Goal: Task Accomplishment & Management: Use online tool/utility

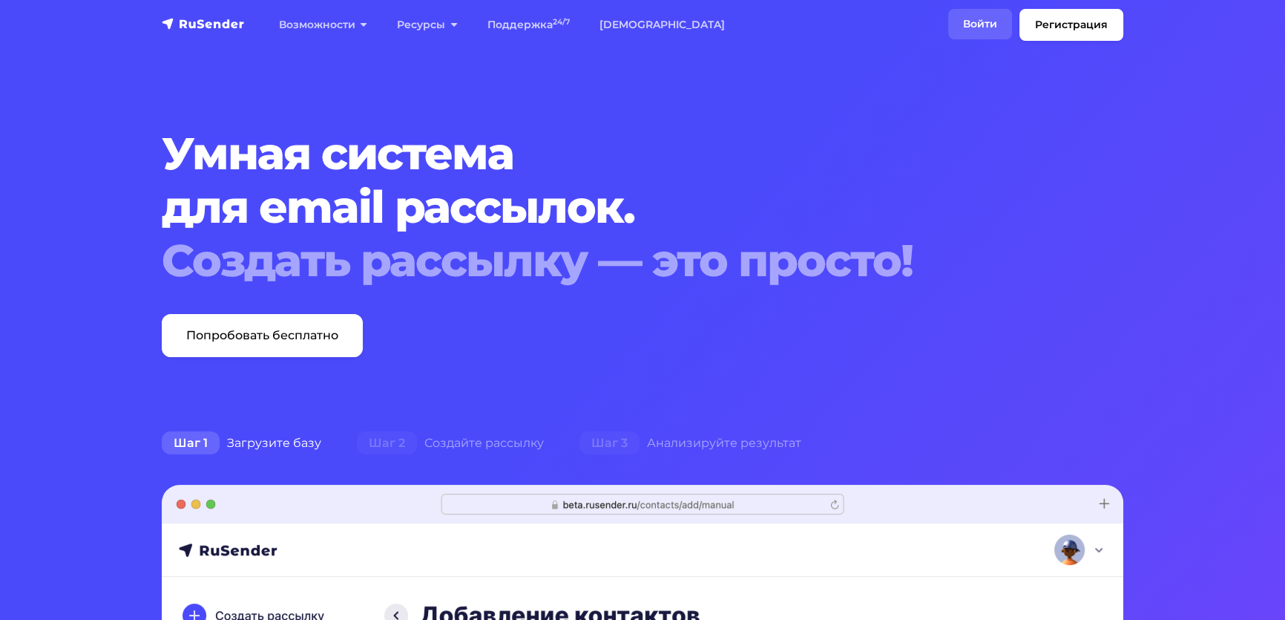
click at [948, 30] on link "Войти" at bounding box center [980, 24] width 64 height 30
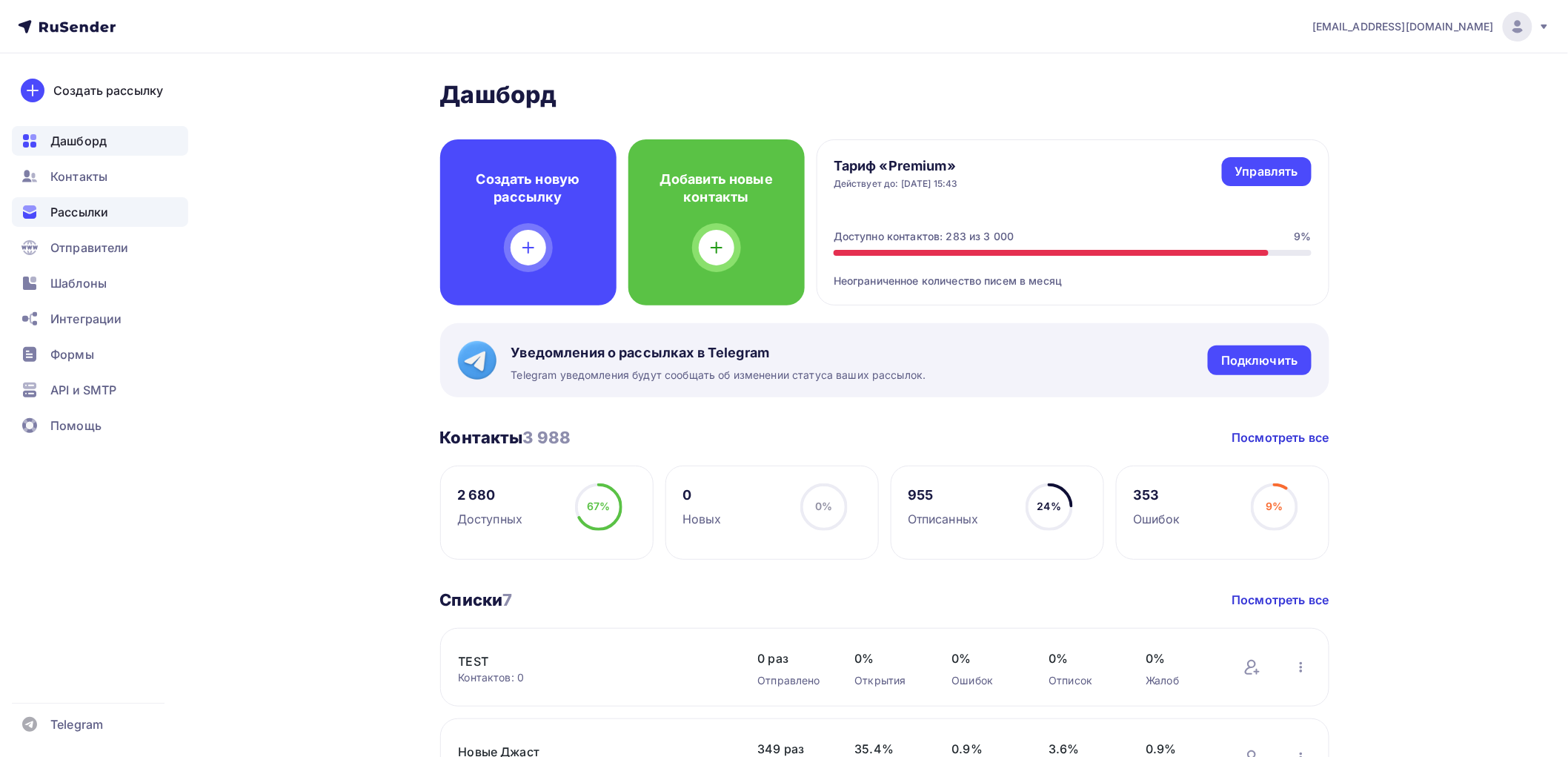
click at [82, 205] on span "Рассылки" at bounding box center [79, 212] width 58 height 18
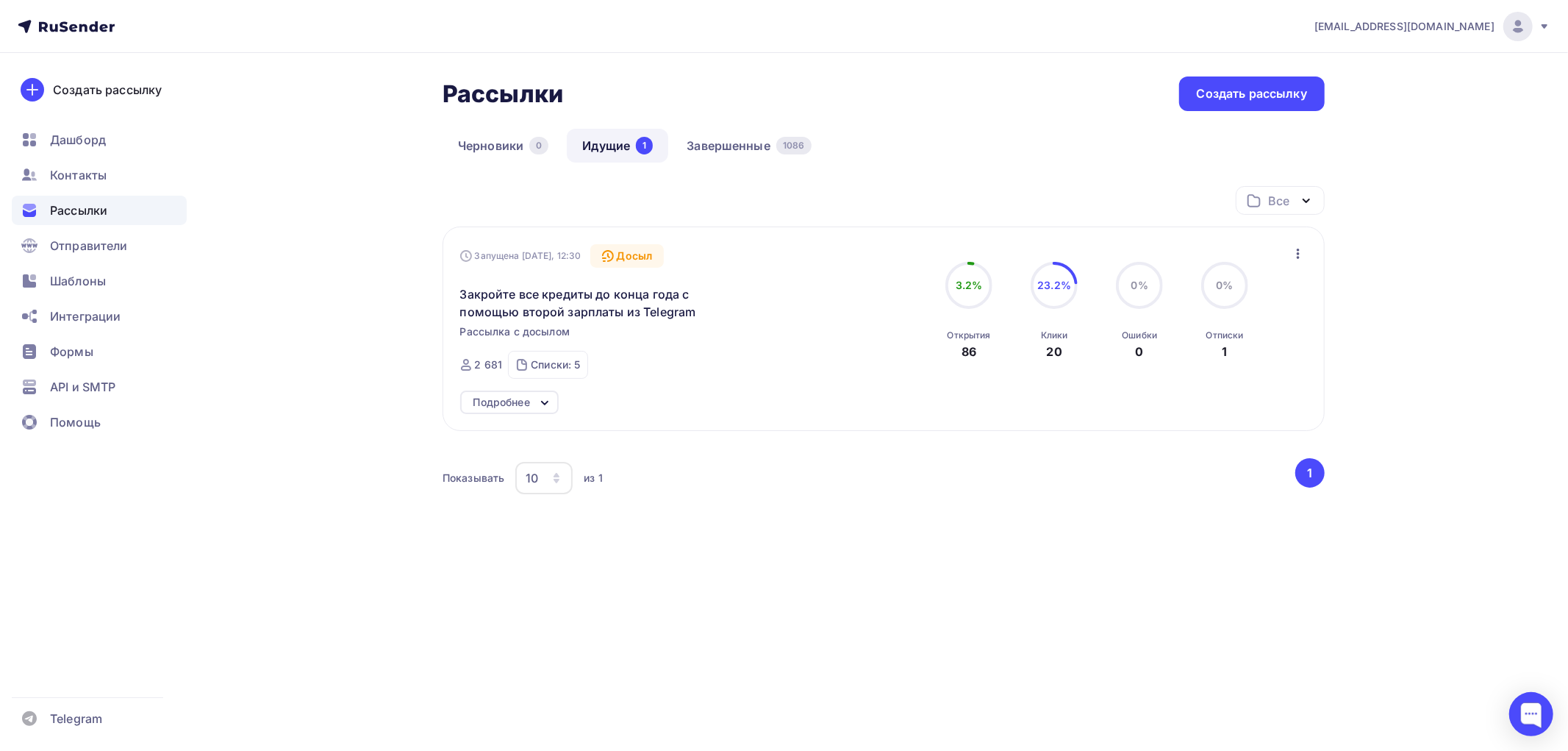
click at [544, 403] on icon at bounding box center [545, 402] width 6 height 3
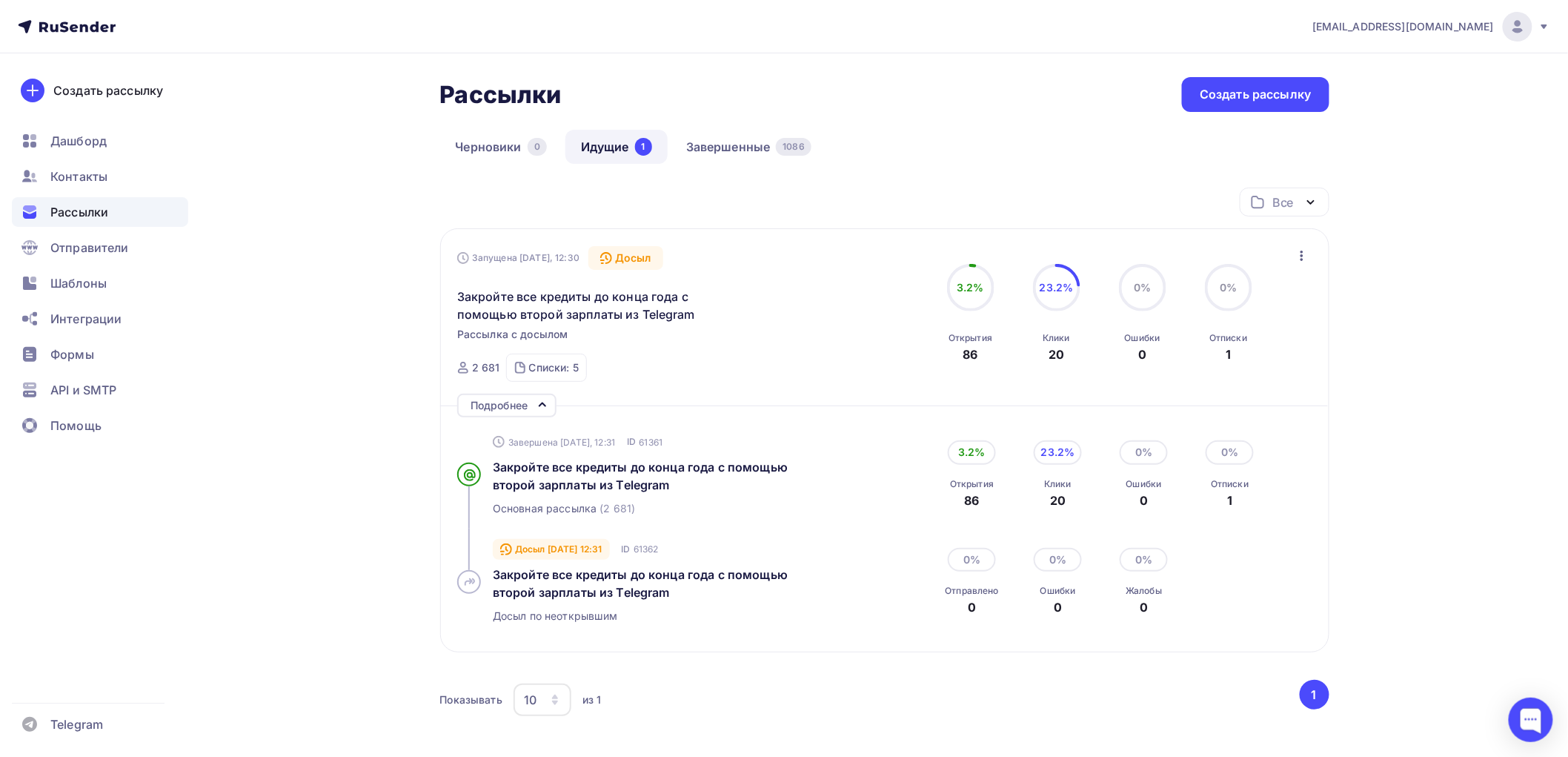
click at [544, 405] on icon at bounding box center [542, 404] width 18 height 18
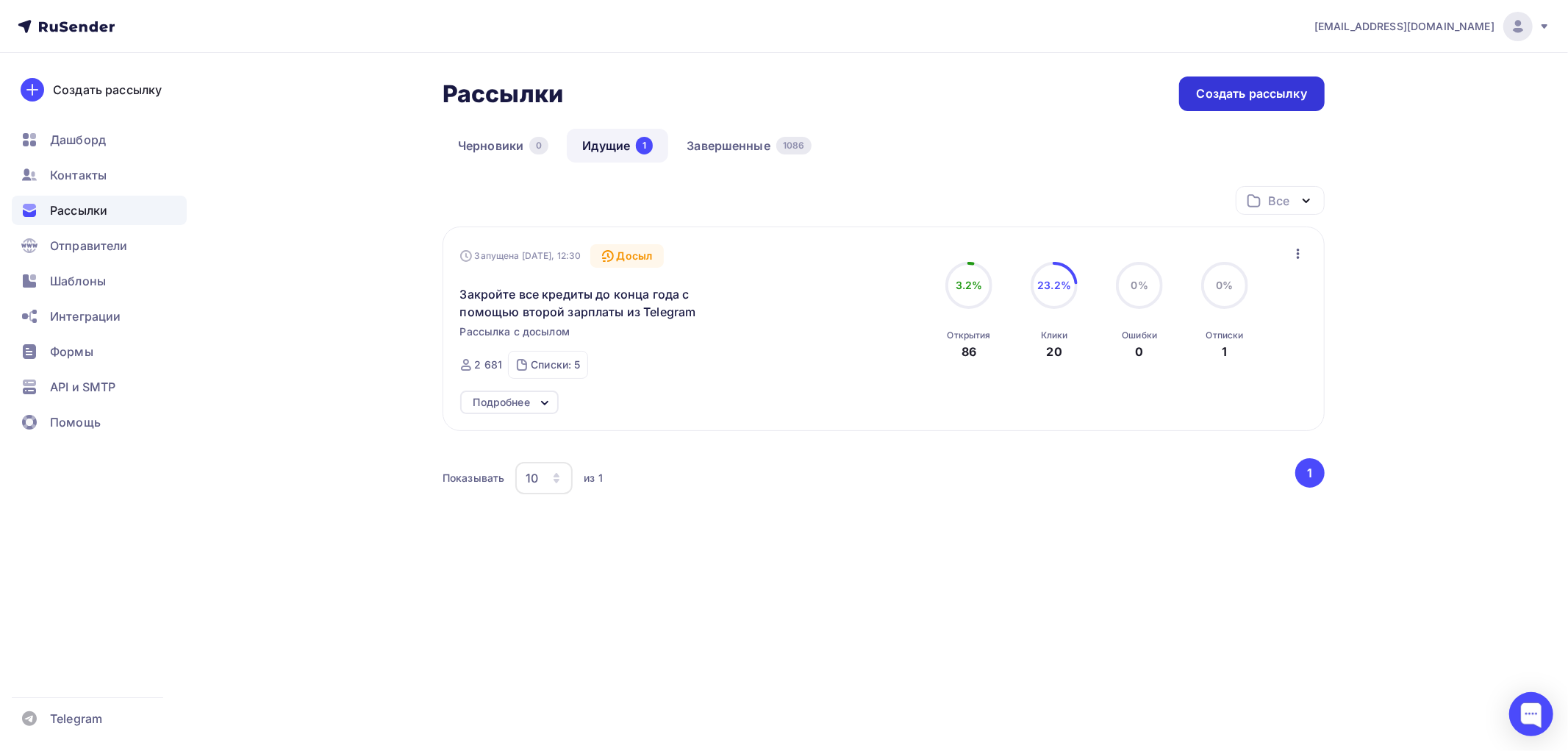
click at [1216, 90] on div "Создать рассылку" at bounding box center [1251, 93] width 110 height 17
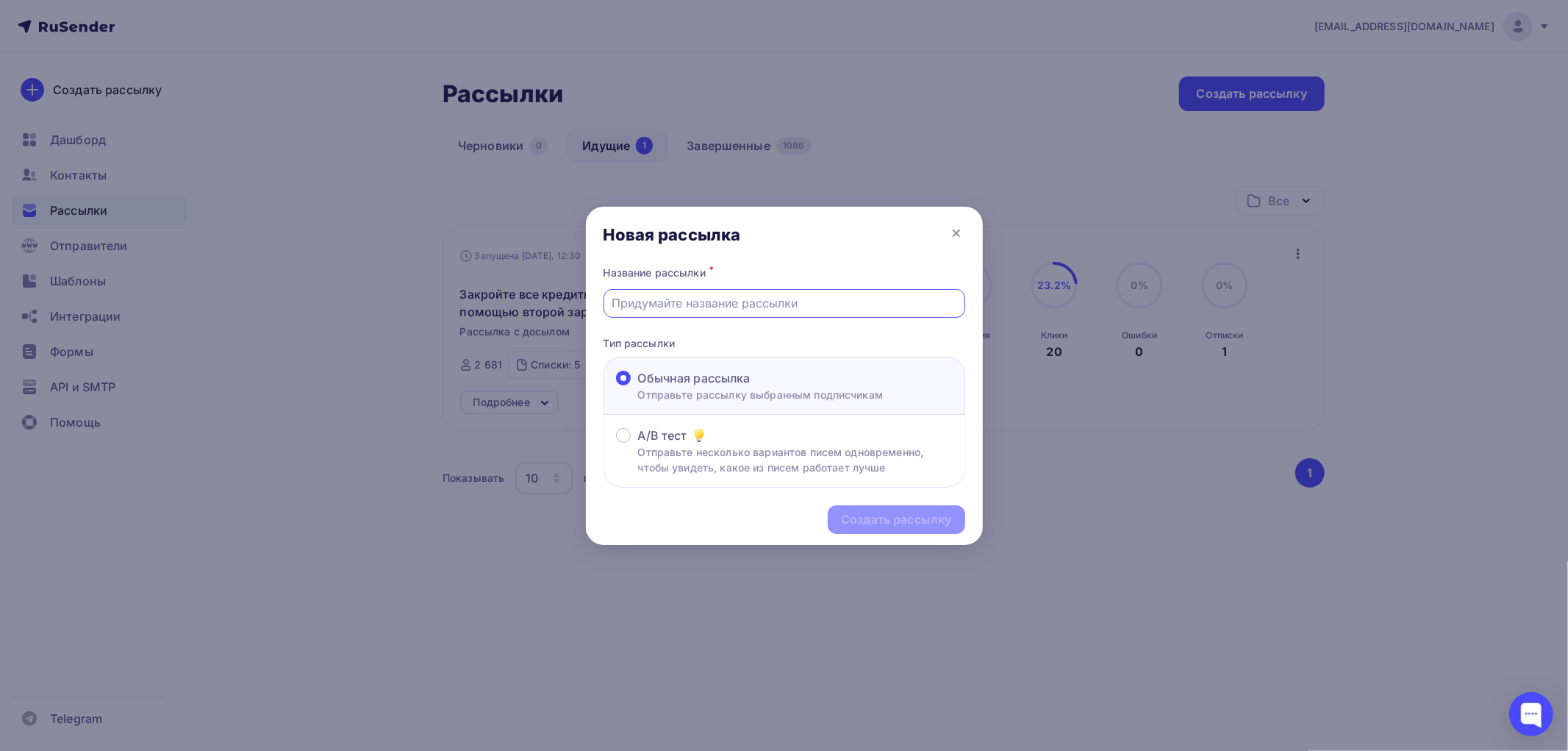
click at [679, 304] on input "text" at bounding box center [784, 303] width 345 height 18
type input "R"
drag, startPoint x: 784, startPoint y: 305, endPoint x: 610, endPoint y: 305, distance: 174.0
click at [610, 305] on div "Этот курс стал ещё лучше" at bounding box center [784, 303] width 362 height 29
type input "Этот курс стал ещё лучше"
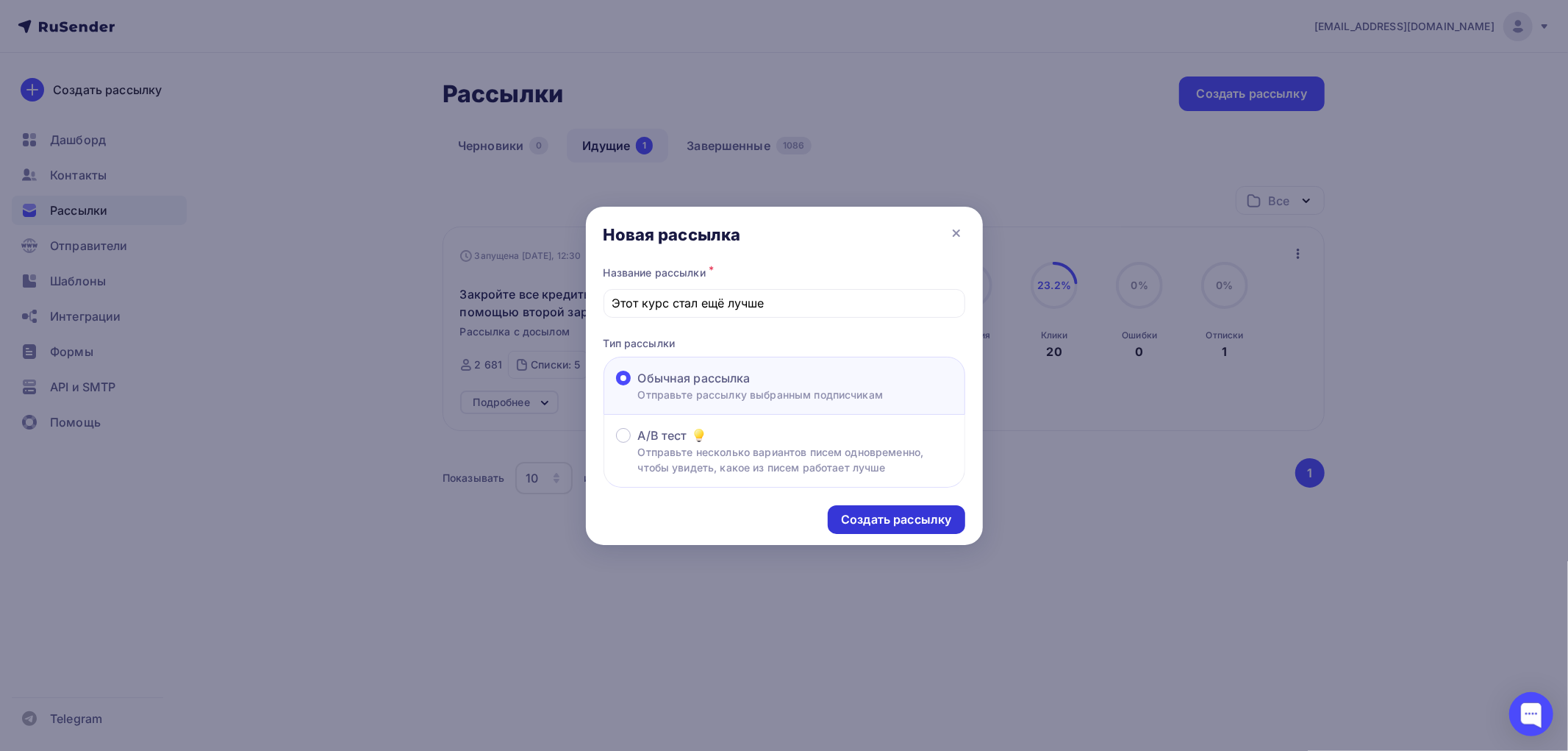
click at [928, 523] on div "Создать рассылку" at bounding box center [895, 519] width 110 height 17
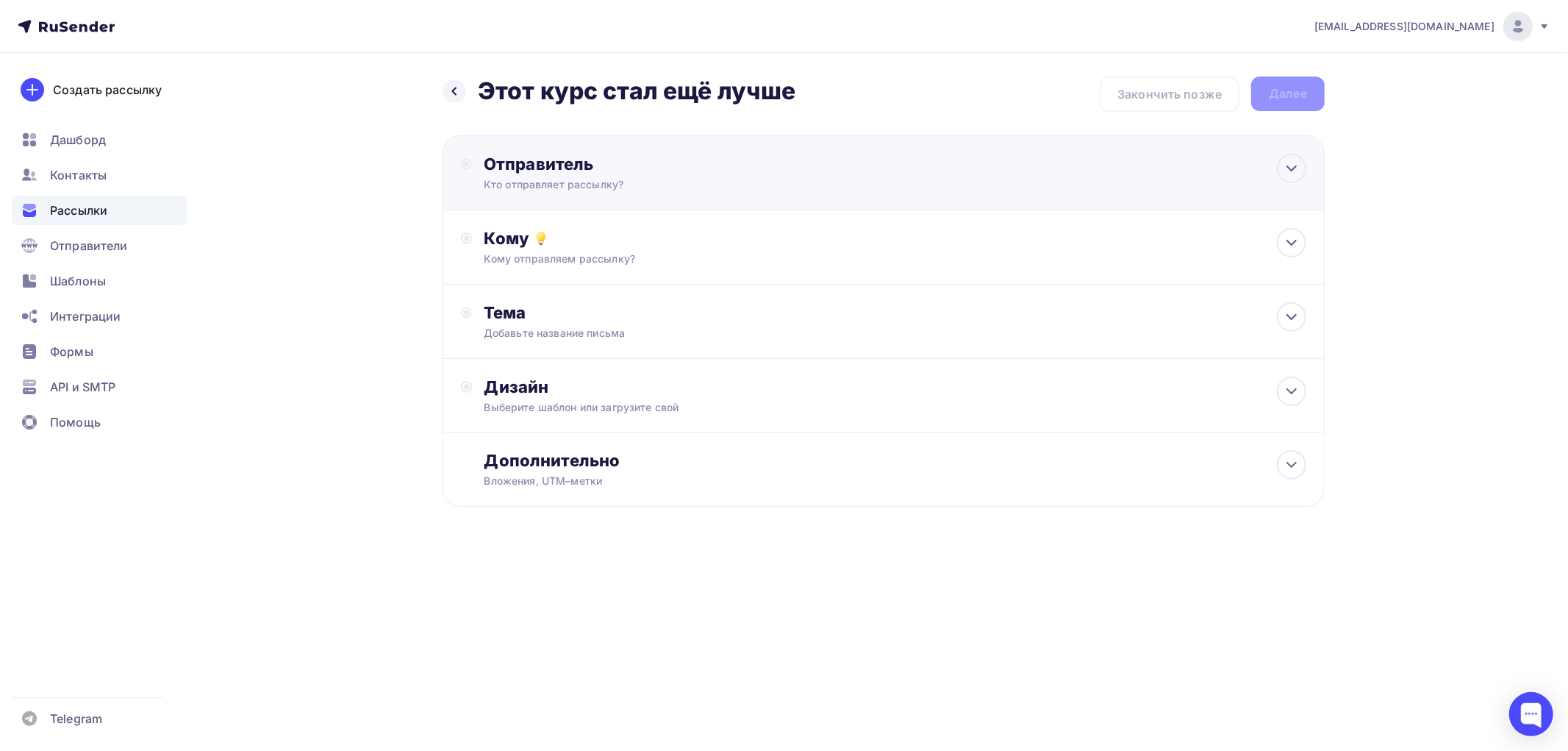
click at [558, 181] on div "Кто отправляет рассылку?" at bounding box center [626, 184] width 286 height 15
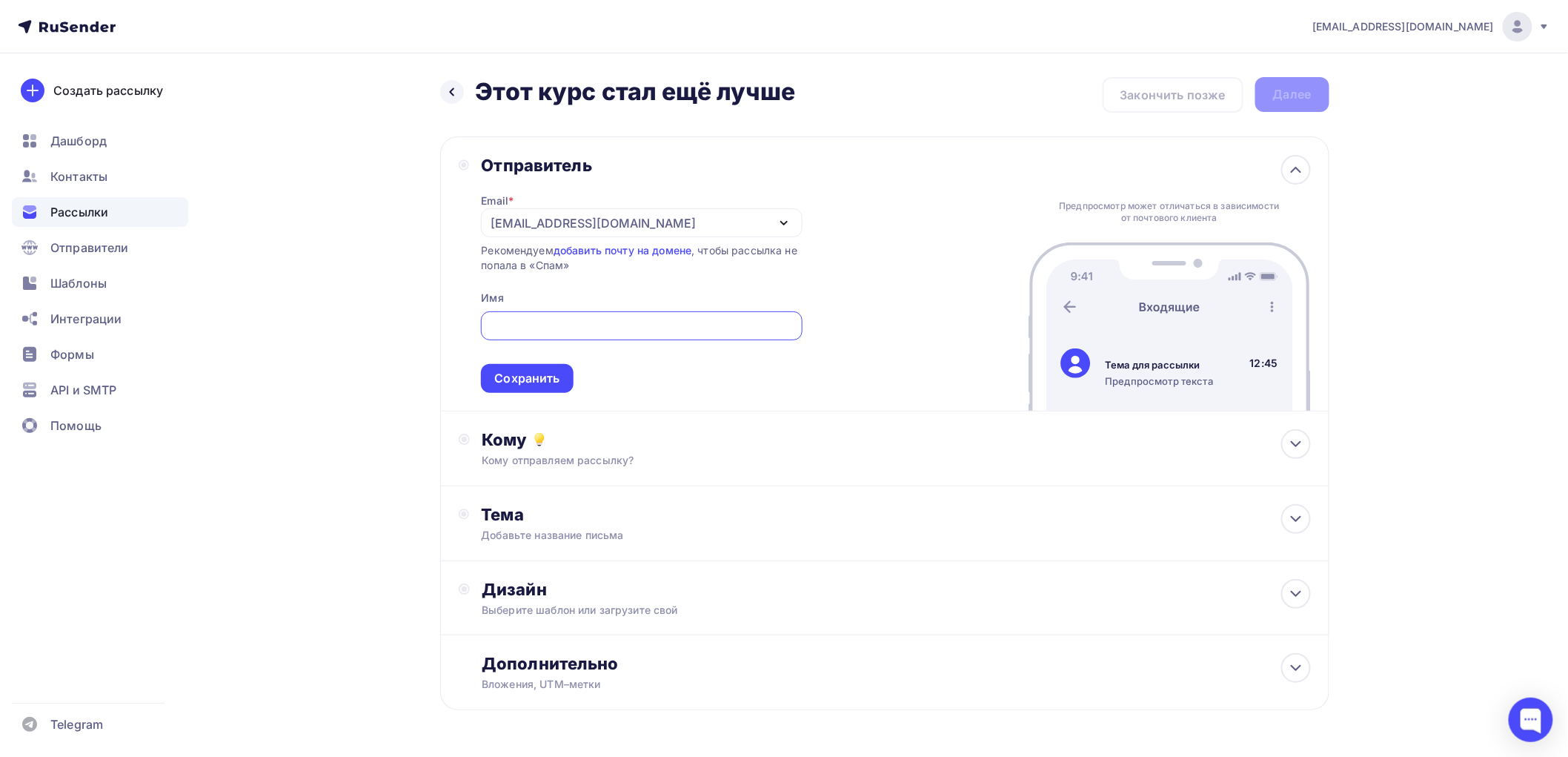
click at [554, 215] on div "[EMAIL_ADDRESS][DOMAIN_NAME]" at bounding box center [593, 223] width 206 height 18
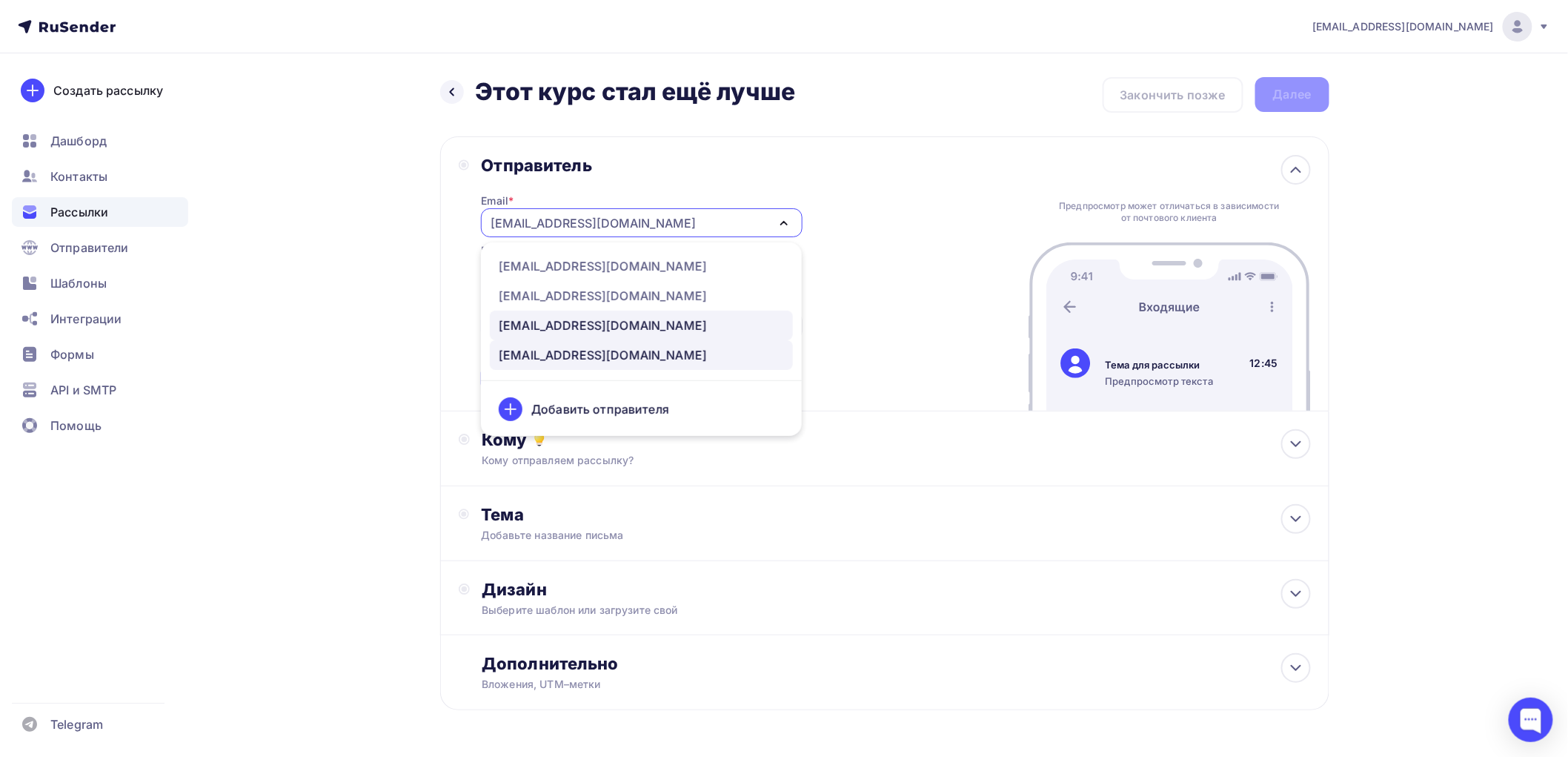
click at [550, 318] on div "[EMAIL_ADDRESS][DOMAIN_NAME]" at bounding box center [602, 326] width 209 height 18
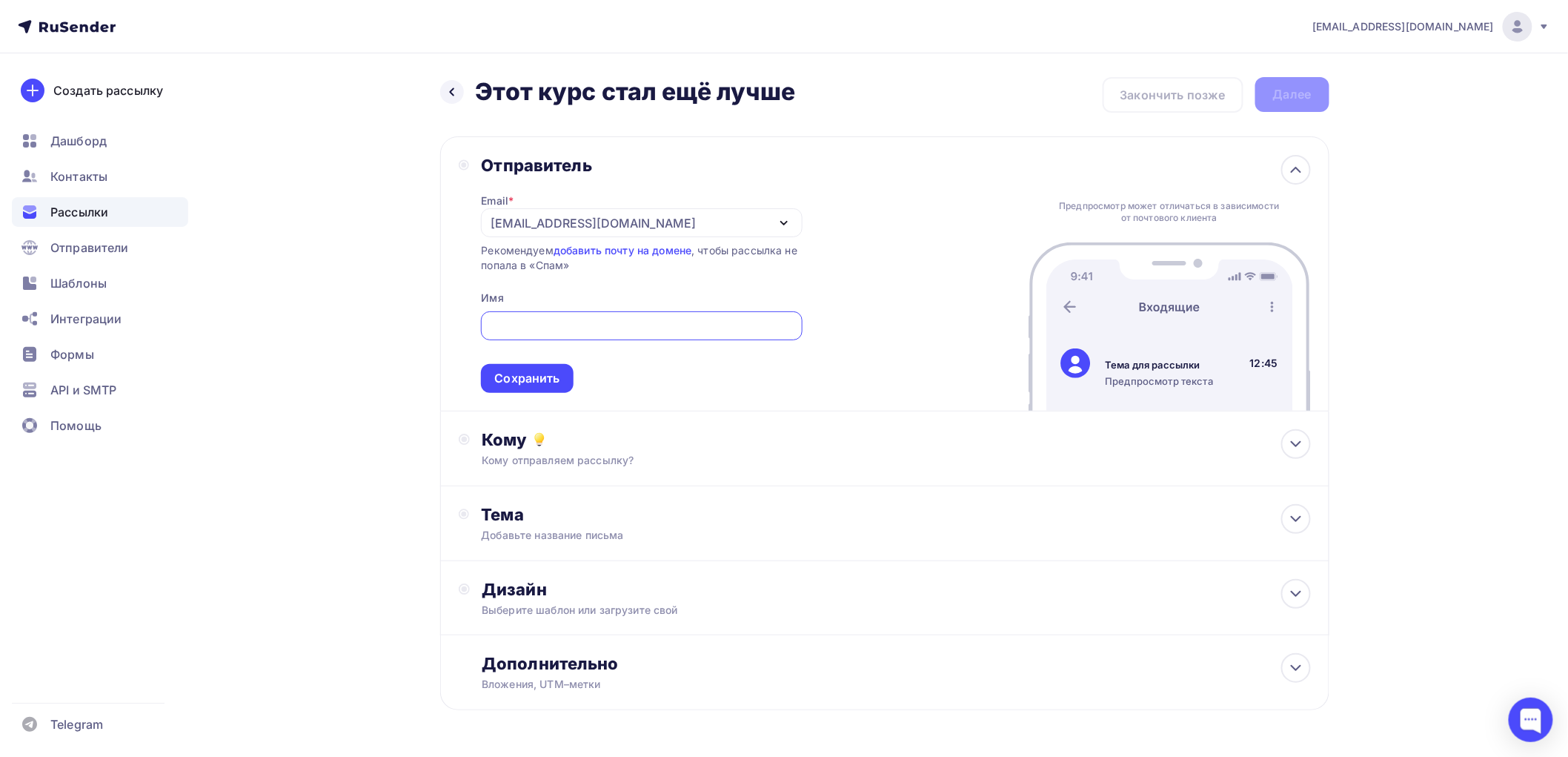
click at [539, 321] on input "text" at bounding box center [642, 327] width 304 height 18
type input "[PERSON_NAME]"
click at [560, 379] on div "Сохранить" at bounding box center [527, 378] width 92 height 29
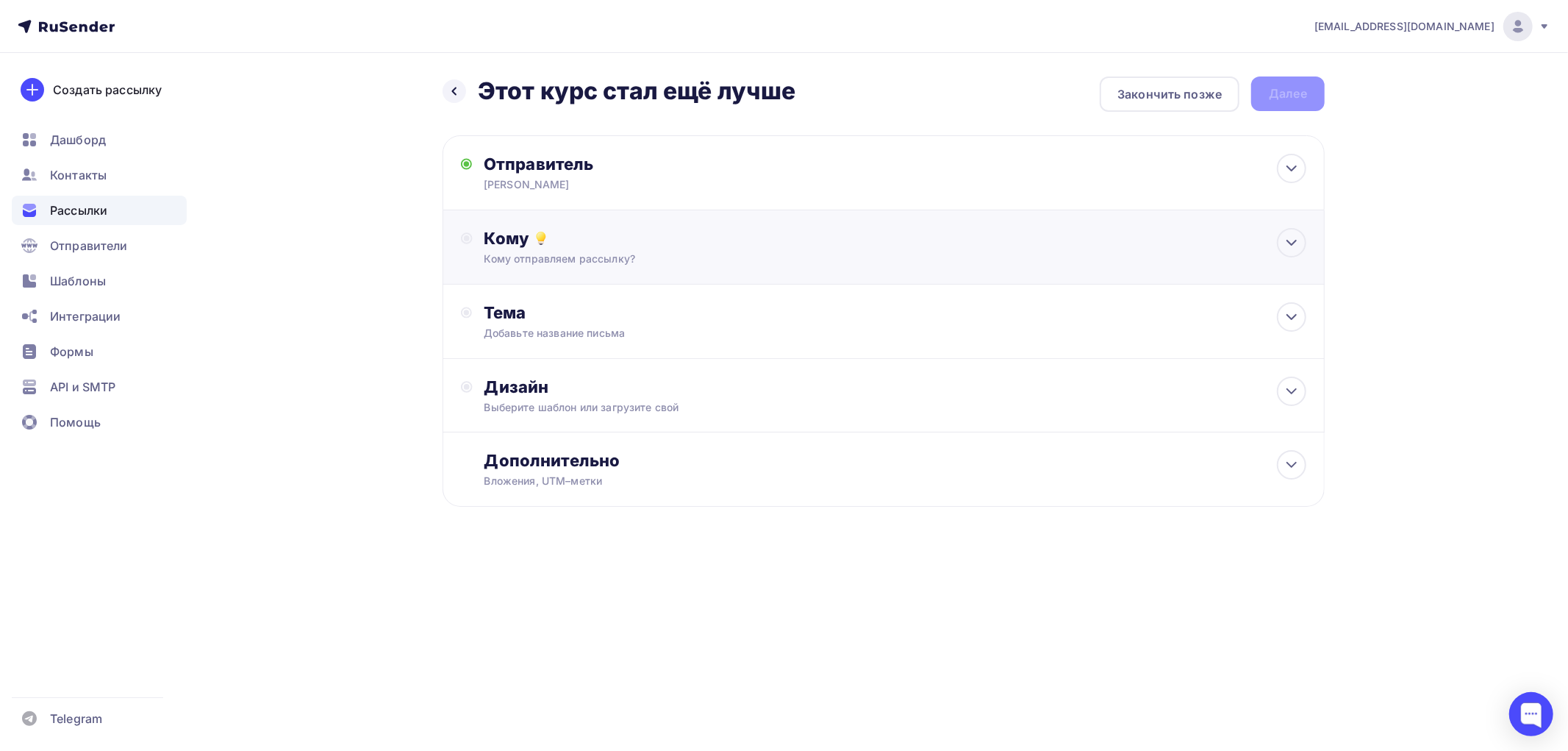
click at [520, 230] on div "Кому" at bounding box center [895, 238] width 822 height 21
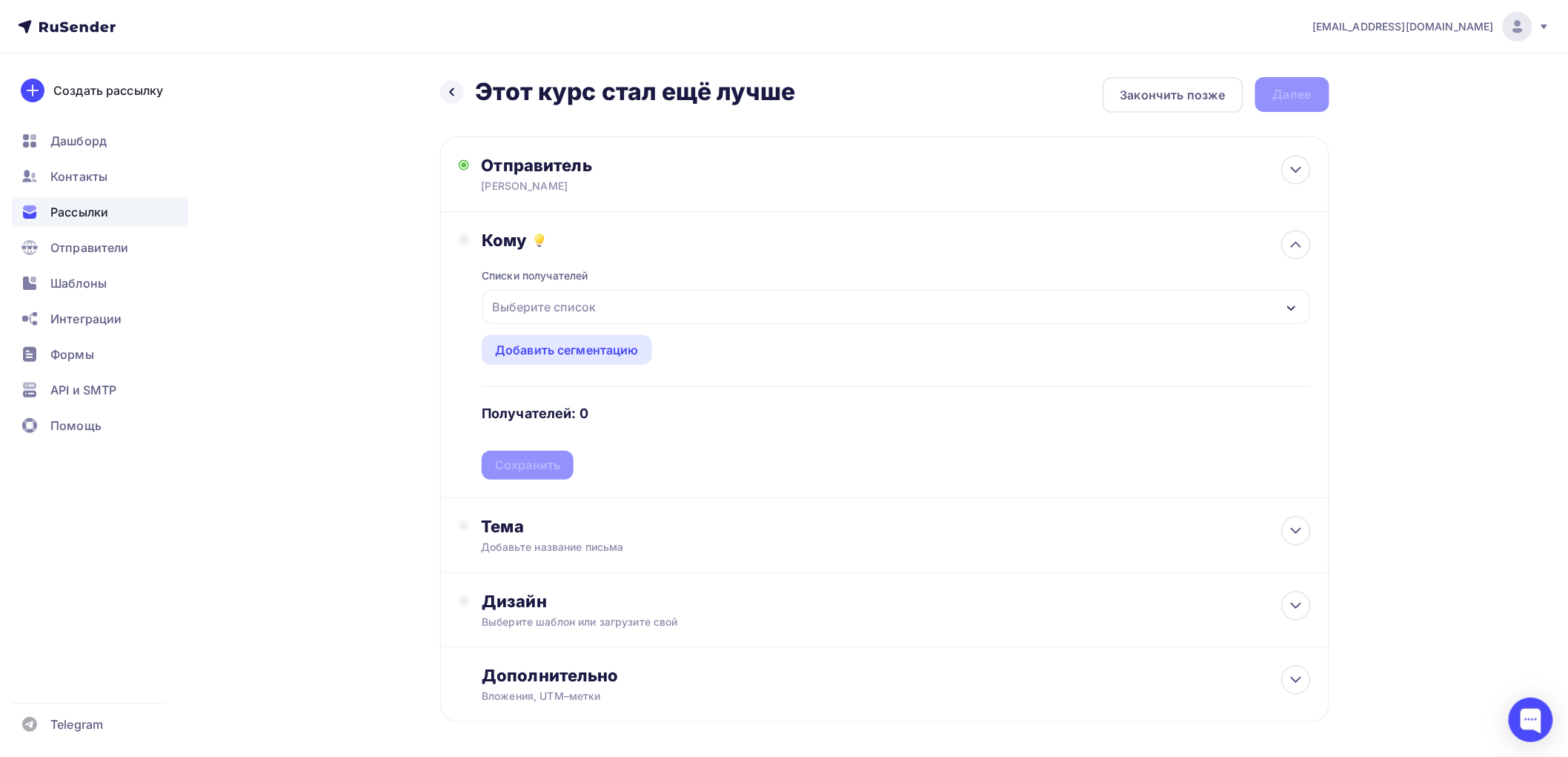
click at [541, 308] on div "Выберите список" at bounding box center [544, 307] width 116 height 27
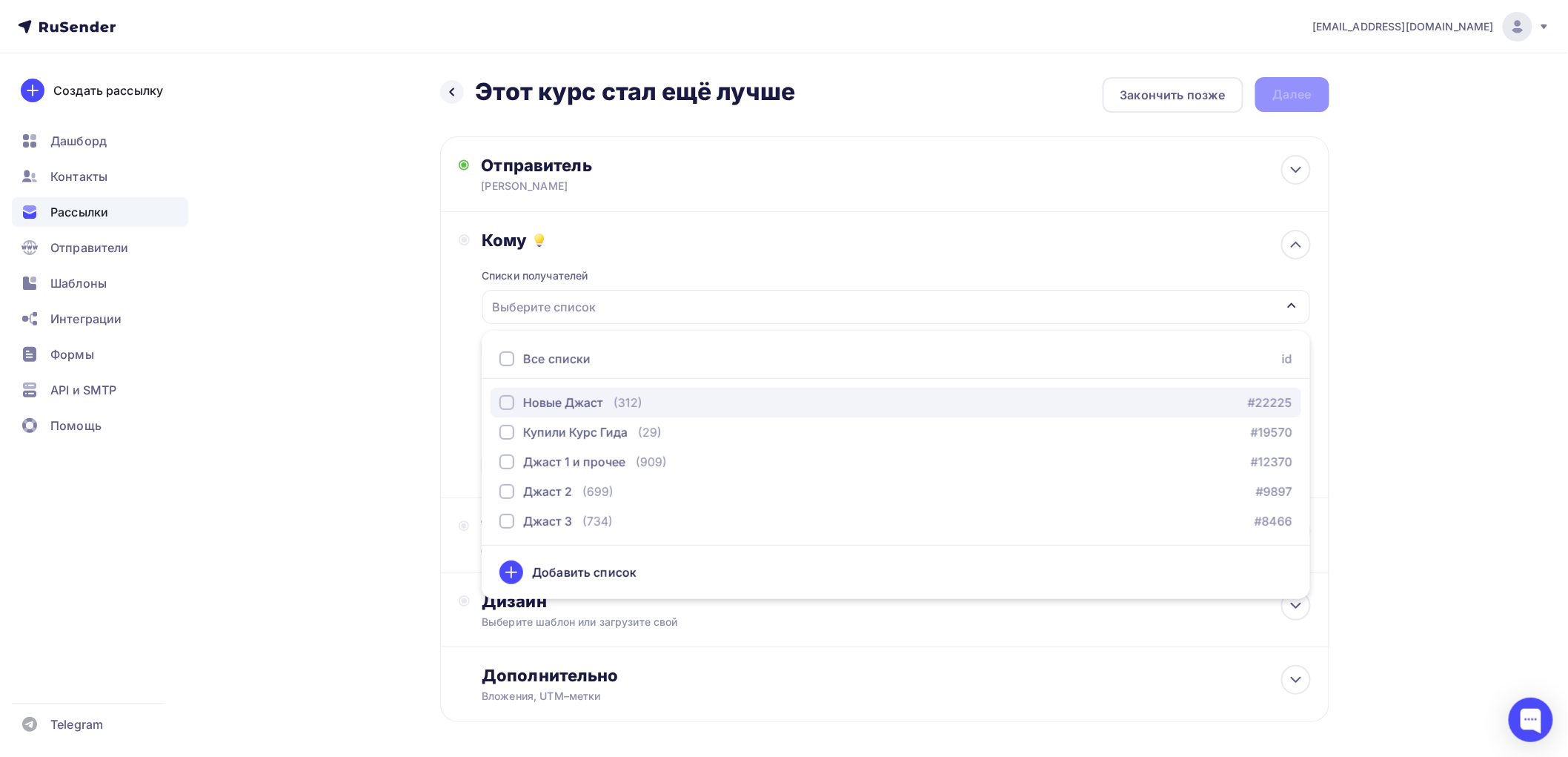
click at [508, 401] on div "button" at bounding box center [506, 402] width 15 height 15
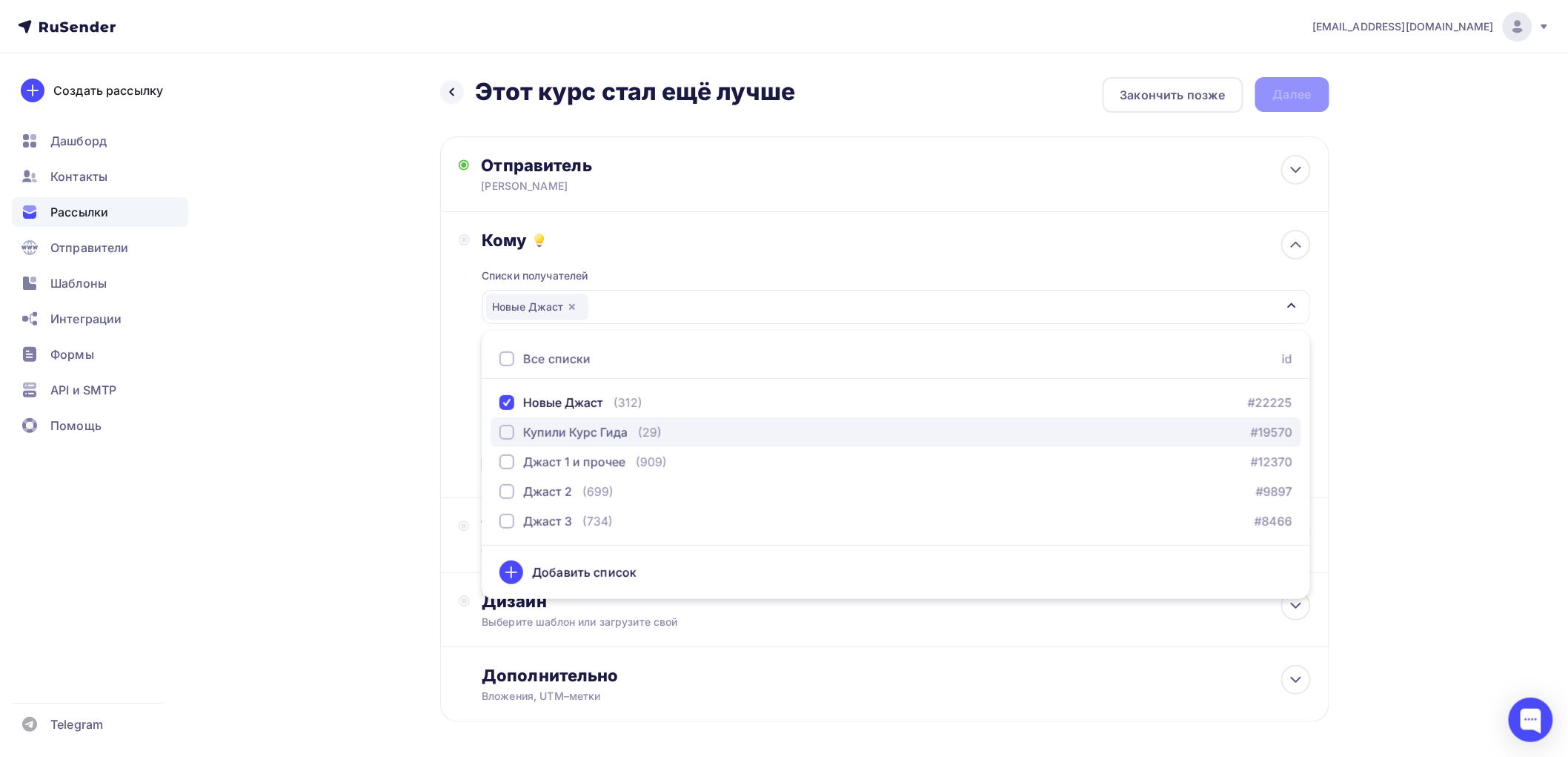
click at [509, 431] on div "button" at bounding box center [506, 431] width 15 height 15
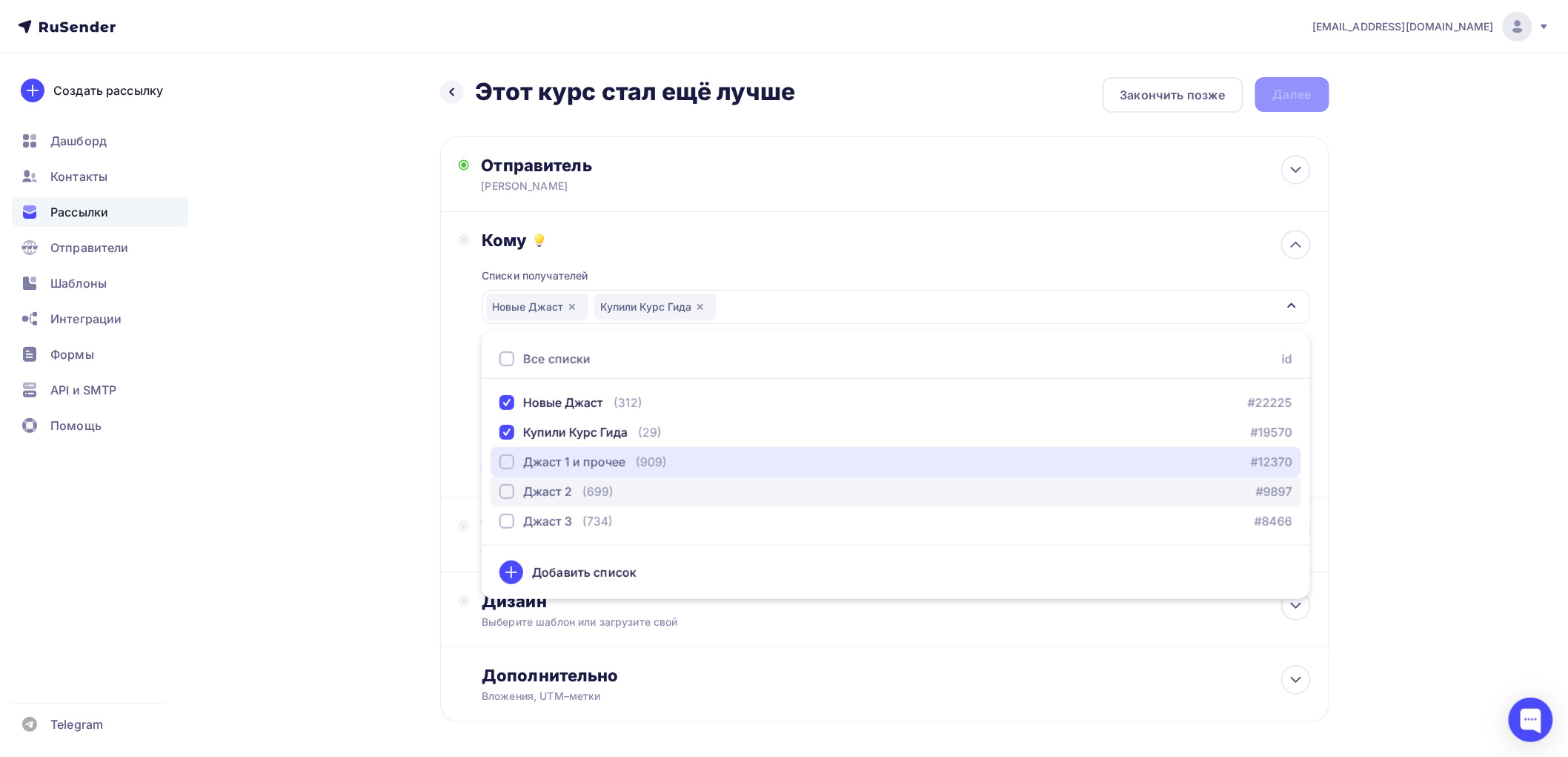
drag, startPoint x: 504, startPoint y: 458, endPoint x: 507, endPoint y: 493, distance: 35.1
click at [504, 461] on div "button" at bounding box center [506, 461] width 15 height 15
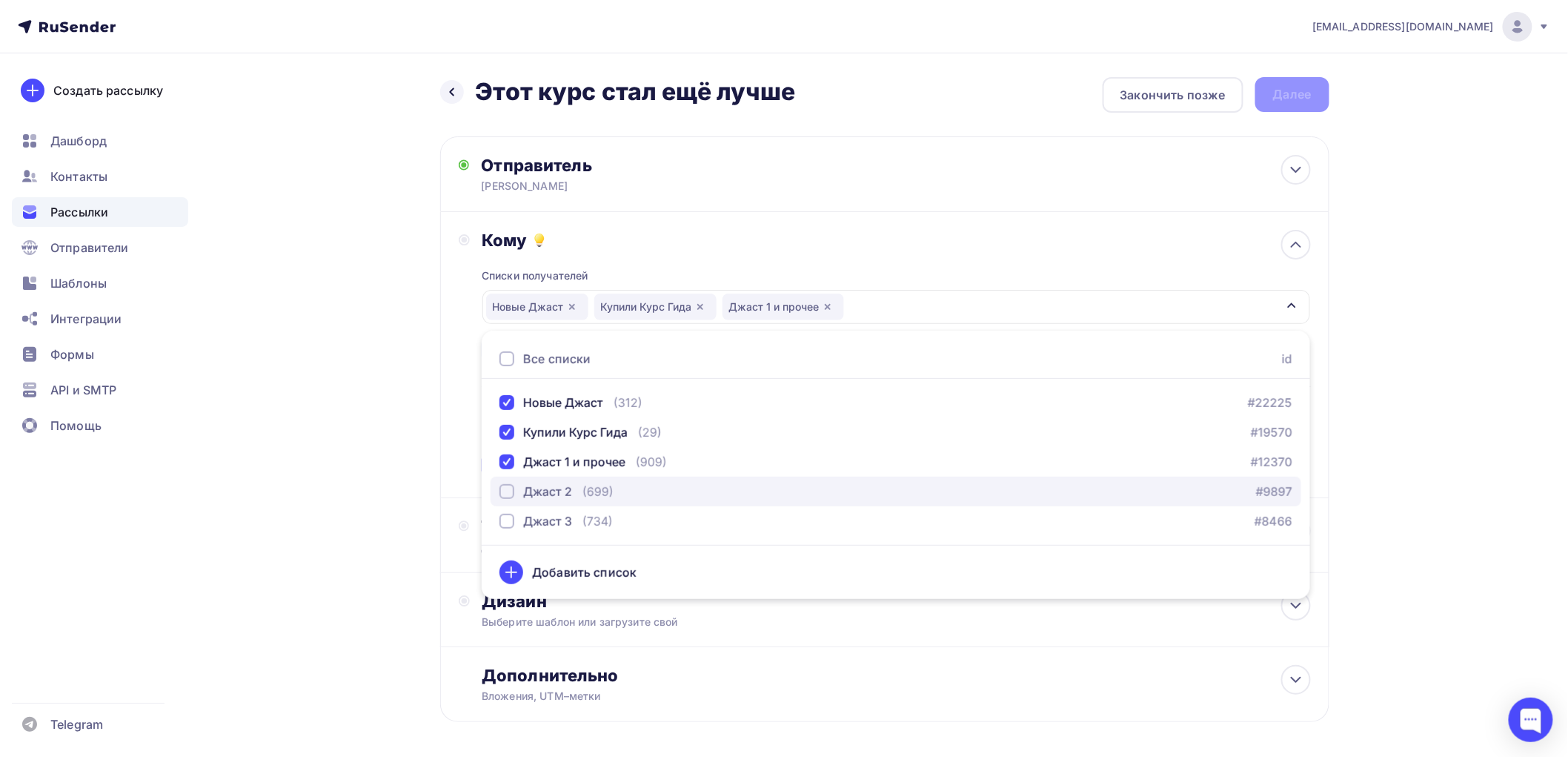
click at [507, 493] on div "button" at bounding box center [506, 491] width 15 height 15
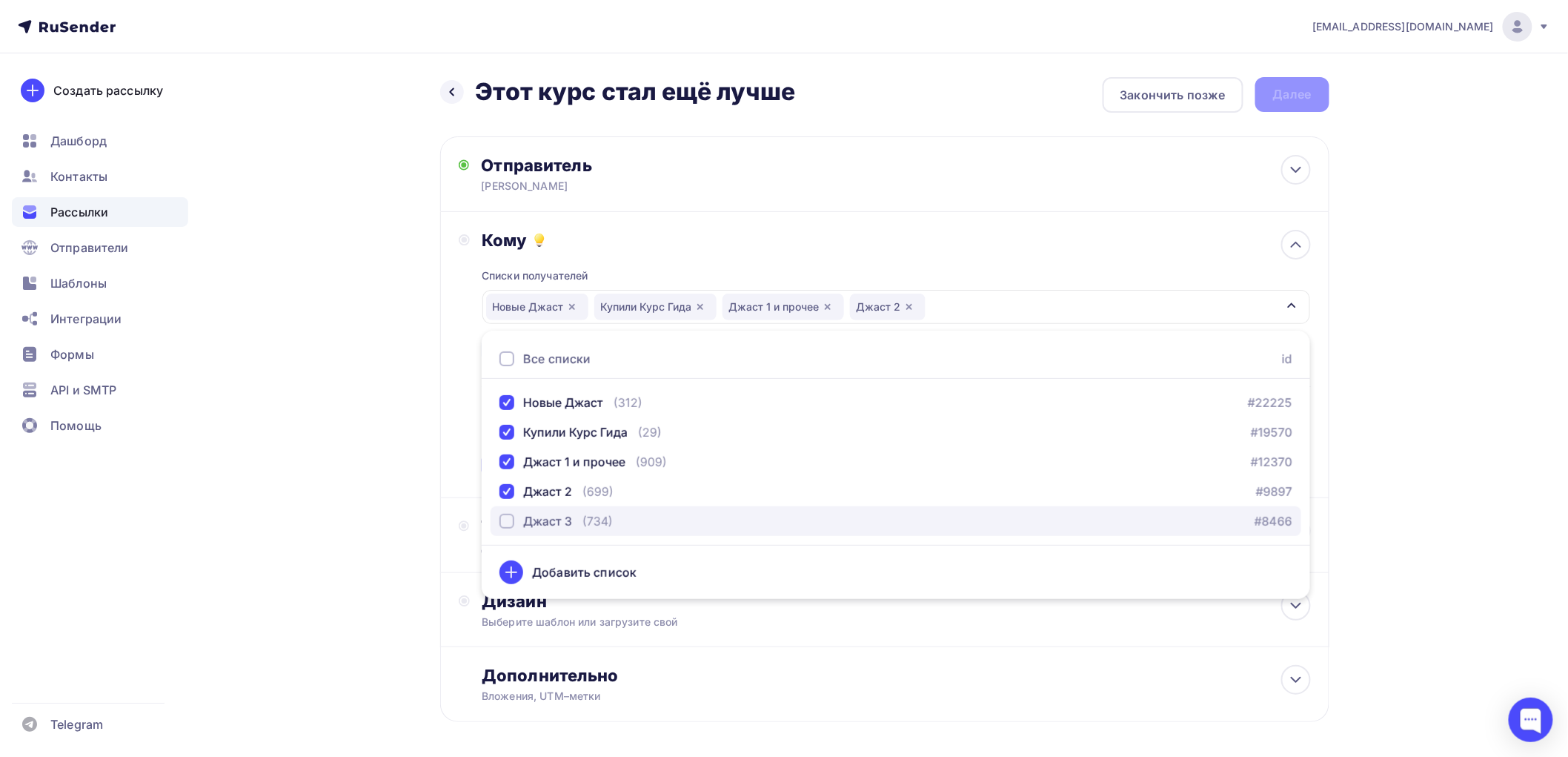
click at [504, 521] on div "button" at bounding box center [506, 520] width 15 height 15
click at [403, 516] on div "Назад Этот курс стал ещё лучше Этот курс стал ещё лучше Закончить позже Далее О…" at bounding box center [784, 434] width 1214 height 764
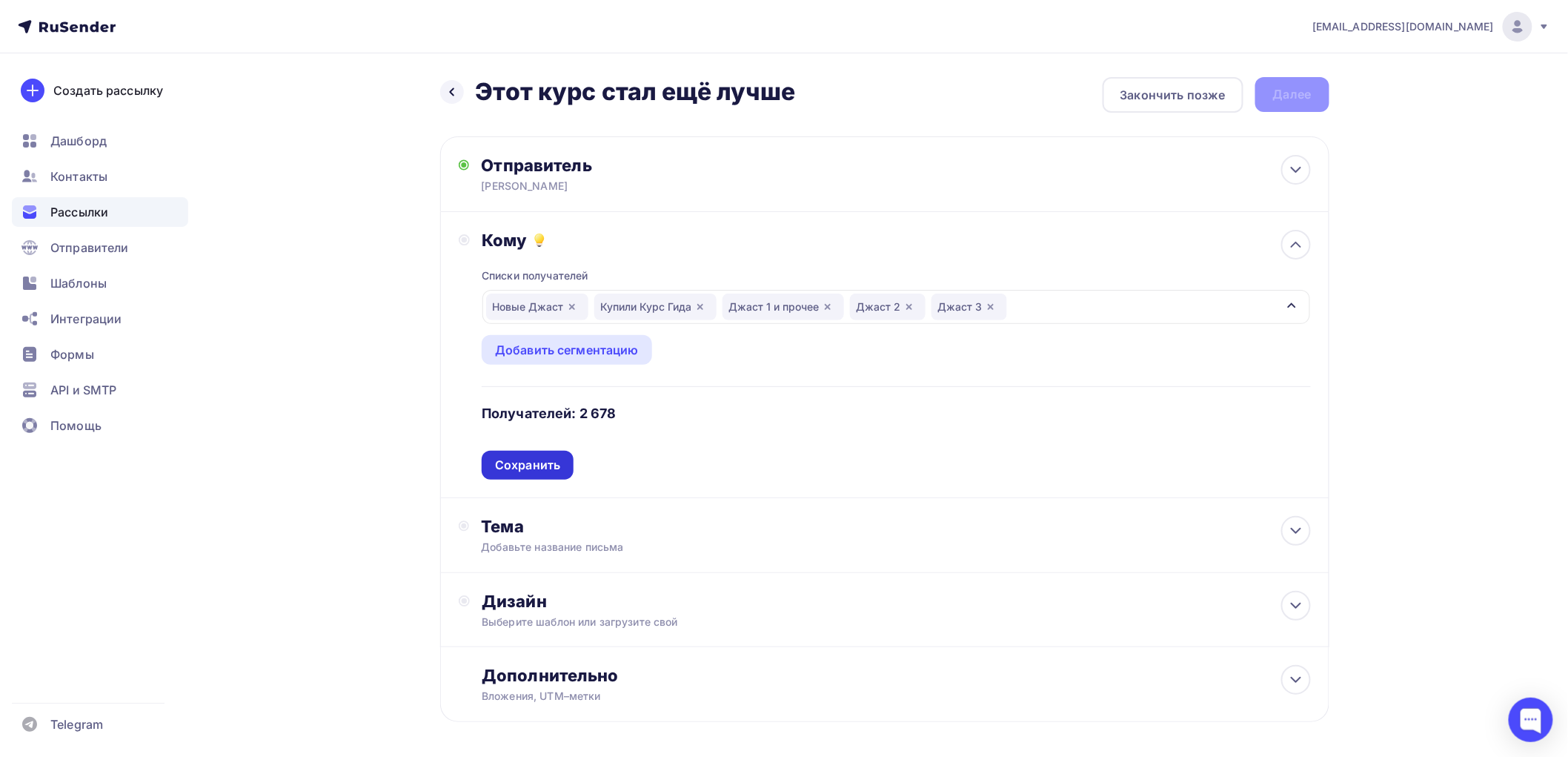
click at [543, 464] on div "Сохранить" at bounding box center [527, 464] width 65 height 17
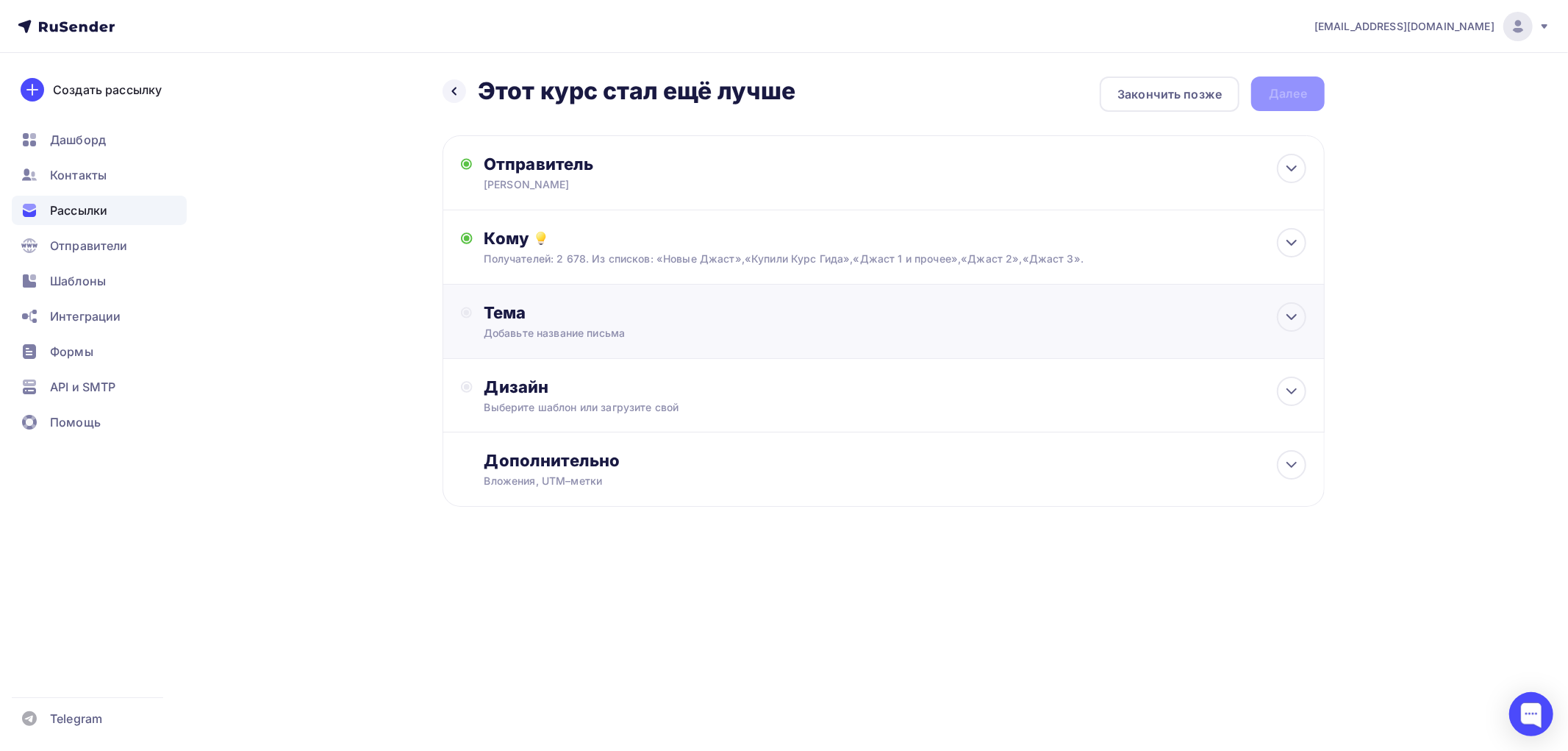
click at [528, 322] on div "Тема Добавьте название письма Тема * Рекомендуем использовать не более 150 симв…" at bounding box center [628, 321] width 290 height 39
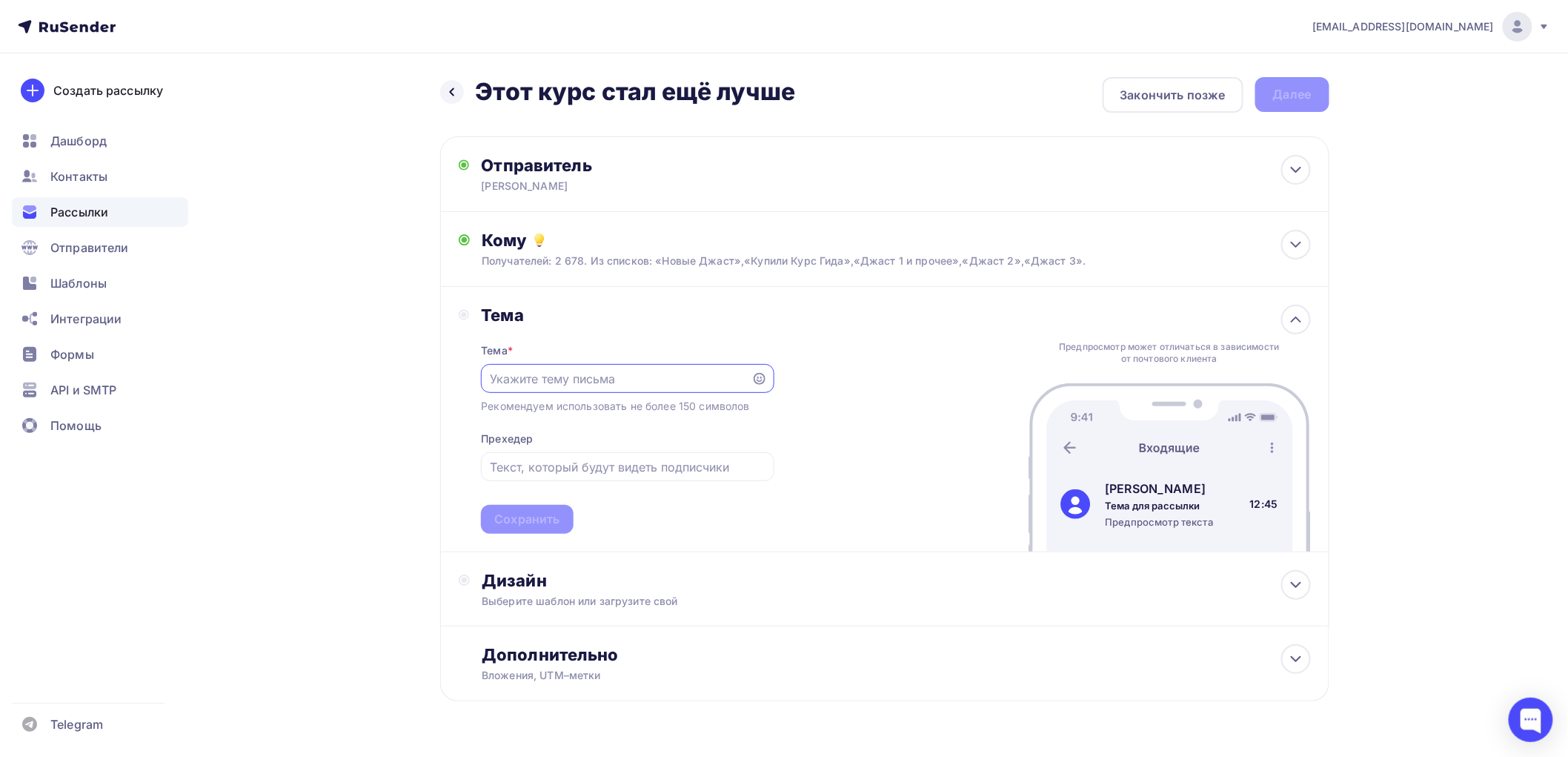
paste input "Этот курс стал ещё лучше"
type input "Этот курс стал ещё лучше"
click at [524, 518] on div "Сохранить" at bounding box center [526, 518] width 65 height 17
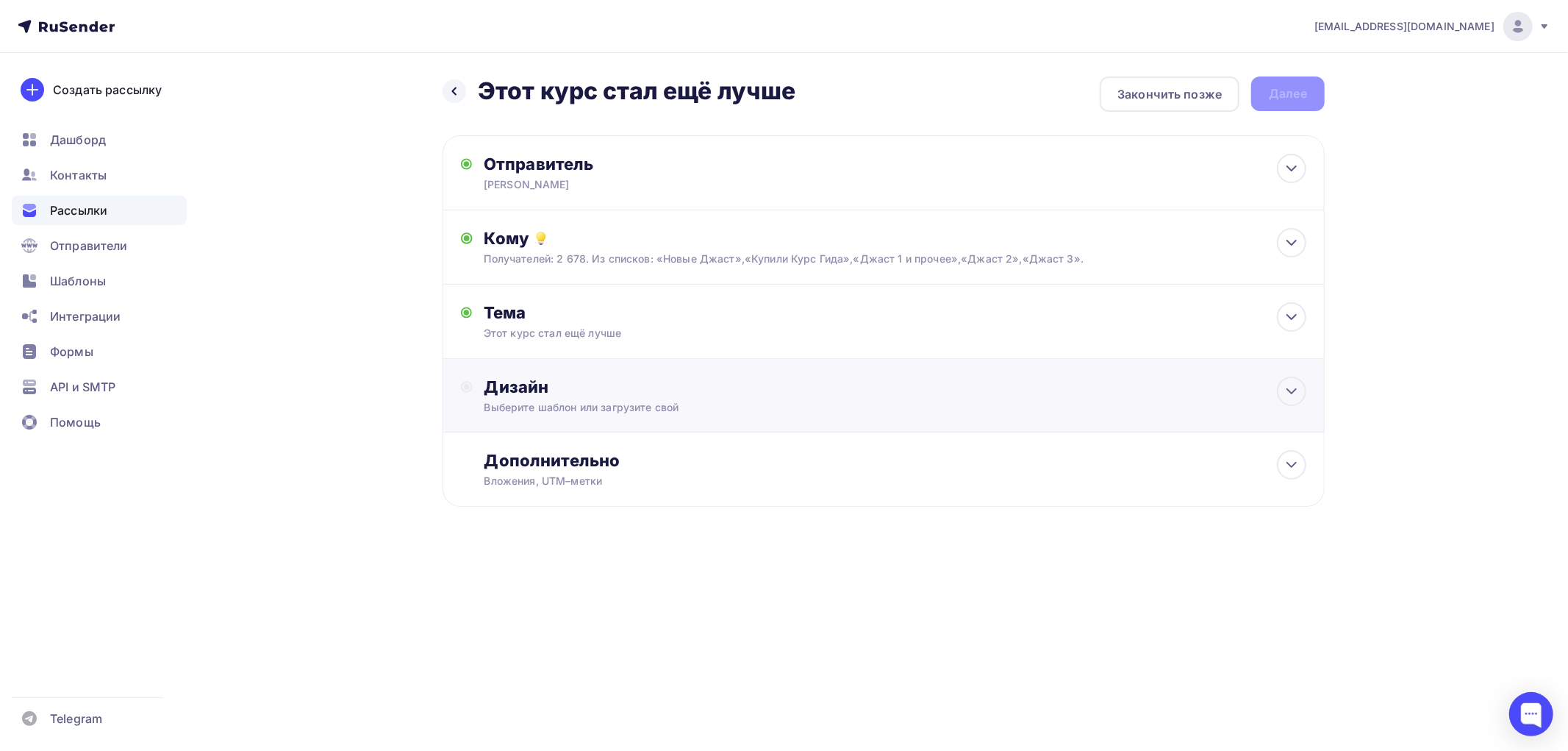
click at [523, 392] on div "Дизайн" at bounding box center [895, 386] width 822 height 21
click at [527, 449] on div "Выбрать шаблон" at bounding box center [548, 446] width 102 height 17
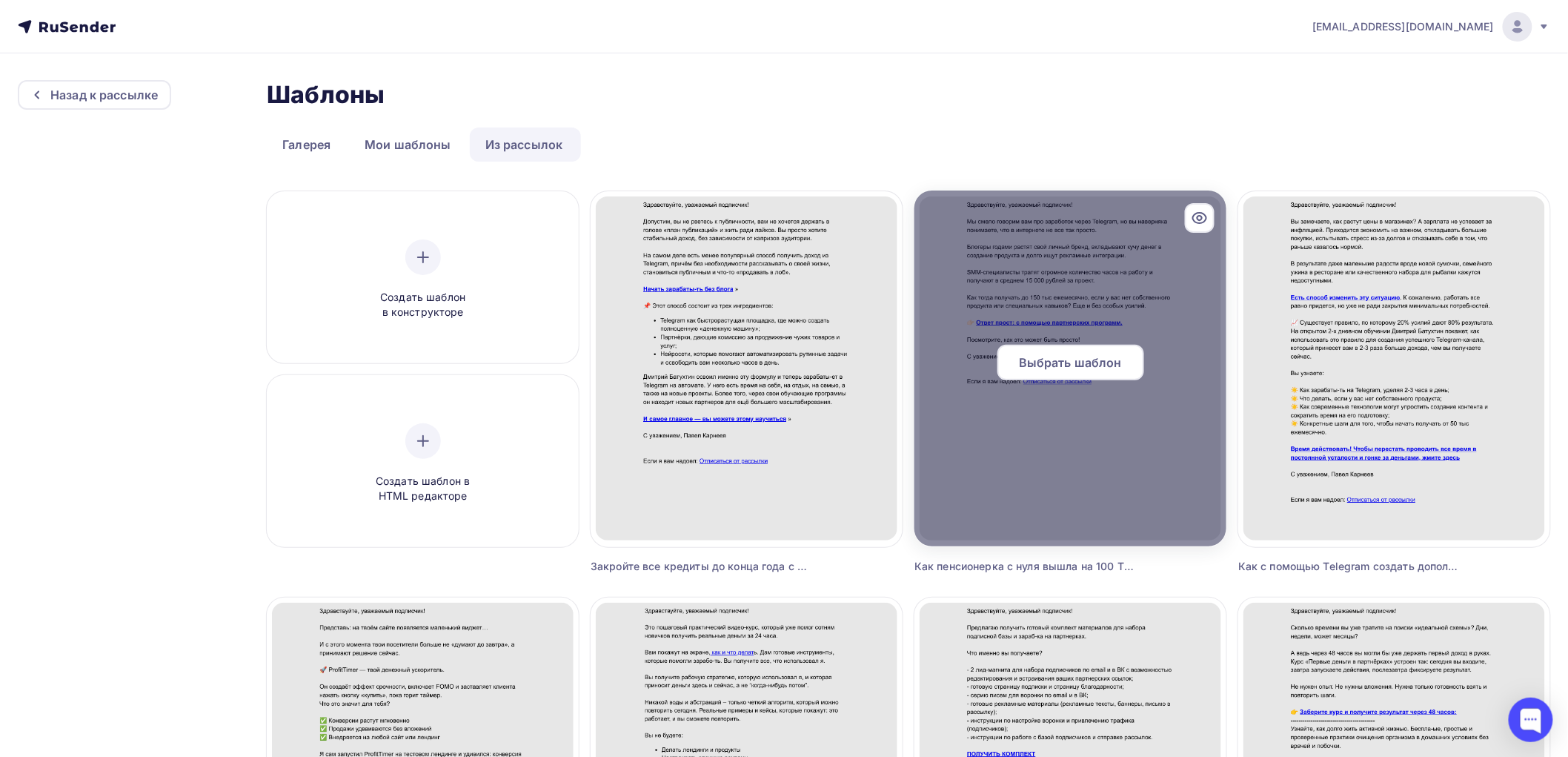
click at [1079, 361] on span "Выбрать шаблон" at bounding box center [1070, 363] width 103 height 18
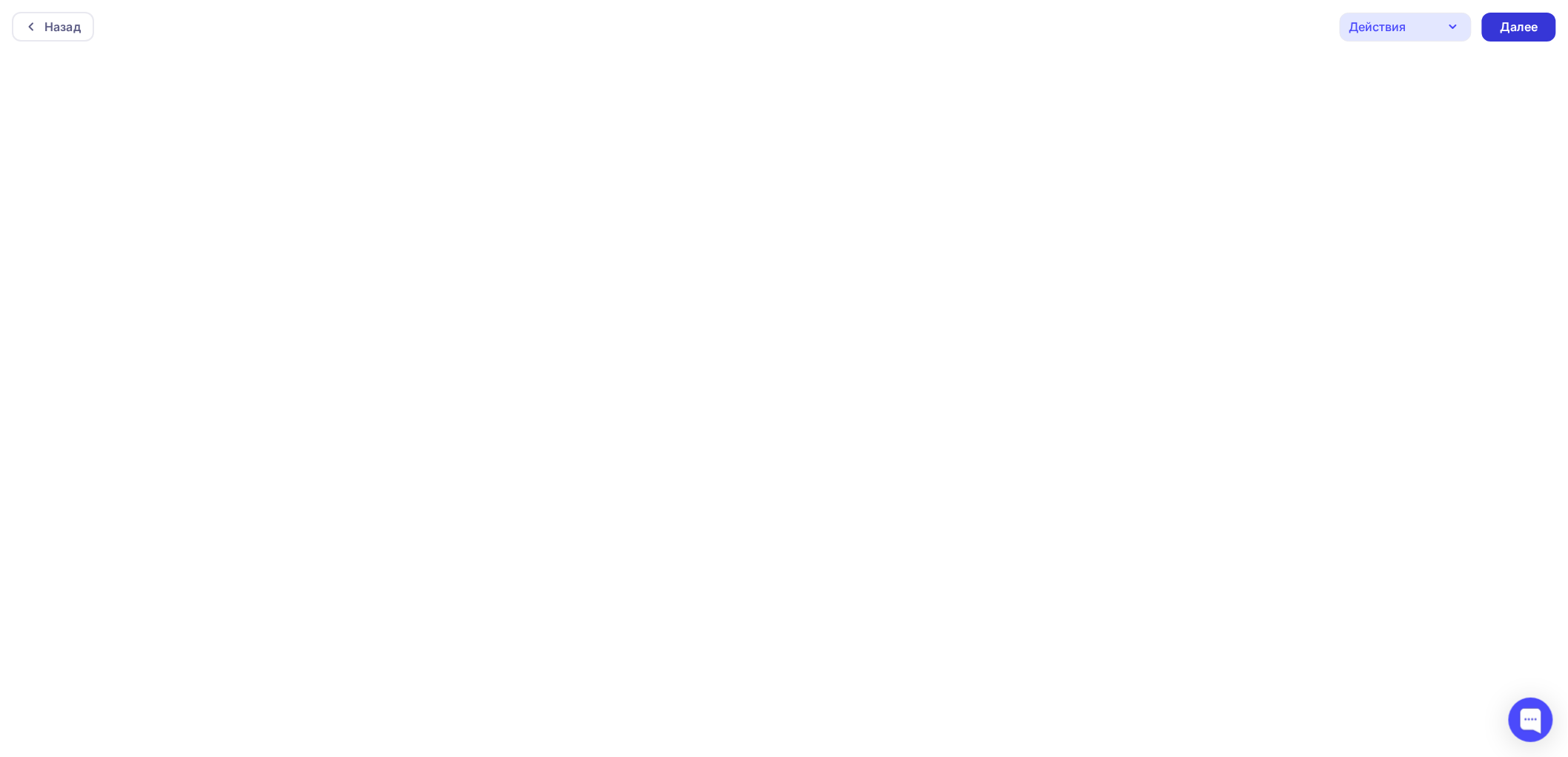
click at [1507, 31] on div "Далее" at bounding box center [1519, 27] width 39 height 17
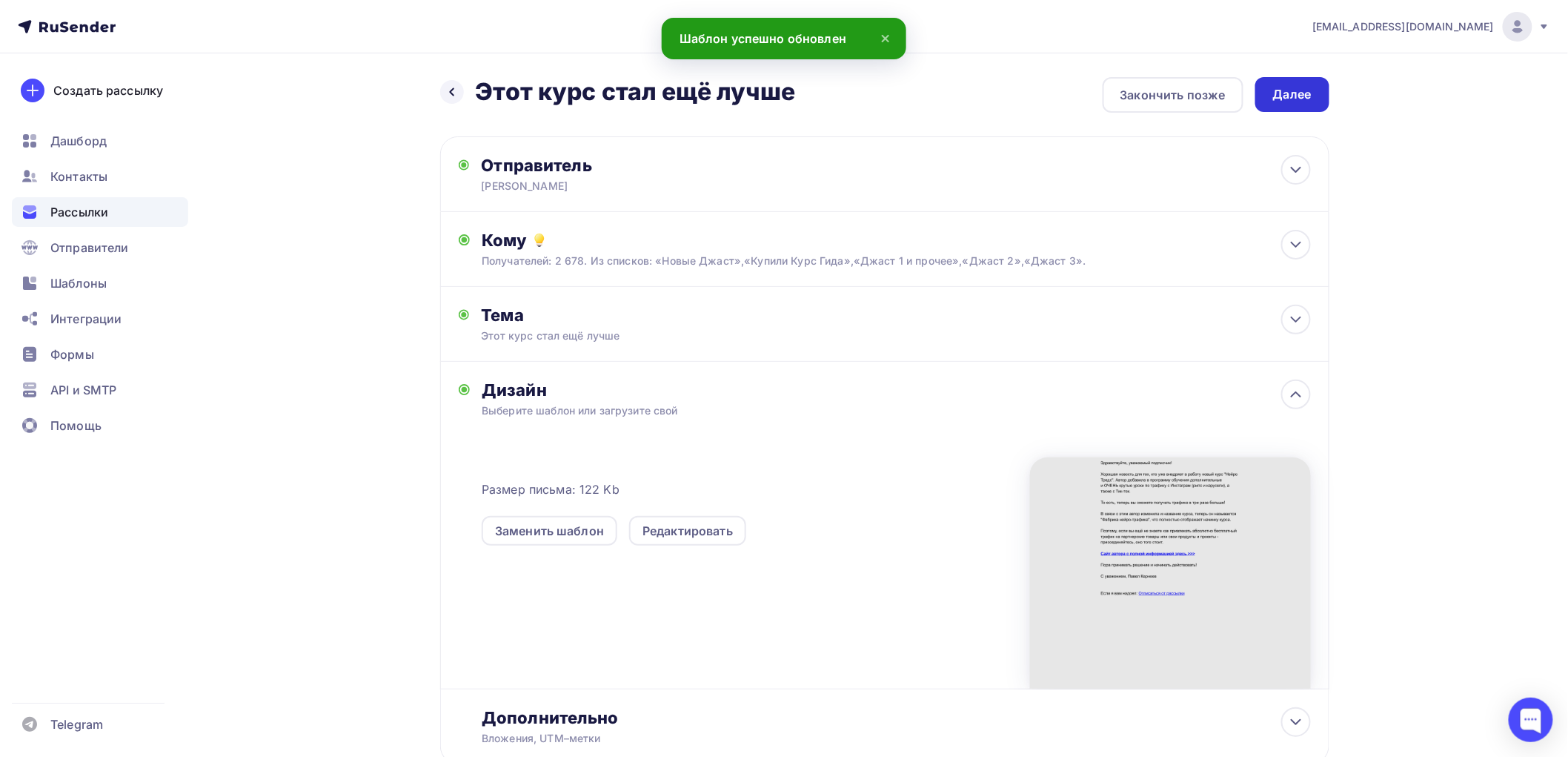
click at [1300, 94] on div "Далее" at bounding box center [1292, 94] width 39 height 17
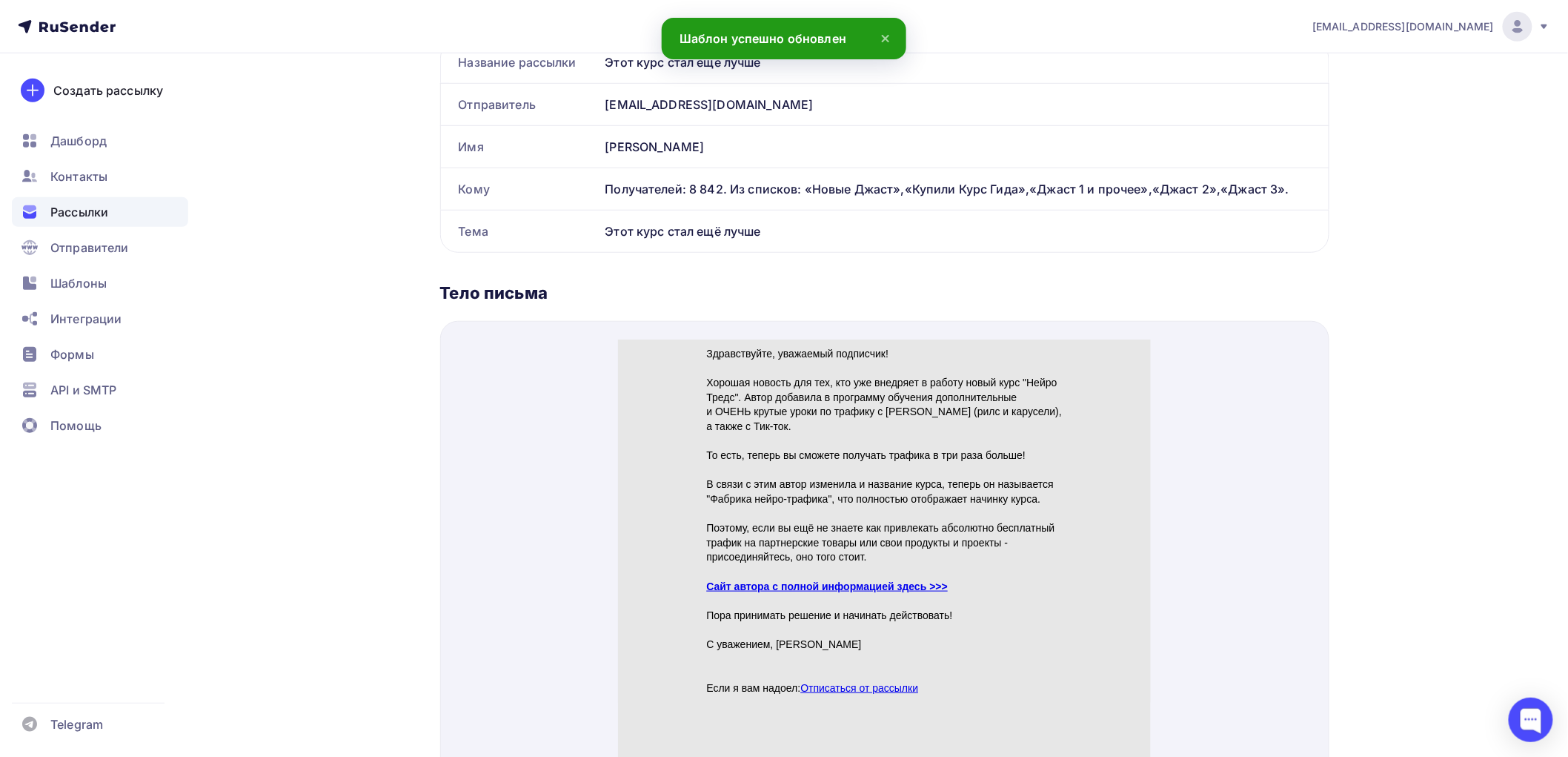
scroll to position [411, 0]
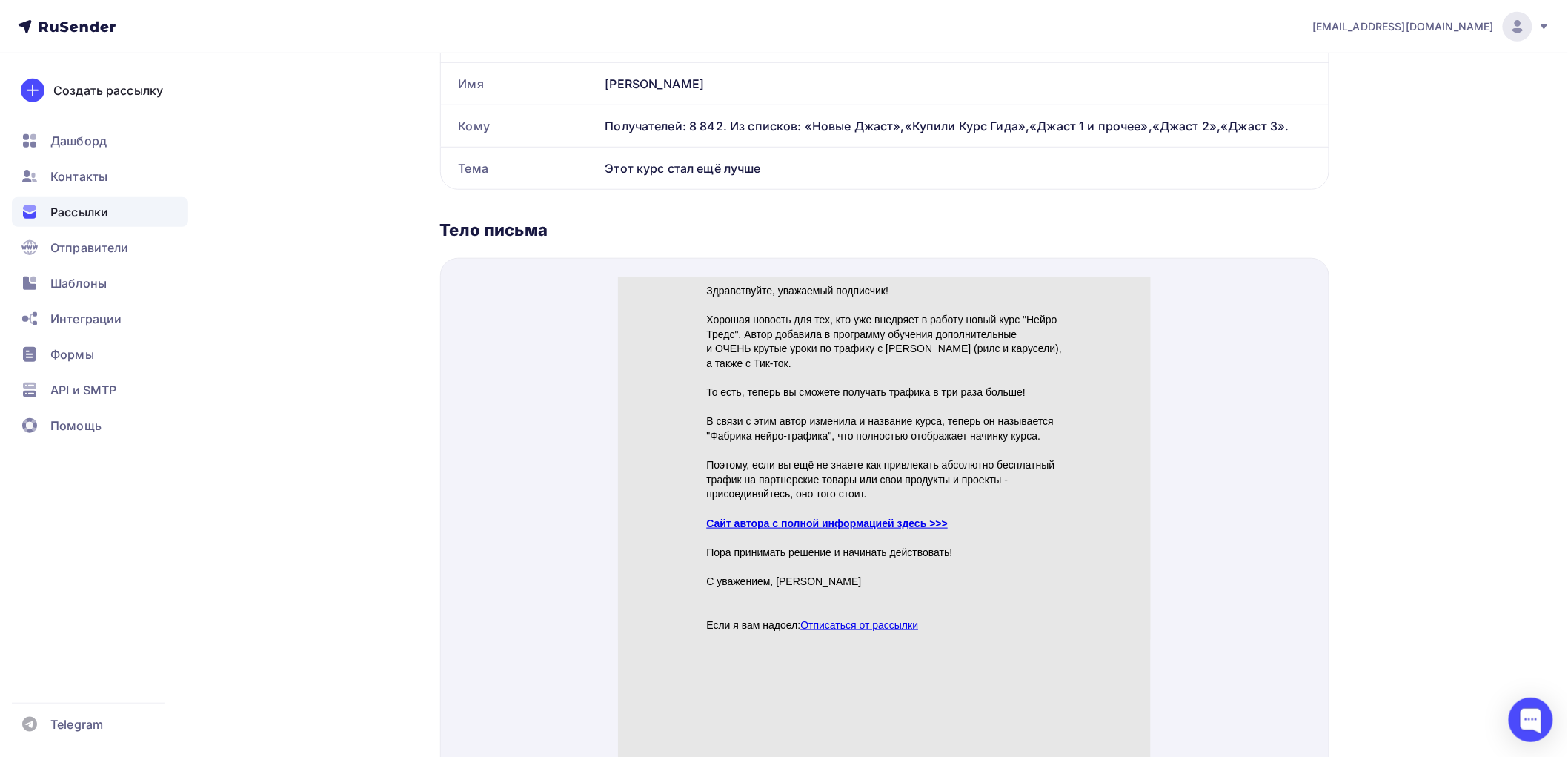
click at [794, 504] on link "Сайт автора с полной информацией здесь >>>" at bounding box center [827, 505] width 242 height 12
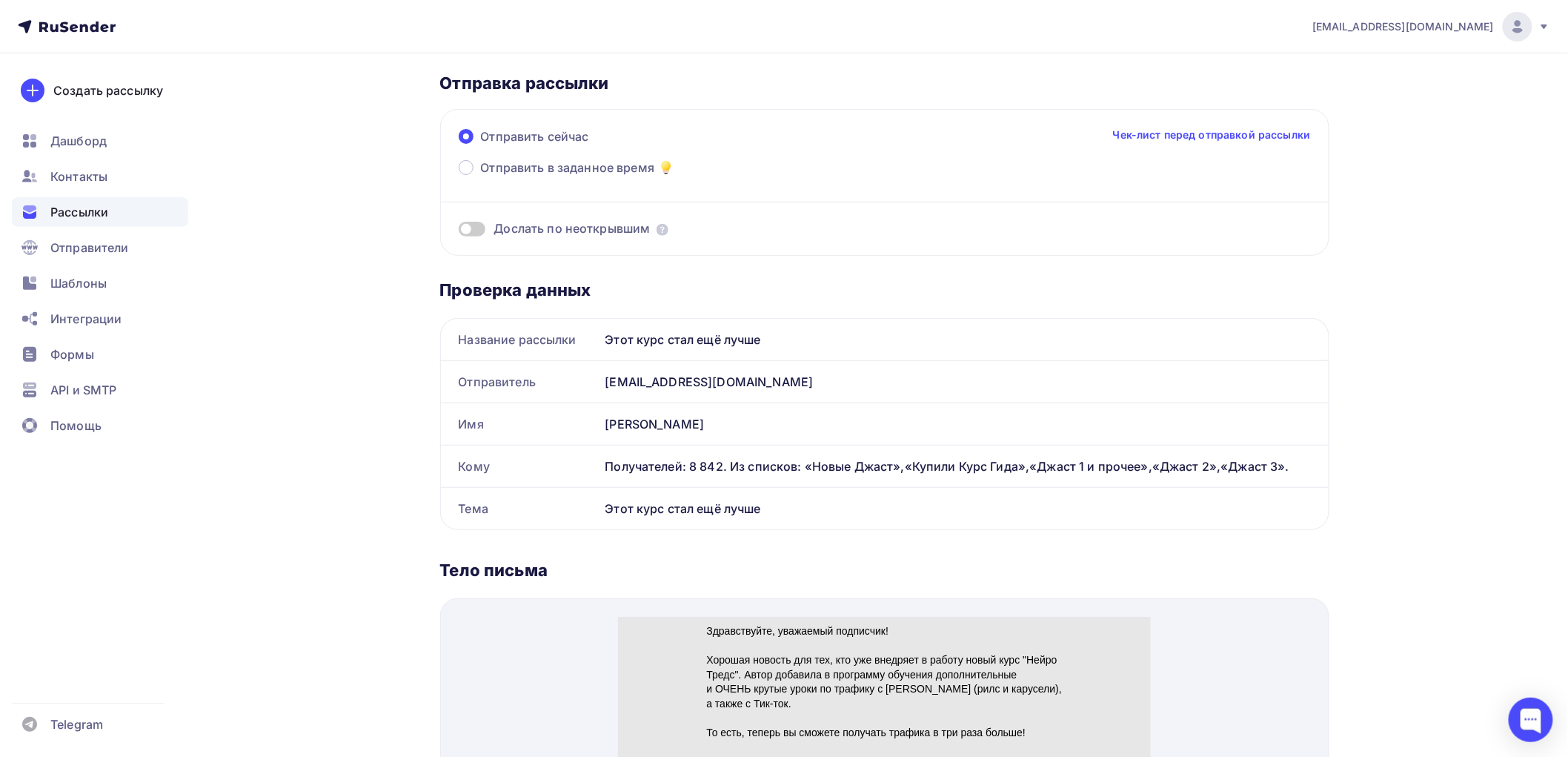
scroll to position [82, 0]
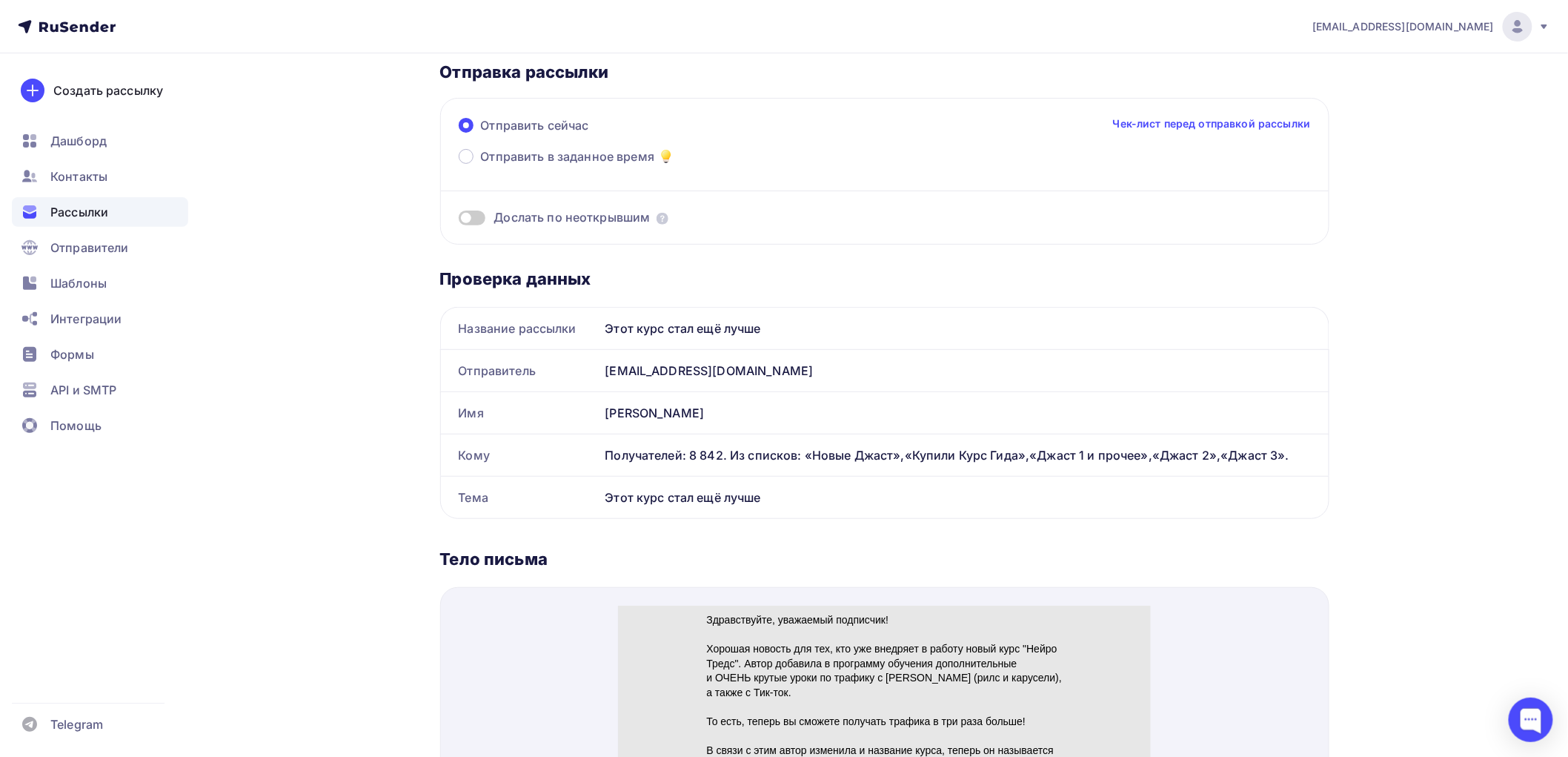
click at [478, 217] on span at bounding box center [471, 218] width 27 height 15
click at [458, 220] on input "checkbox" at bounding box center [458, 220] width 0 height 0
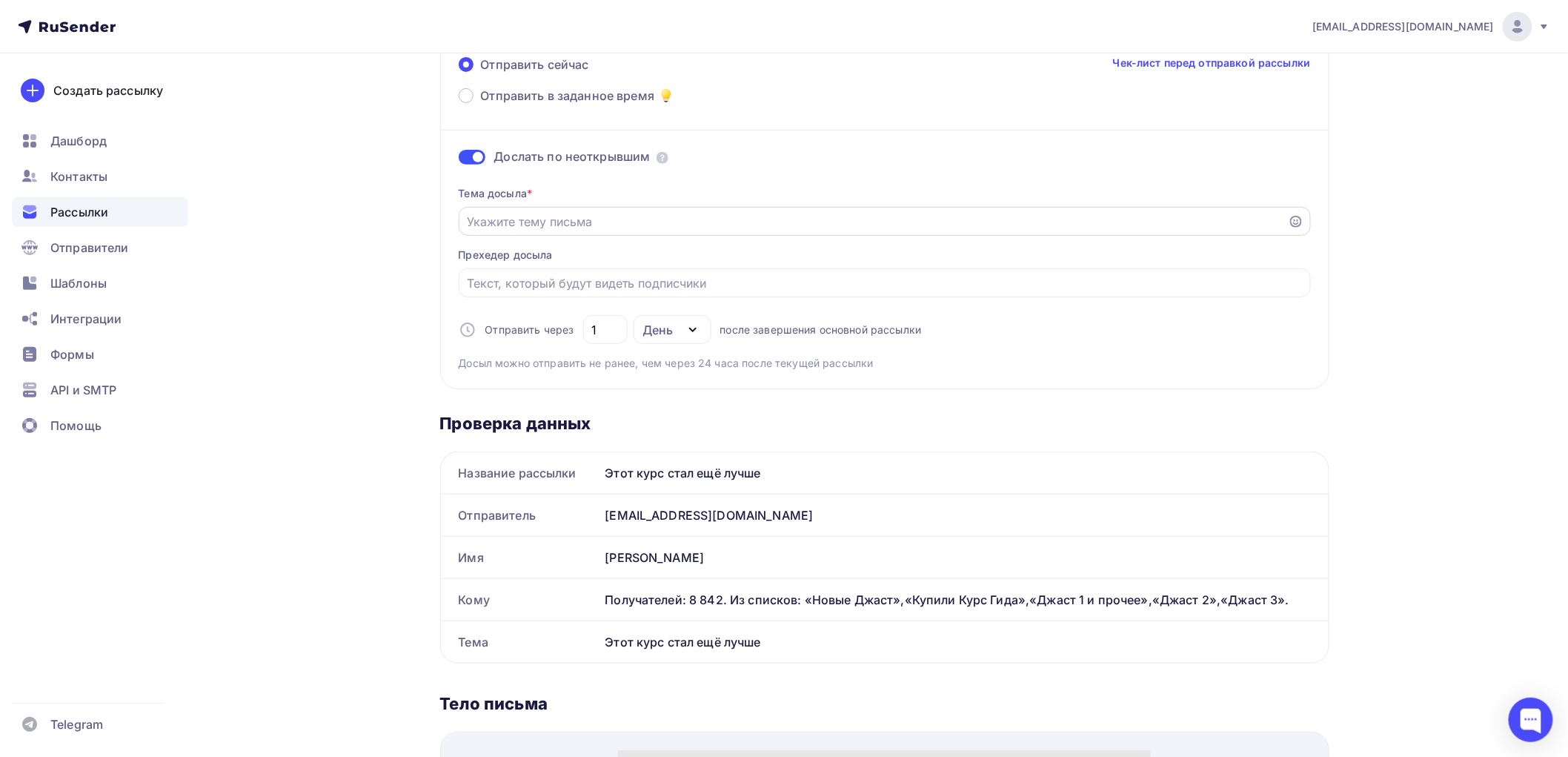
scroll to position [165, 0]
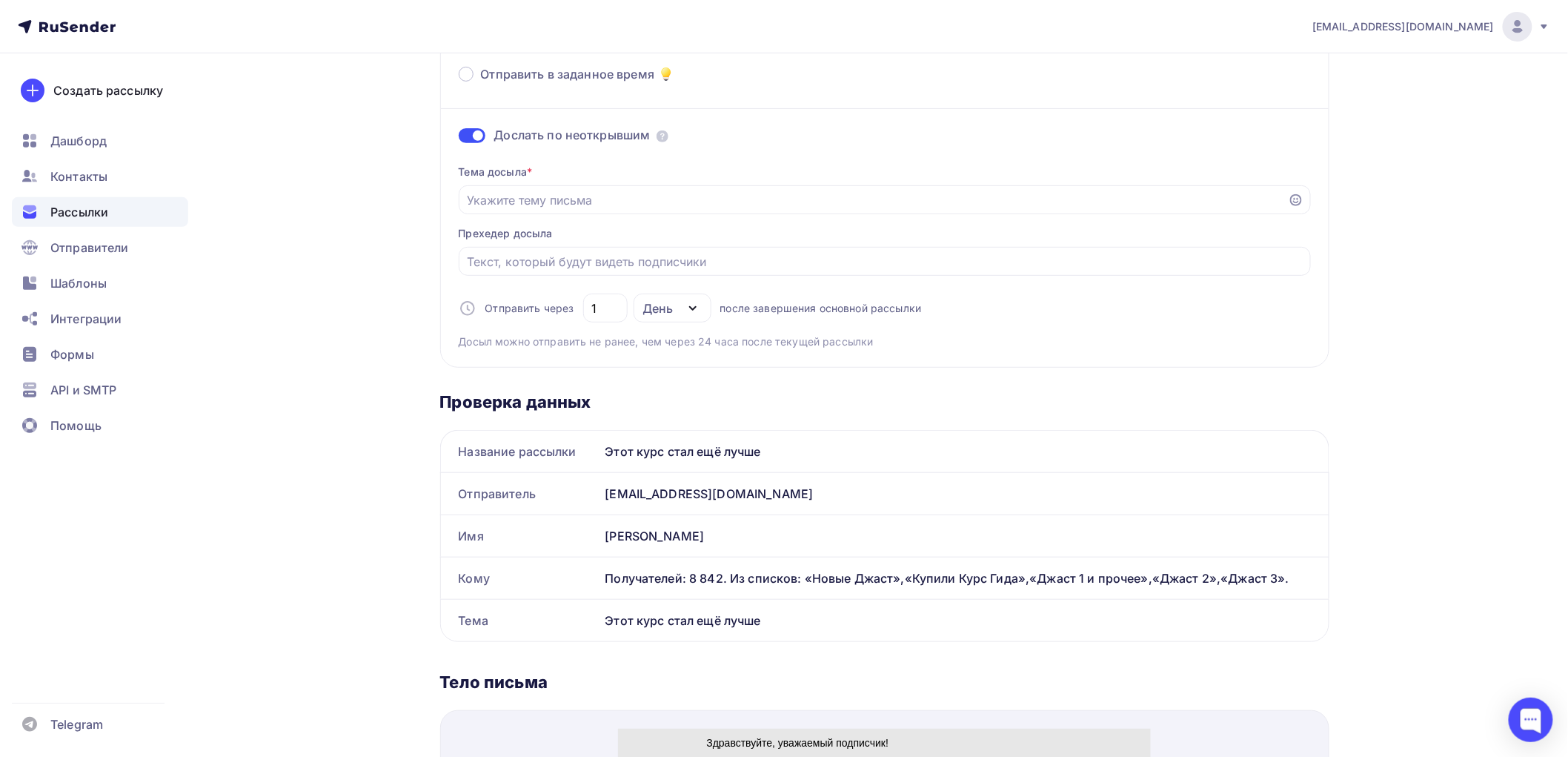
drag, startPoint x: 774, startPoint y: 450, endPoint x: 605, endPoint y: 452, distance: 169.0
click at [605, 452] on div "Этот курс стал ещё лучше" at bounding box center [964, 451] width 729 height 42
copy div "Этот курс стал ещё лучше"
paste input "Этот курс стал ещё лучше"
type input "Этот курс стал ещё лучше"
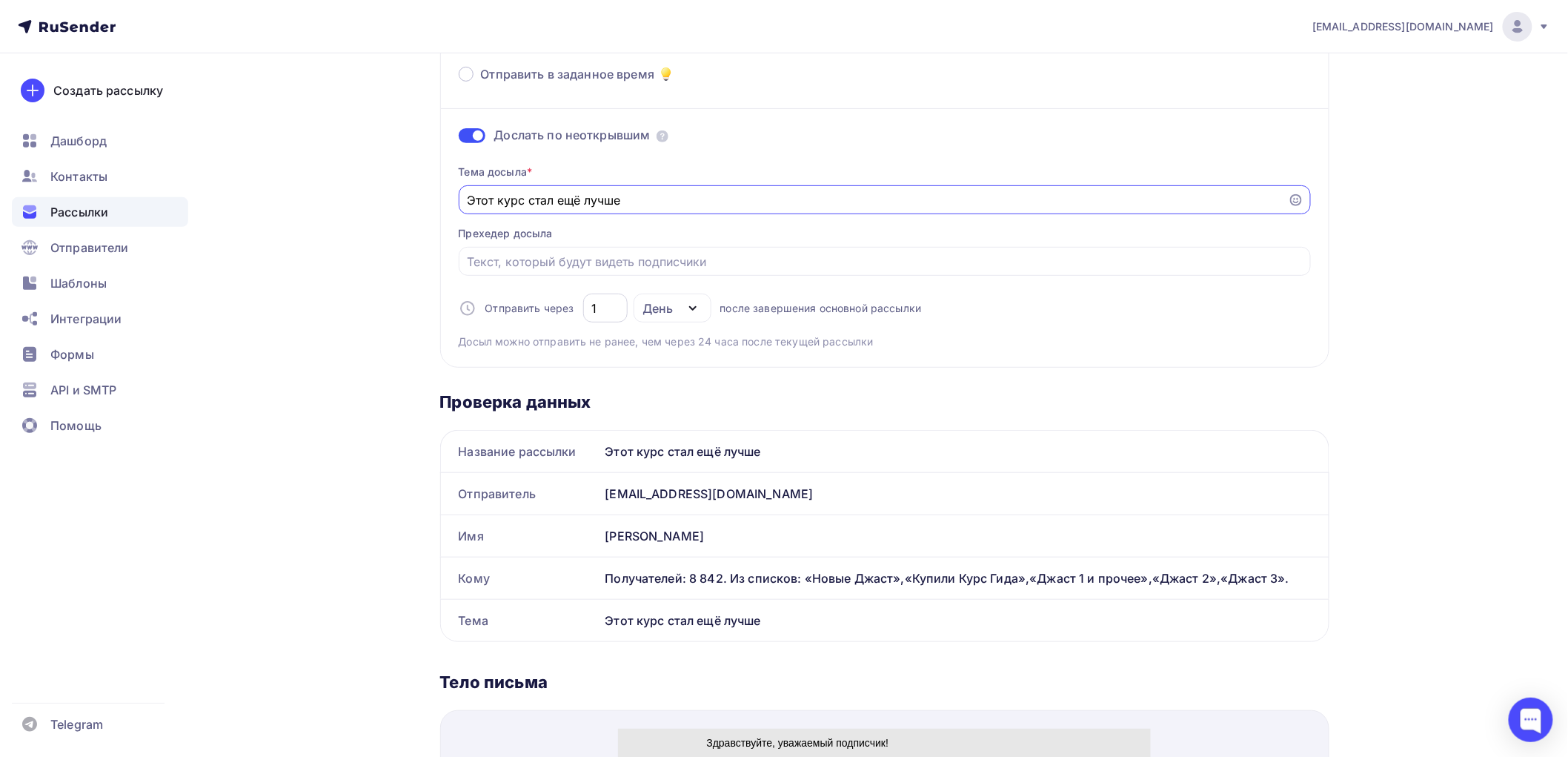
click at [603, 306] on input "1" at bounding box center [604, 309] width 27 height 18
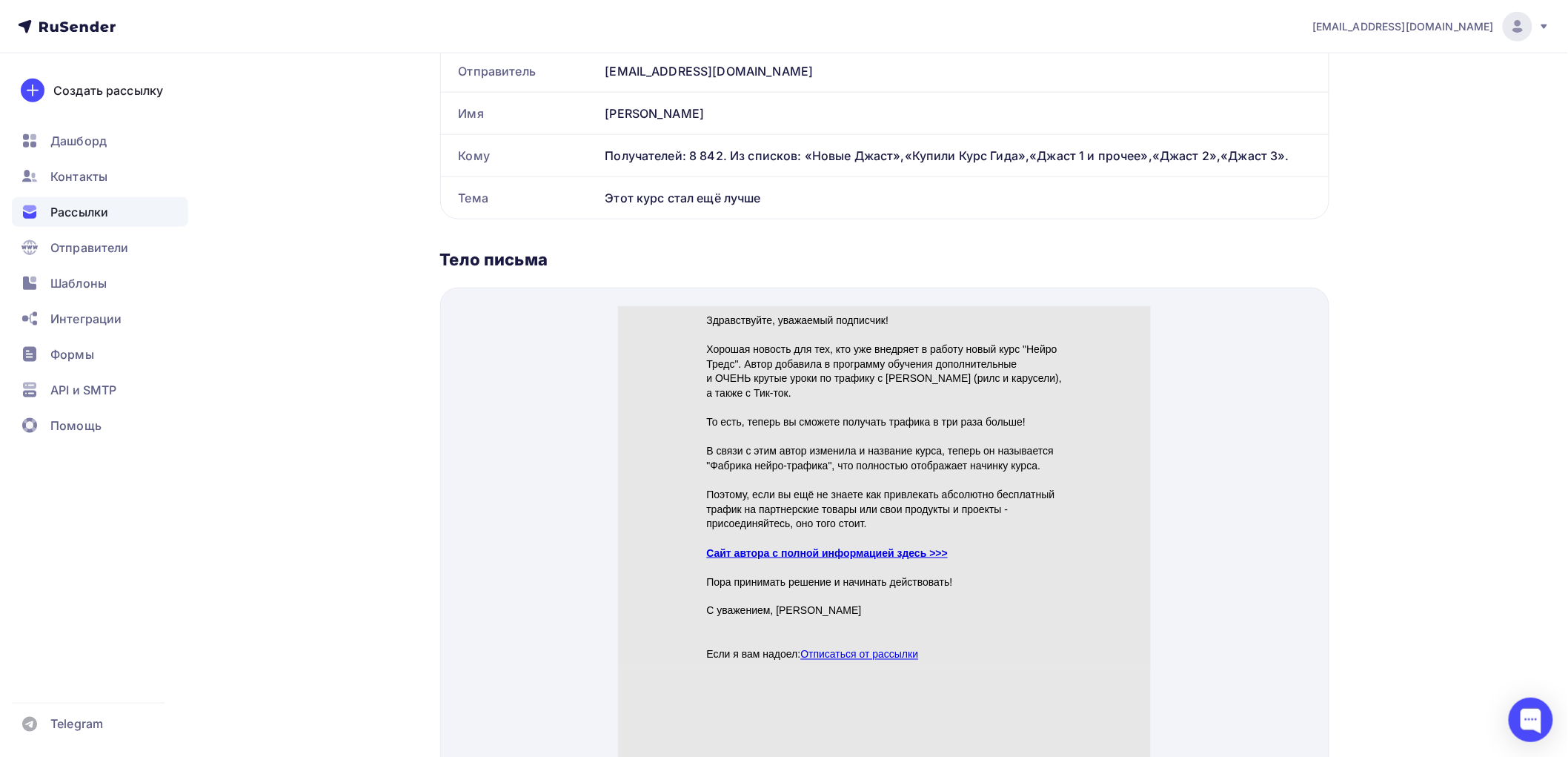
scroll to position [658, 0]
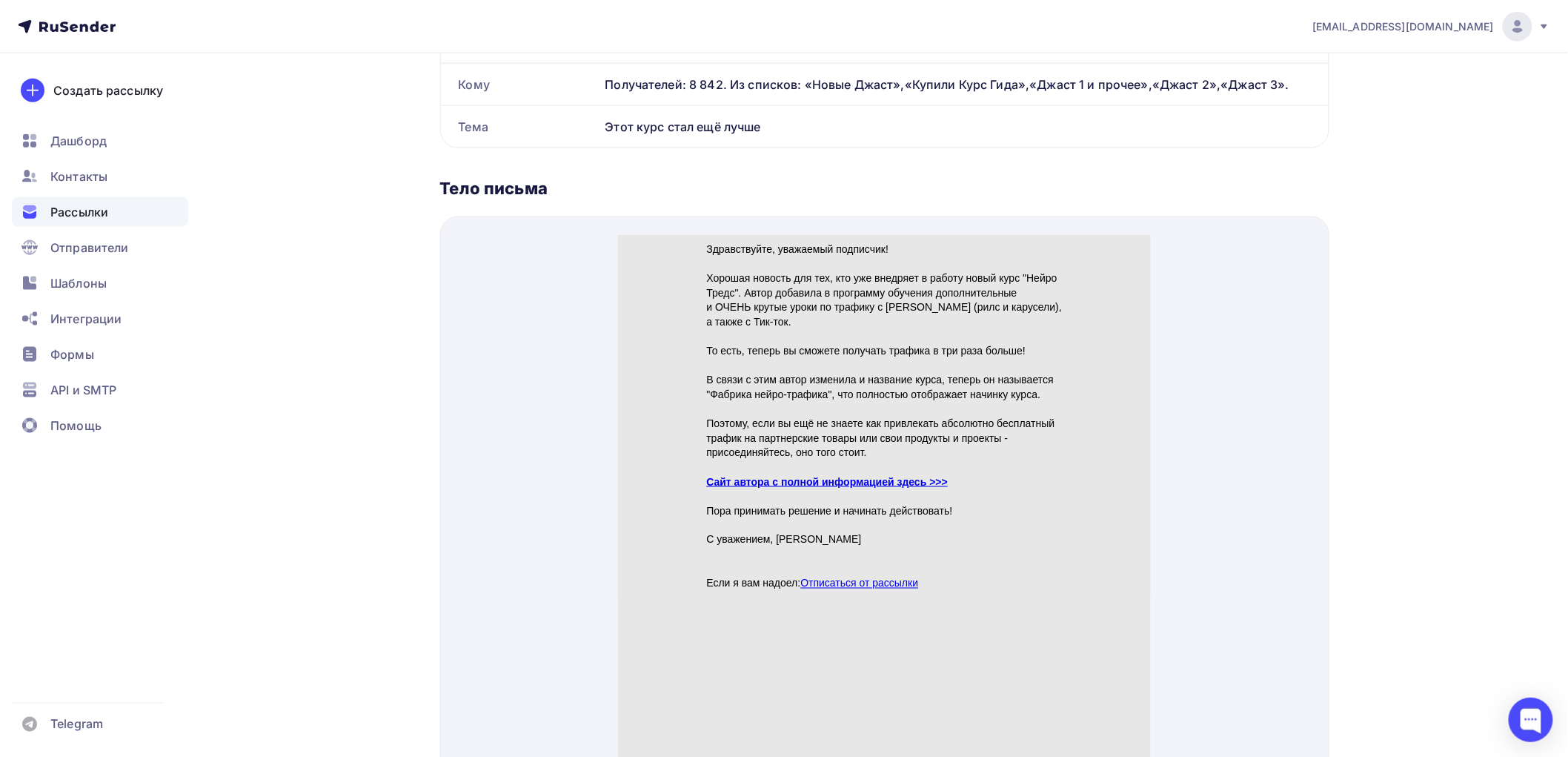
type input "2"
click at [909, 461] on link "Сайт автора с полной информацией здесь >>>" at bounding box center [827, 464] width 242 height 12
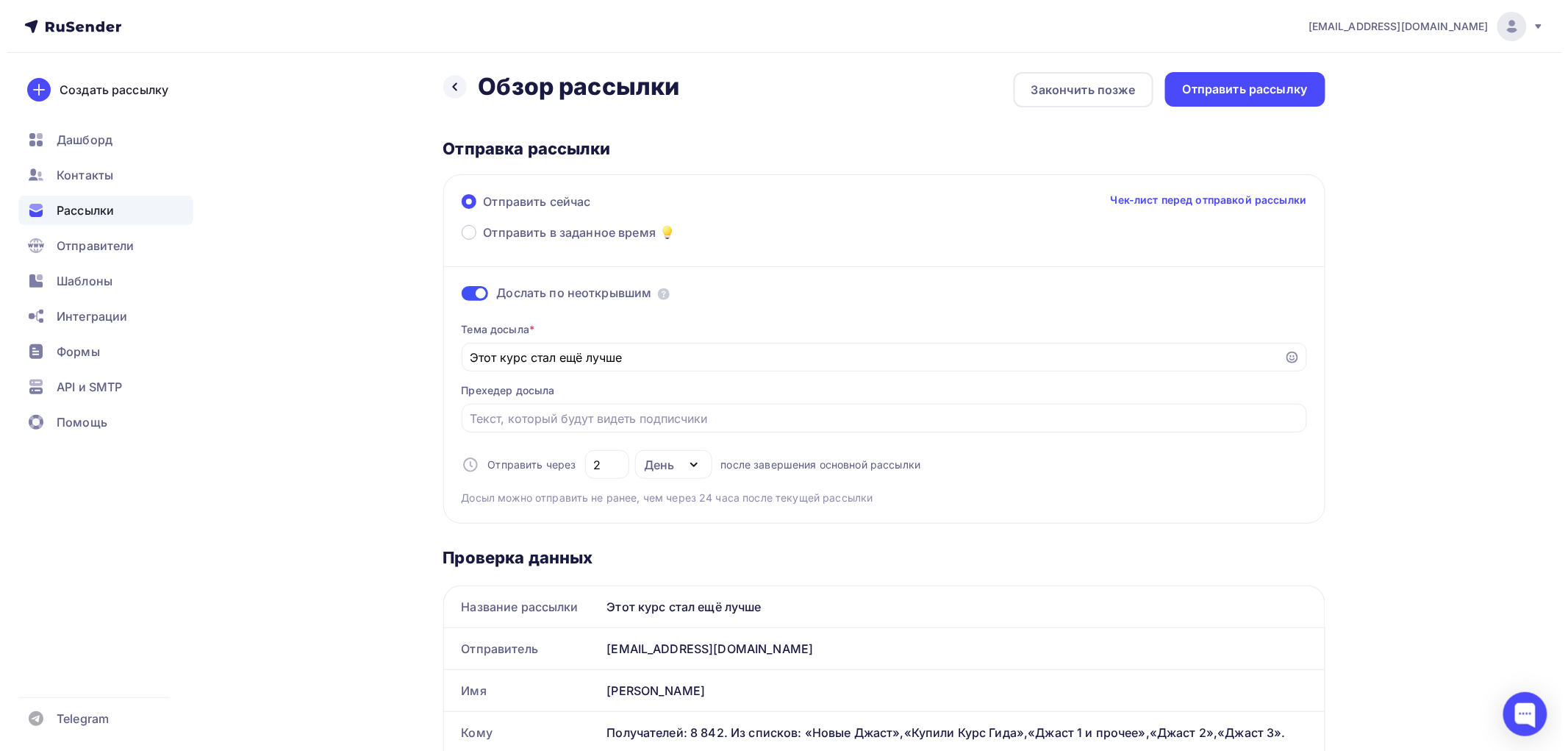
scroll to position [0, 0]
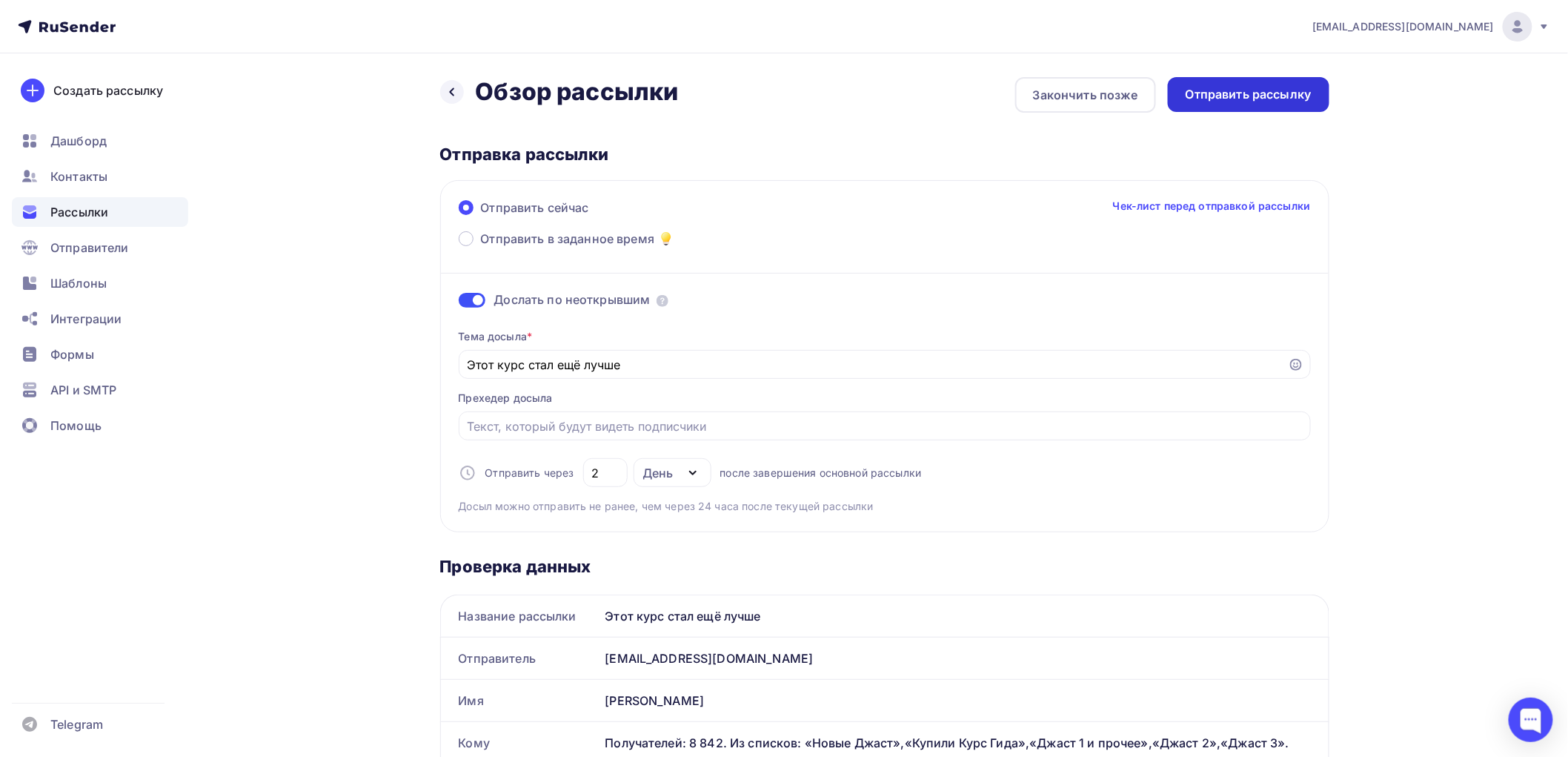
click at [1257, 93] on div "Отправить рассылку" at bounding box center [1248, 94] width 126 height 17
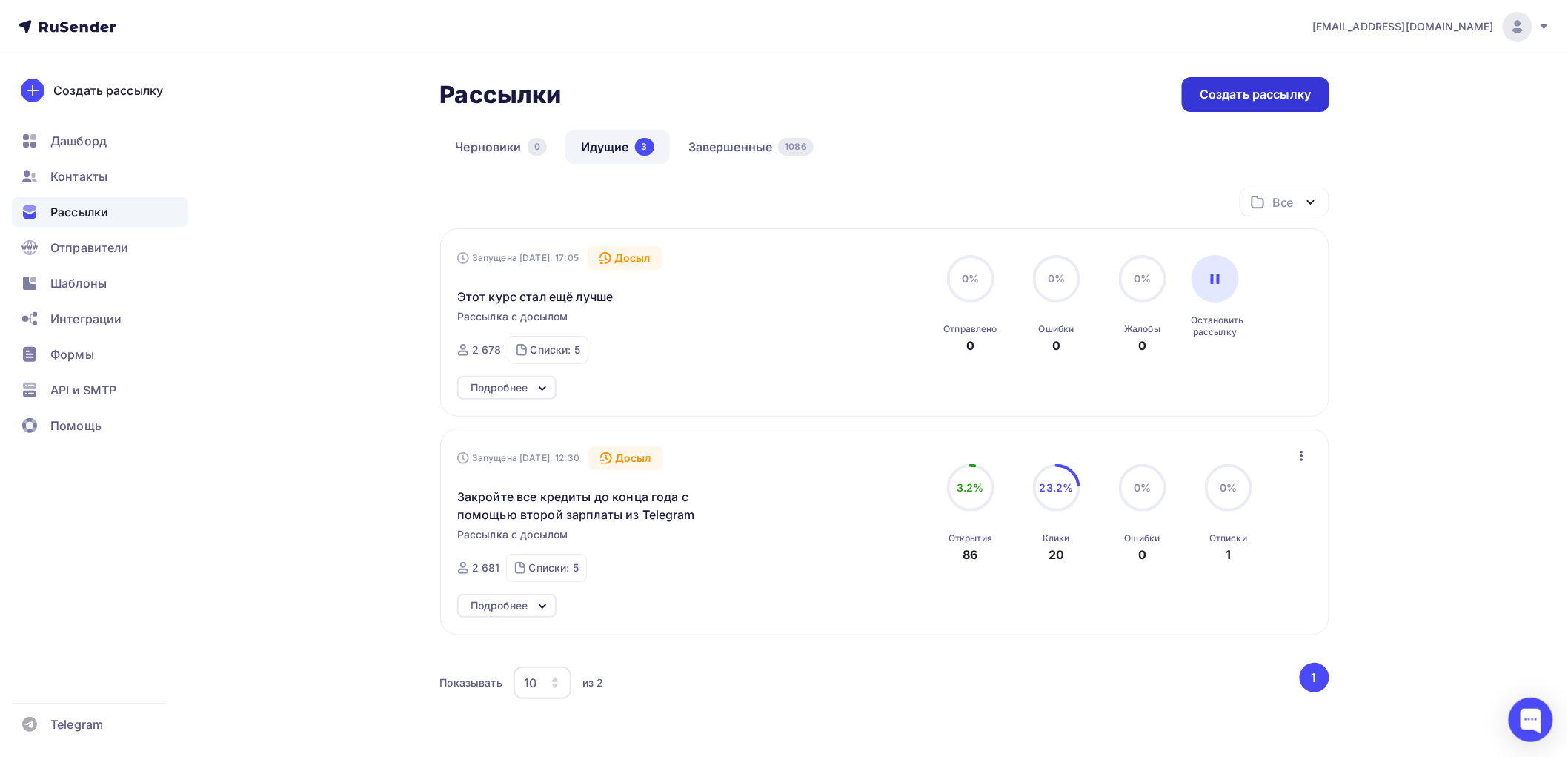
click at [1274, 96] on div "Создать рассылку" at bounding box center [1254, 94] width 111 height 17
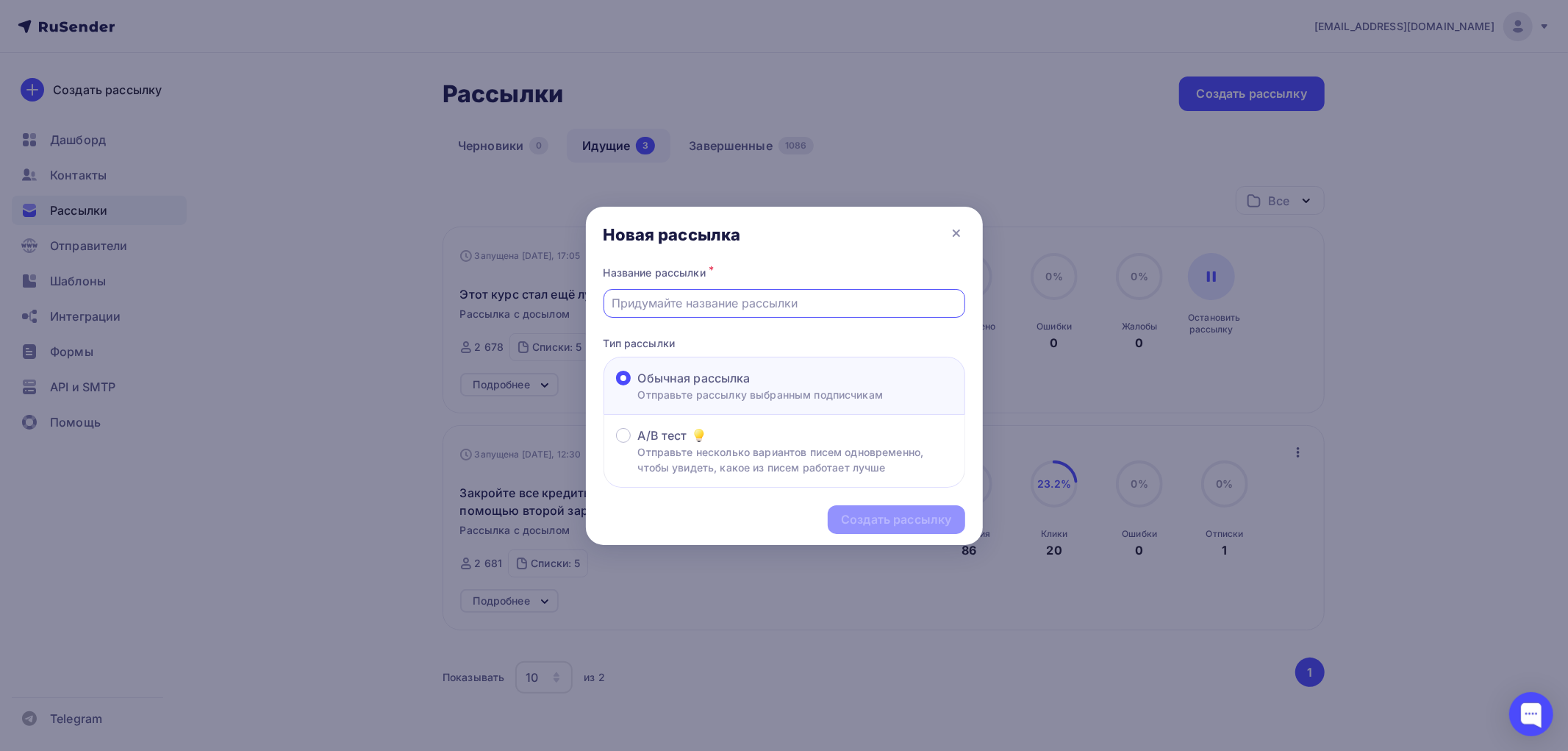
paste input "ProfitTimer: +100% к продажам и права перепродажи"
type input "ProfitTimer: +100% к продажам и права перепродажи"
click at [891, 523] on div "Создать рассылку" at bounding box center [895, 519] width 110 height 17
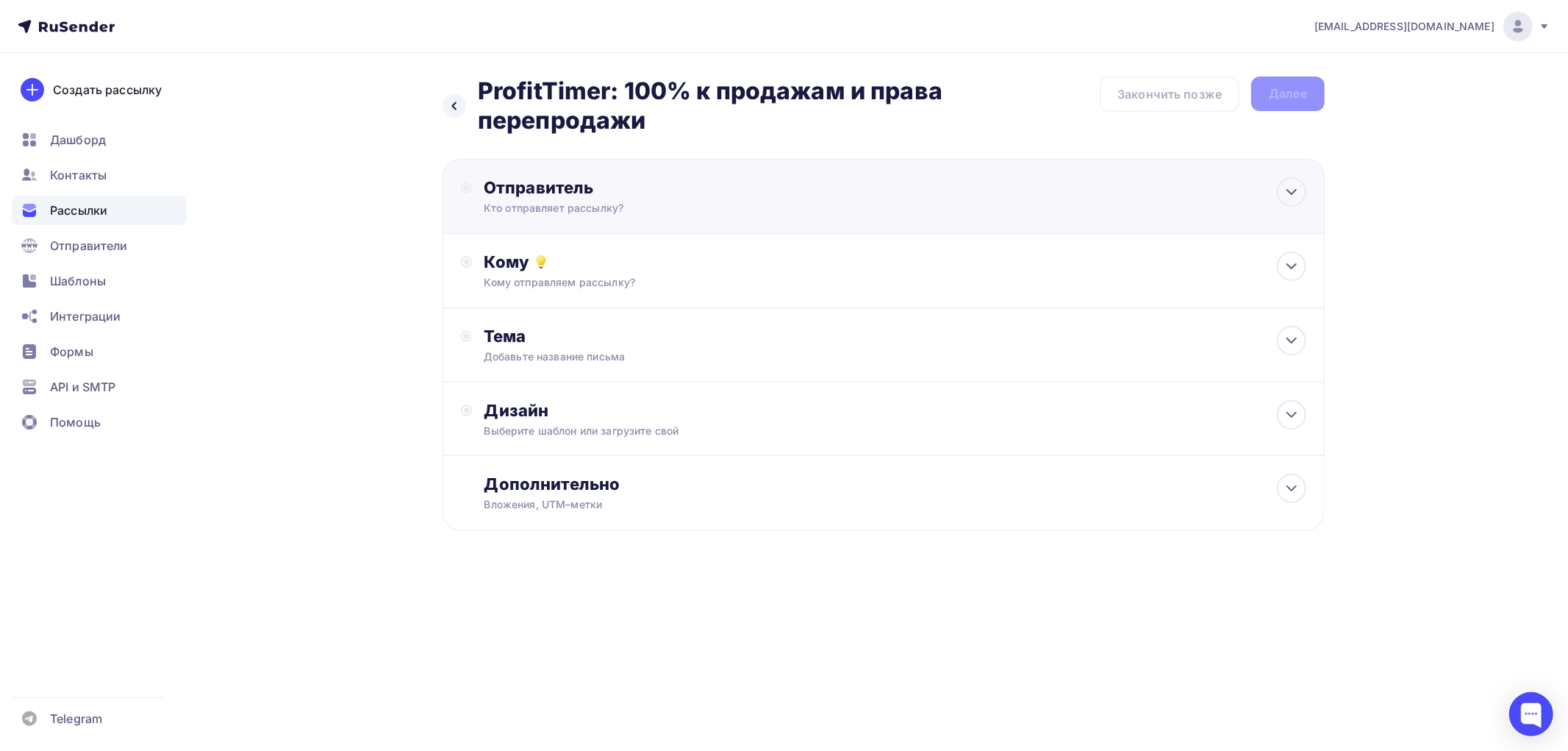
click at [549, 172] on div "Отправитель Кто отправляет рассылку? Email * [EMAIL_ADDRESS][DOMAIN_NAME] [EMAI…" at bounding box center [884, 196] width 883 height 75
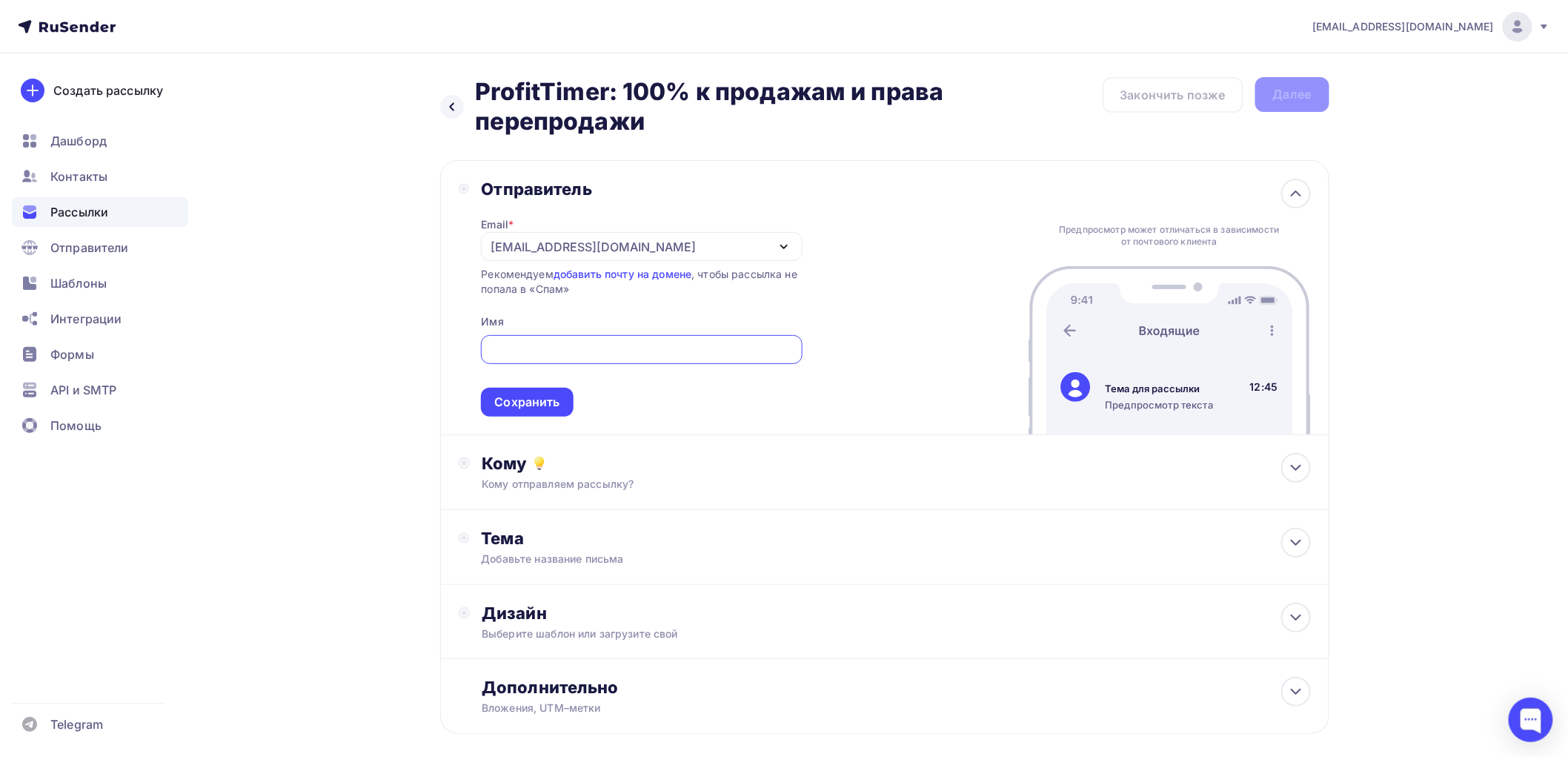
click at [553, 249] on div "[EMAIL_ADDRESS][DOMAIN_NAME]" at bounding box center [593, 247] width 206 height 18
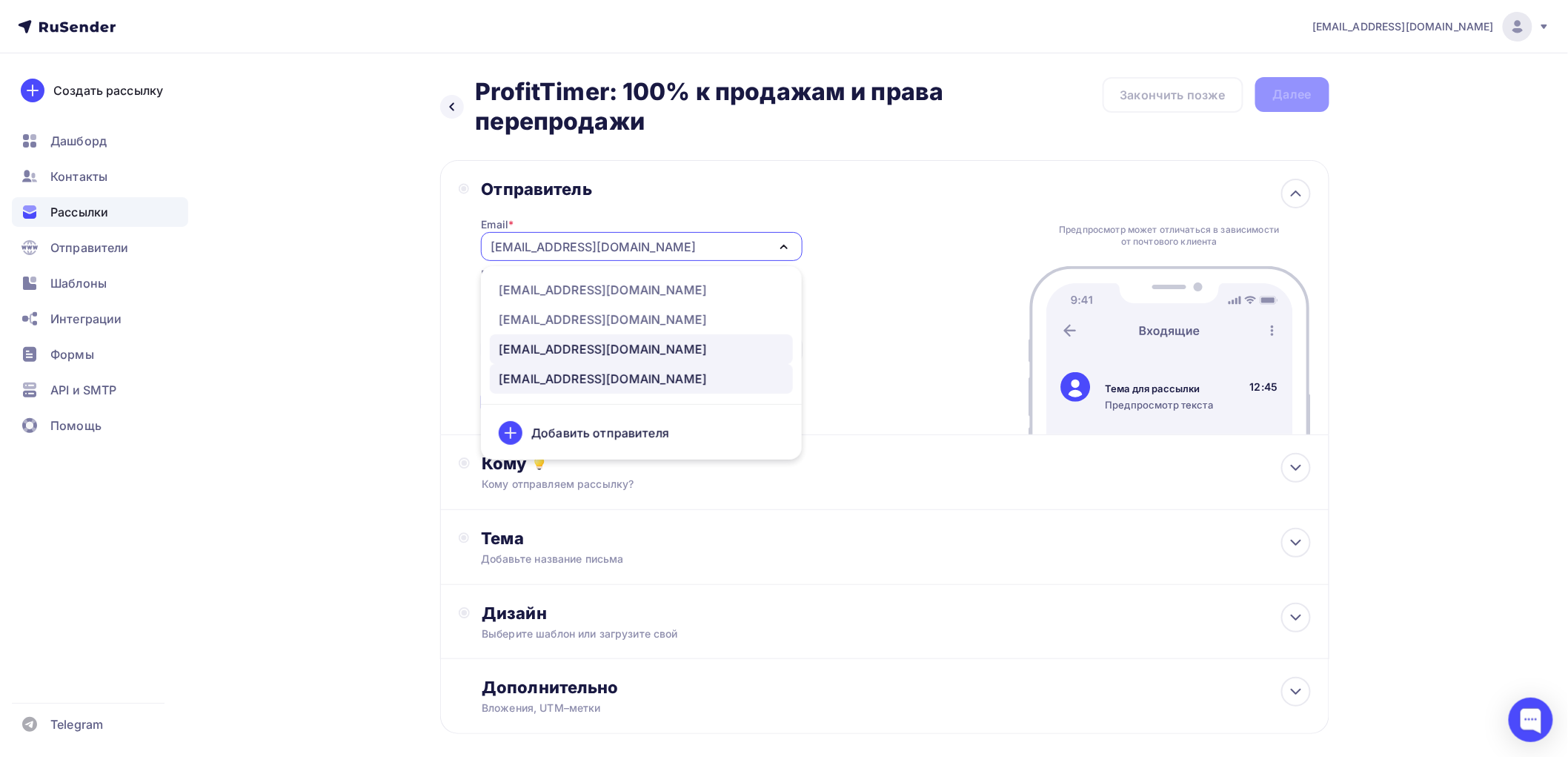
click at [547, 351] on div "[EMAIL_ADDRESS][DOMAIN_NAME]" at bounding box center [602, 350] width 209 height 18
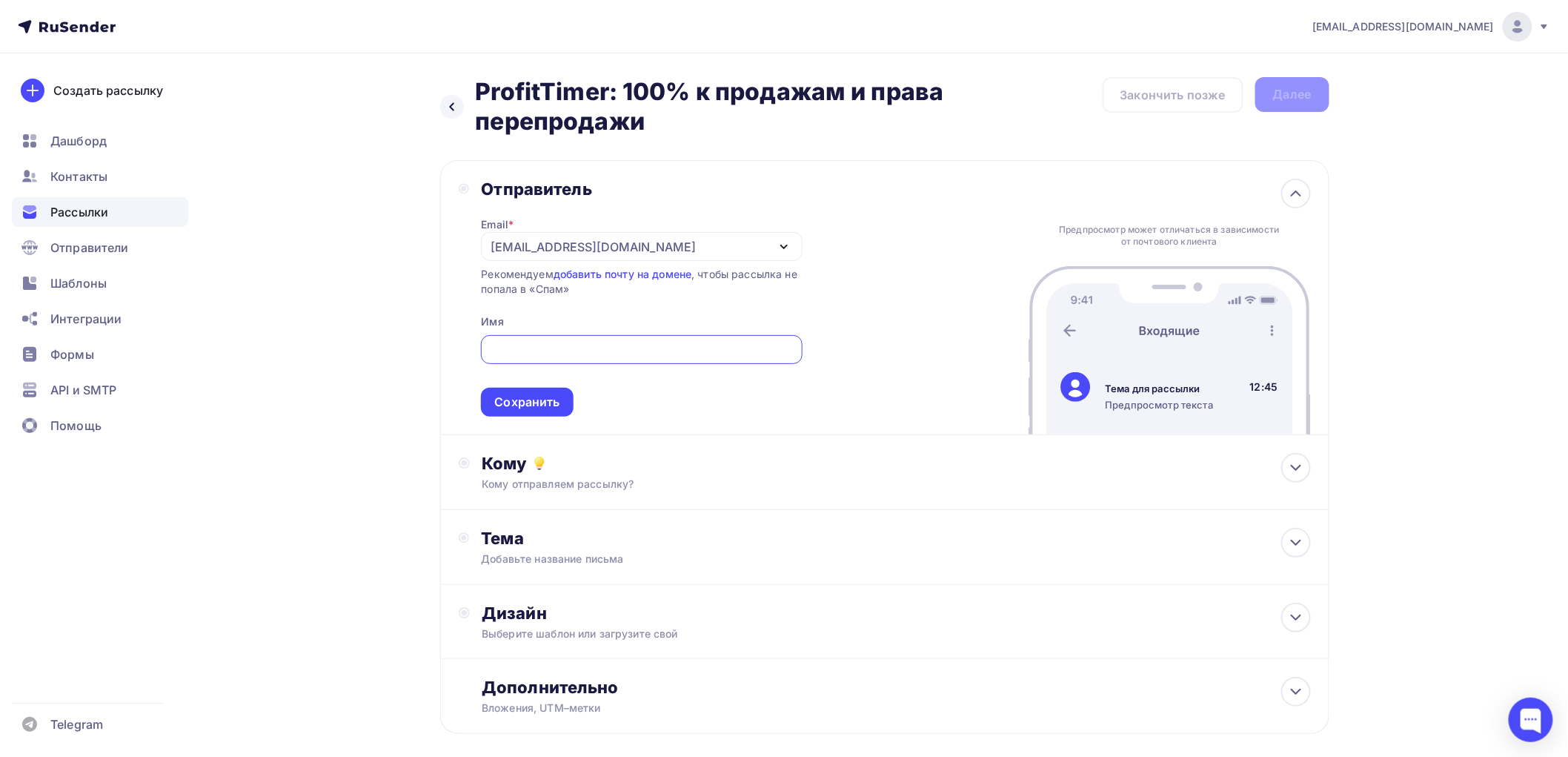
click at [535, 350] on input "text" at bounding box center [642, 350] width 304 height 18
type input "[PERSON_NAME]"
click at [509, 395] on div "Сохранить" at bounding box center [526, 401] width 65 height 17
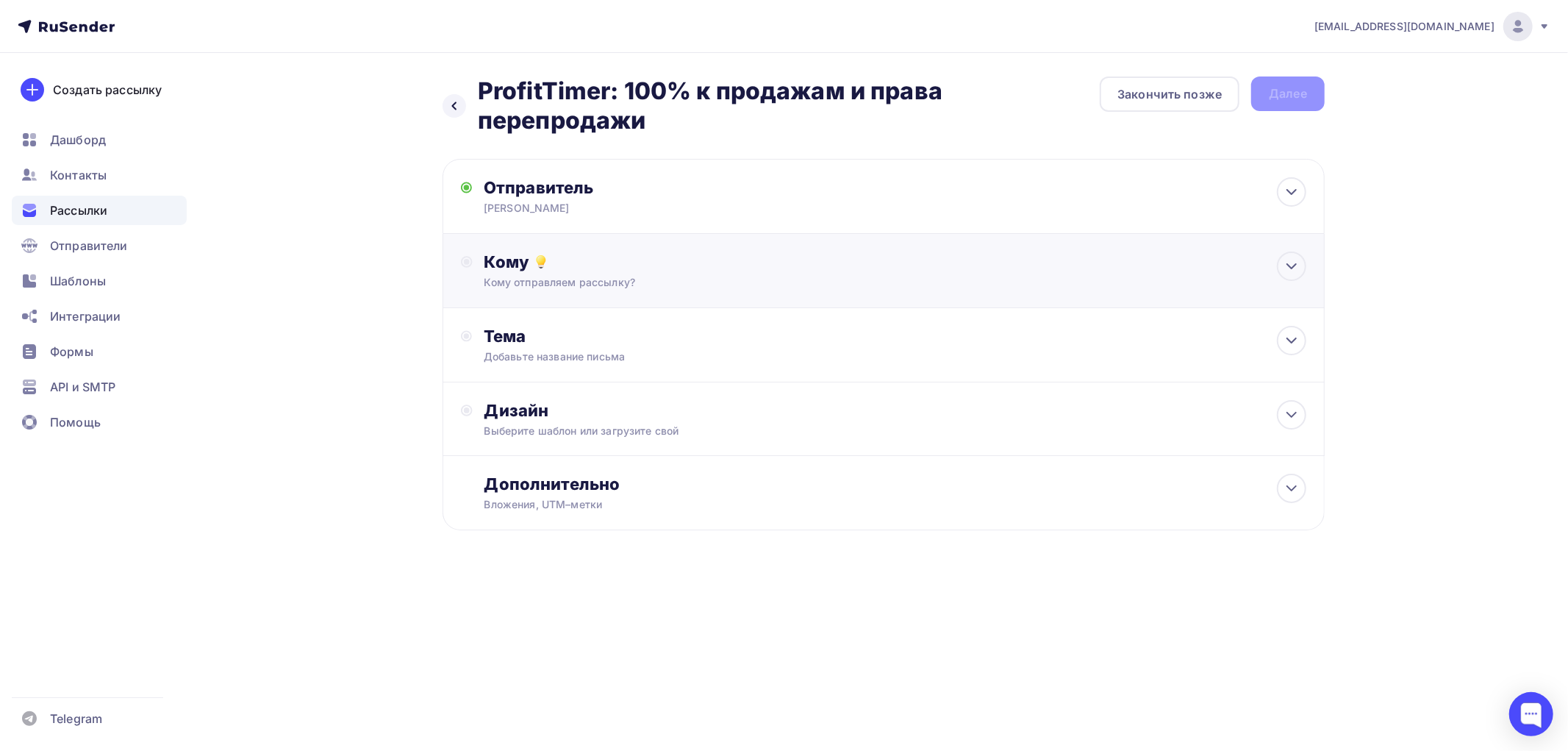
click at [509, 265] on div "Кому" at bounding box center [895, 262] width 822 height 21
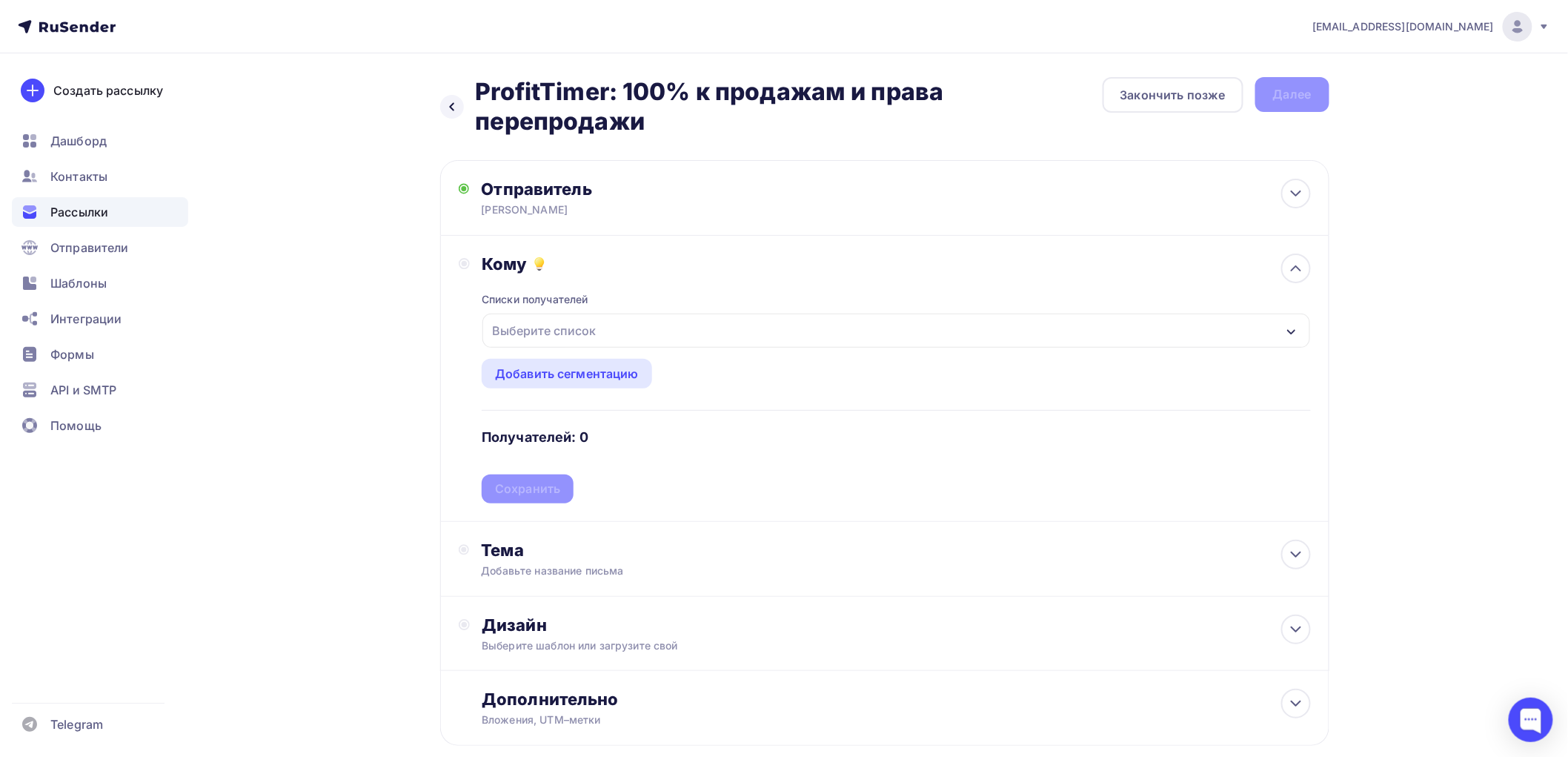
click at [514, 323] on div "Выберите список" at bounding box center [544, 331] width 116 height 27
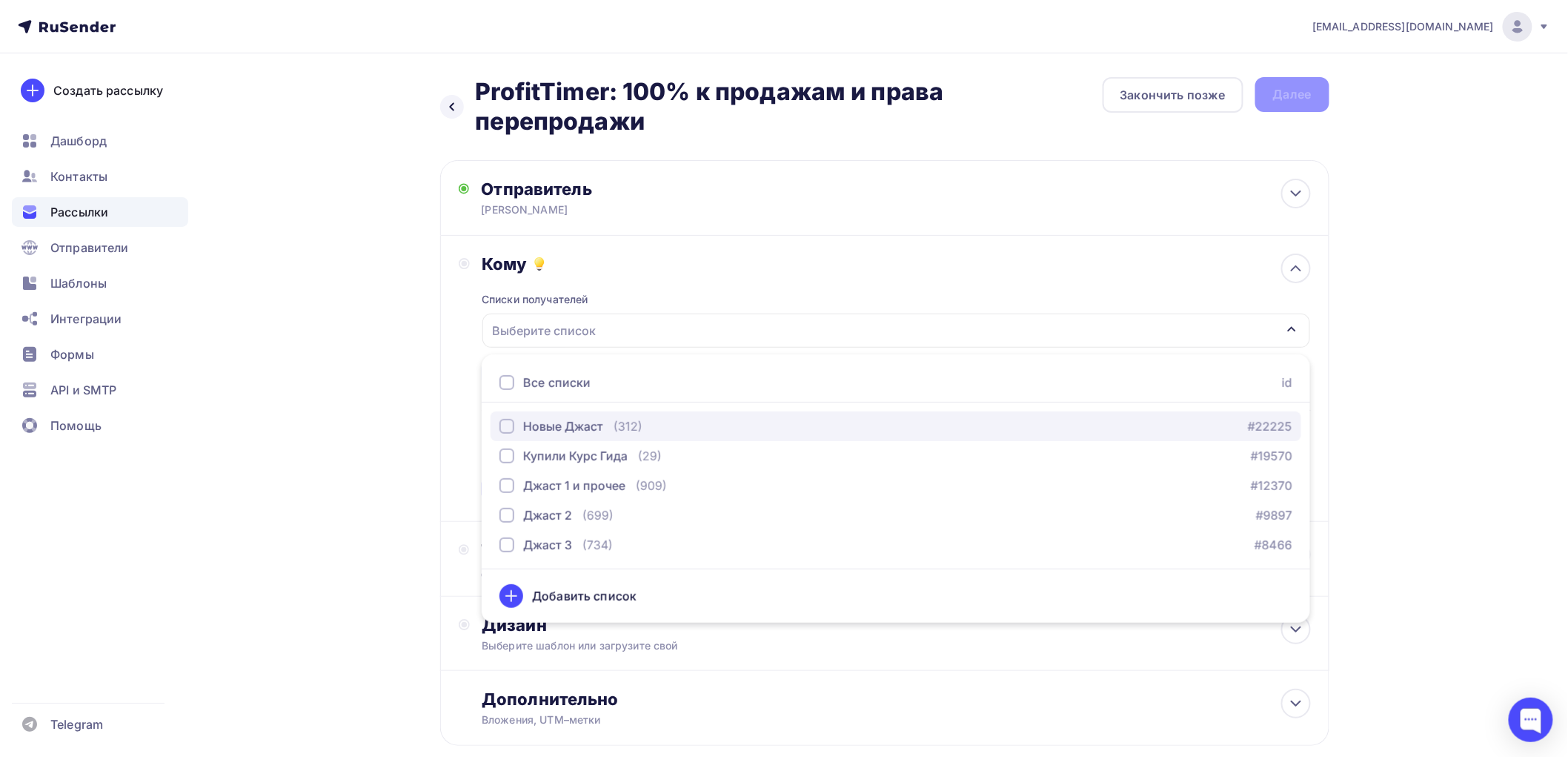
drag, startPoint x: 505, startPoint y: 425, endPoint x: 508, endPoint y: 437, distance: 12.4
click at [505, 426] on div "button" at bounding box center [506, 425] width 15 height 15
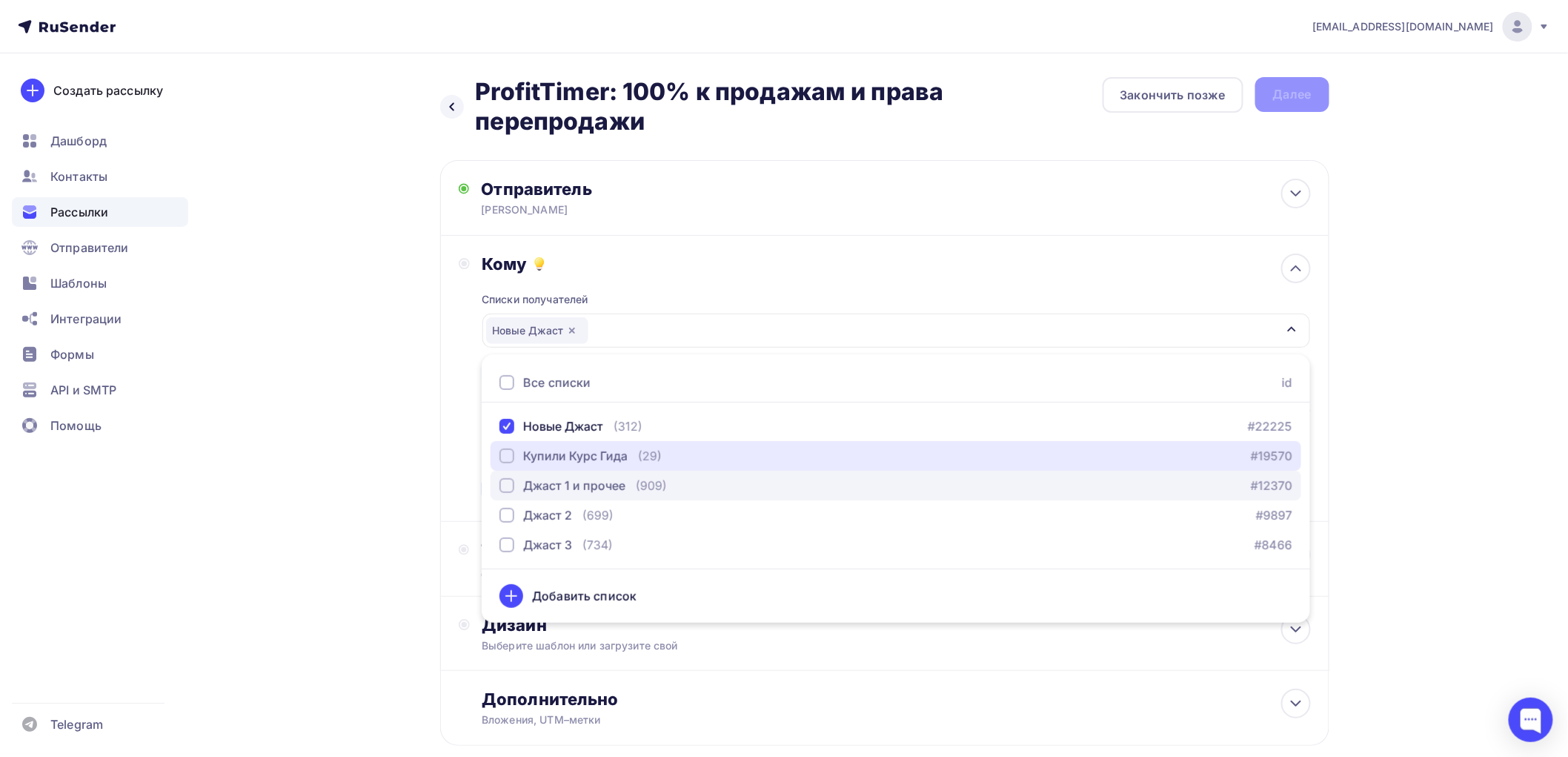
drag, startPoint x: 507, startPoint y: 456, endPoint x: 507, endPoint y: 475, distance: 19.0
click at [507, 458] on div "button" at bounding box center [506, 455] width 15 height 15
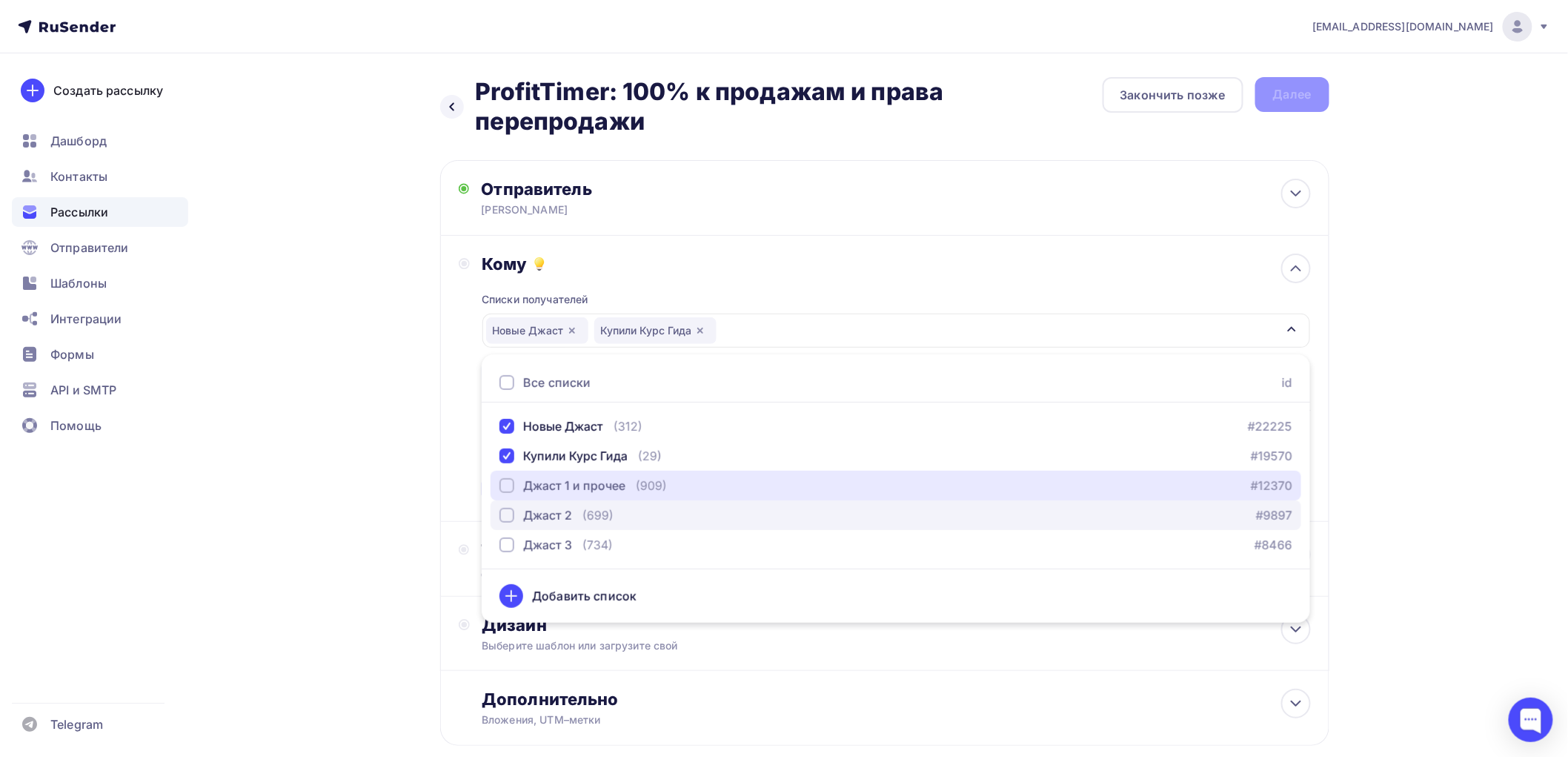
drag, startPoint x: 507, startPoint y: 480, endPoint x: 507, endPoint y: 505, distance: 25.0
click at [507, 484] on div "button" at bounding box center [506, 485] width 15 height 15
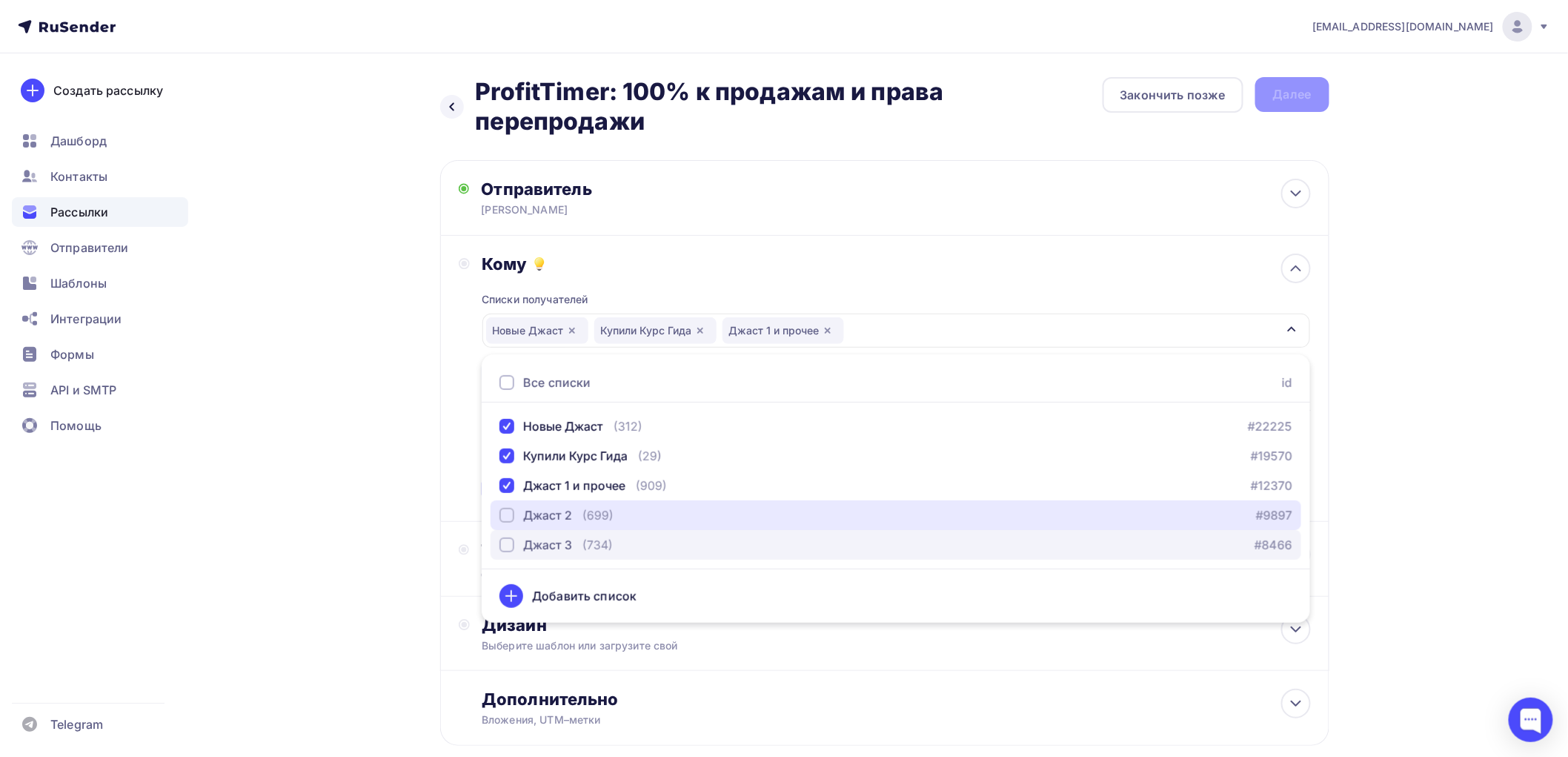
drag, startPoint x: 506, startPoint y: 512, endPoint x: 504, endPoint y: 536, distance: 24.1
click at [504, 521] on div "button" at bounding box center [506, 514] width 15 height 15
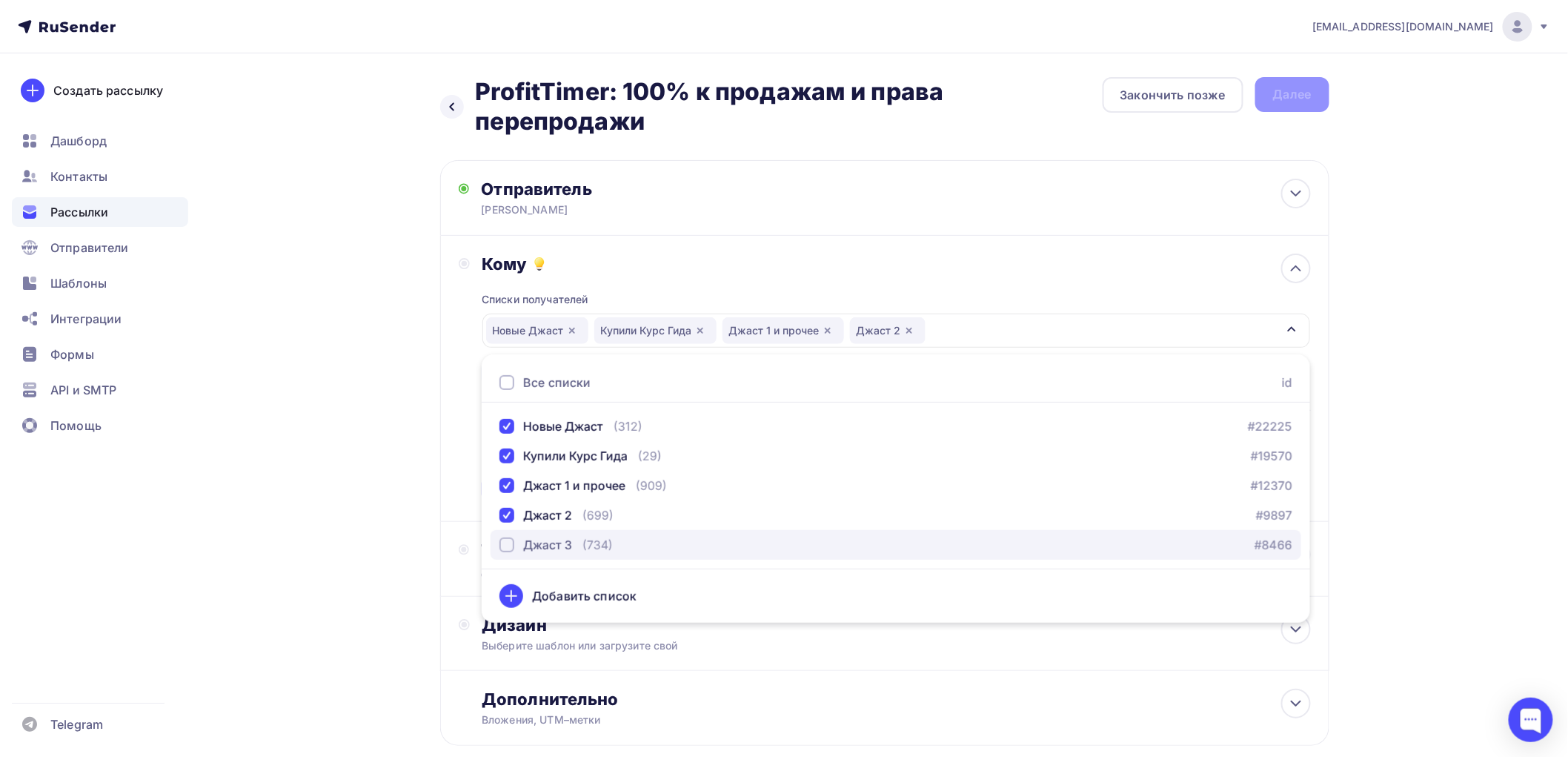
click at [504, 542] on div "button" at bounding box center [506, 544] width 15 height 15
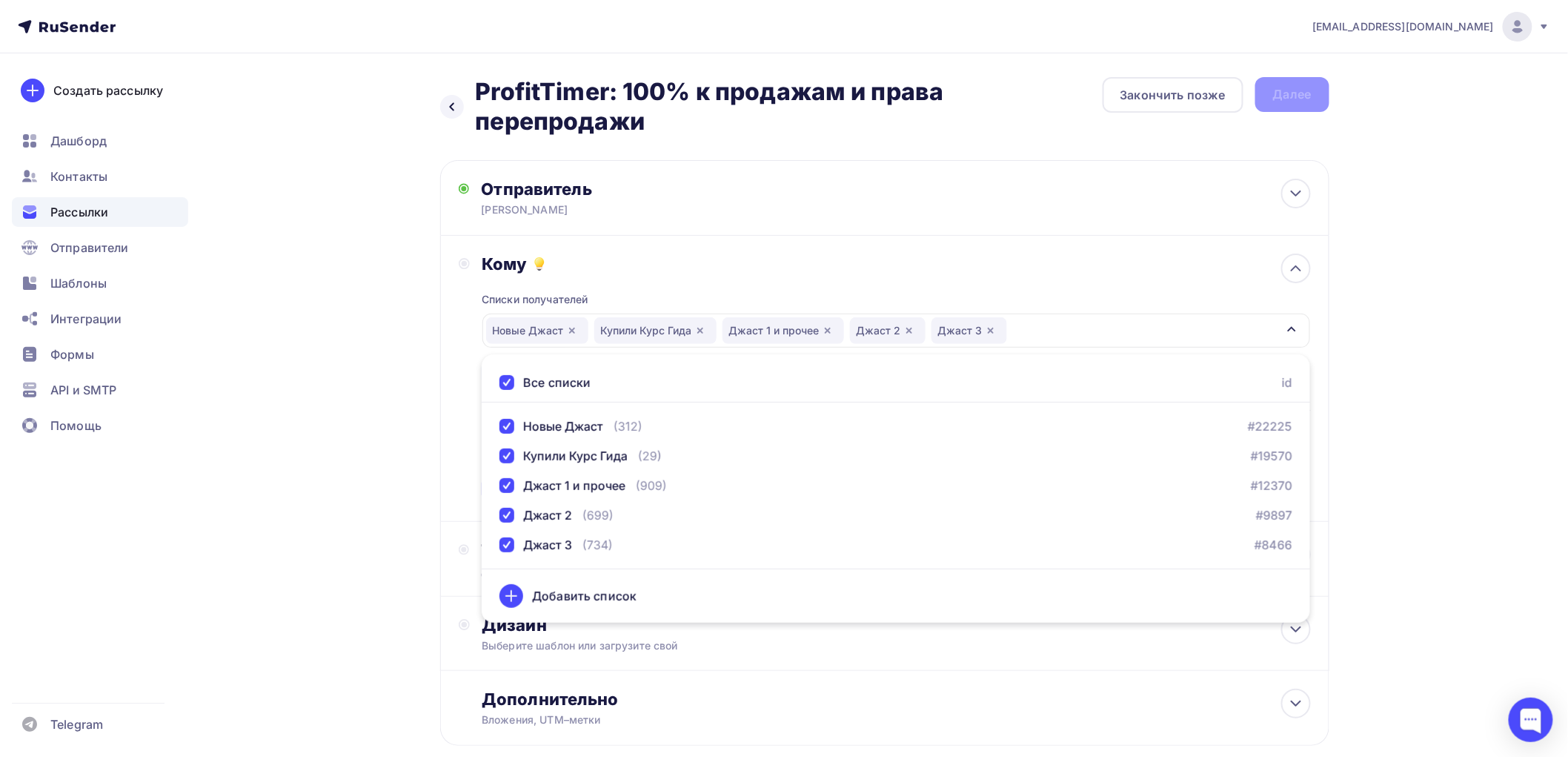
click at [330, 520] on div "Назад ProfitTimer: 100% к продажам и права перепродажи ProfitTimer: 100% к прод…" at bounding box center [784, 446] width 1214 height 788
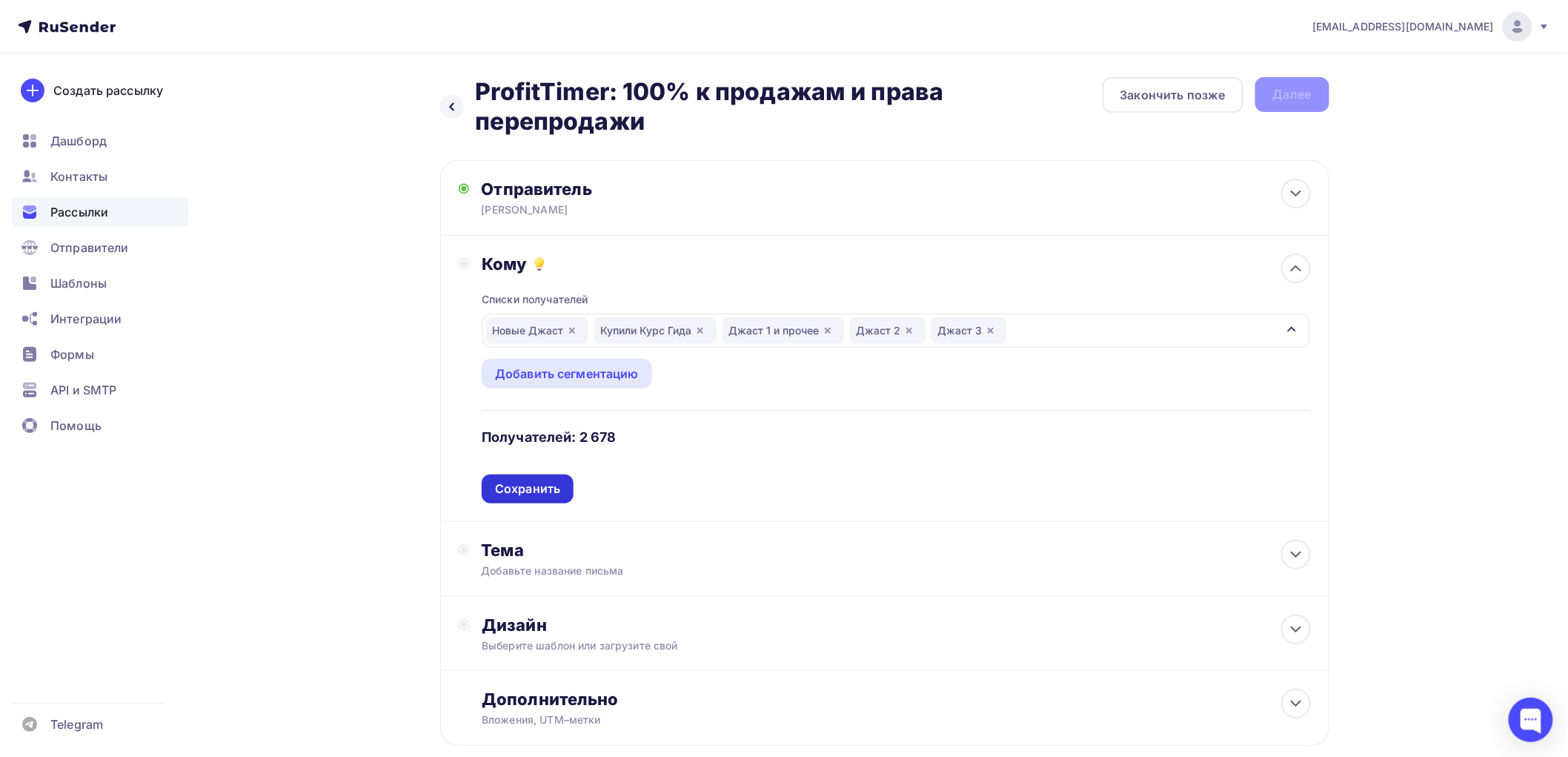
click at [519, 492] on div "Сохранить" at bounding box center [527, 488] width 65 height 17
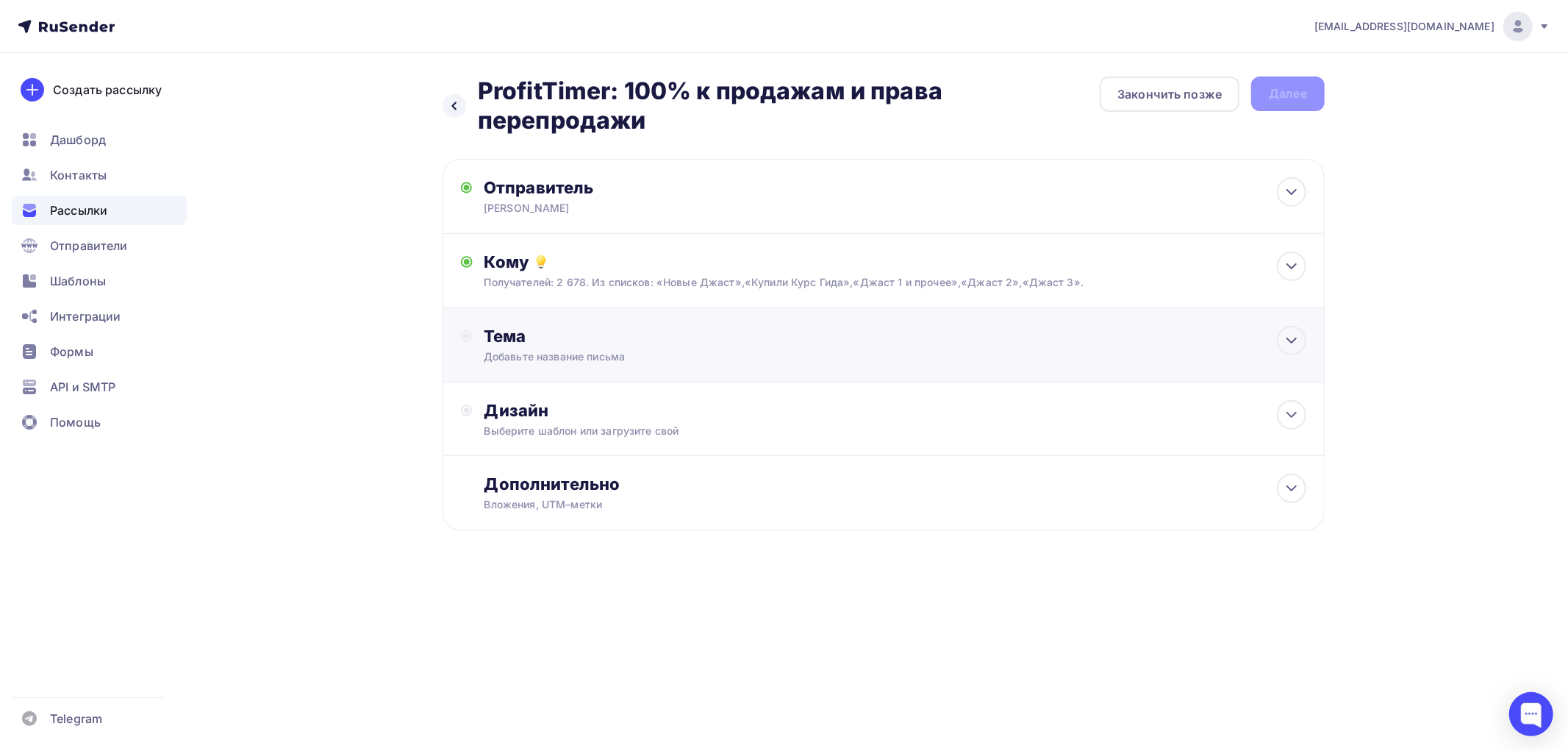
click at [510, 341] on div "Тема" at bounding box center [628, 336] width 290 height 21
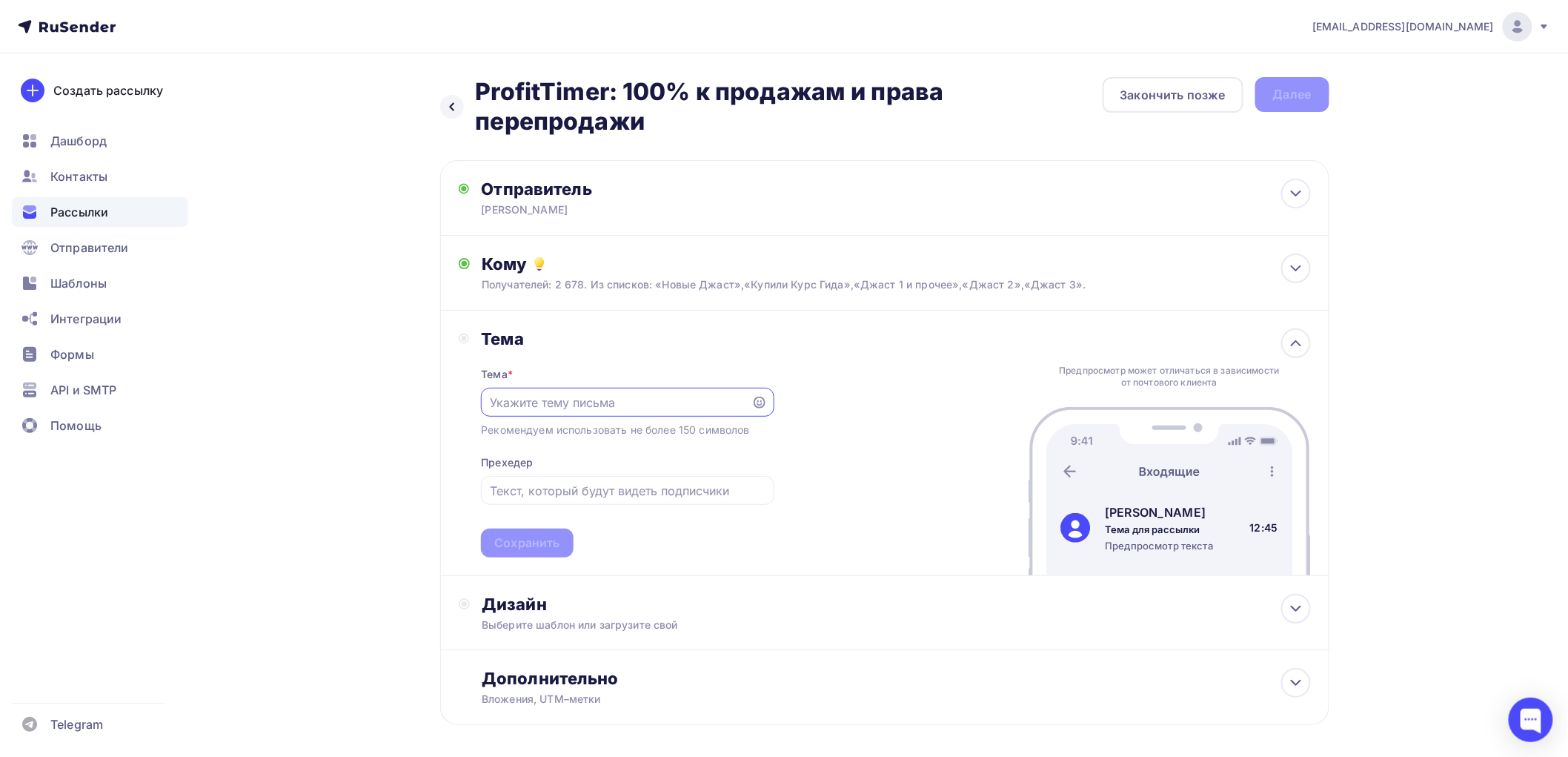
paste input "ProfitTimer: +100% к продажам и права перепродажи"
type input "ProfitTimer: +100% к продажам и права перепродажи"
click at [519, 552] on div "Сохранить" at bounding box center [527, 542] width 92 height 29
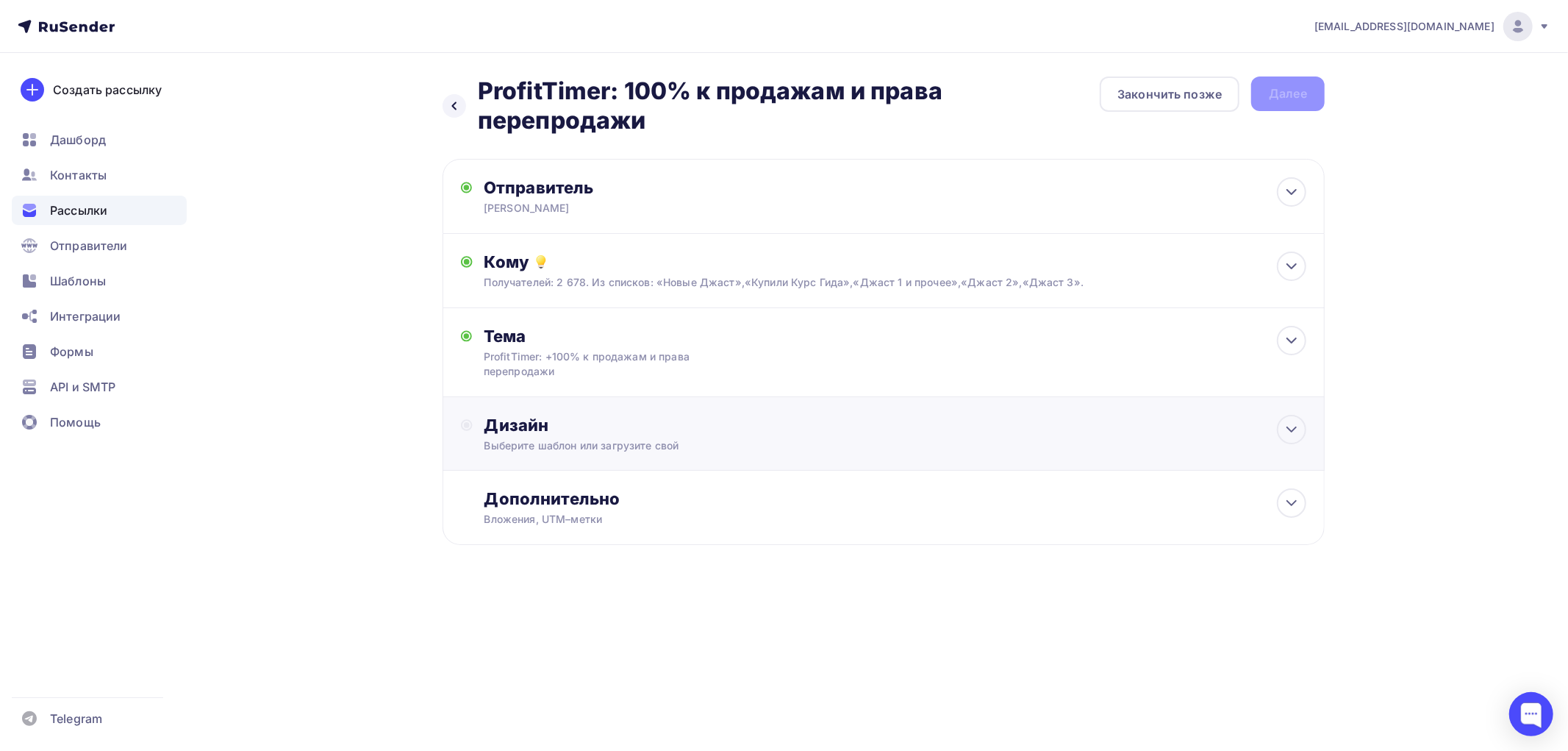
click at [518, 431] on div "Дизайн" at bounding box center [895, 425] width 822 height 21
click at [520, 479] on div "Выбрать шаблон" at bounding box center [548, 484] width 102 height 17
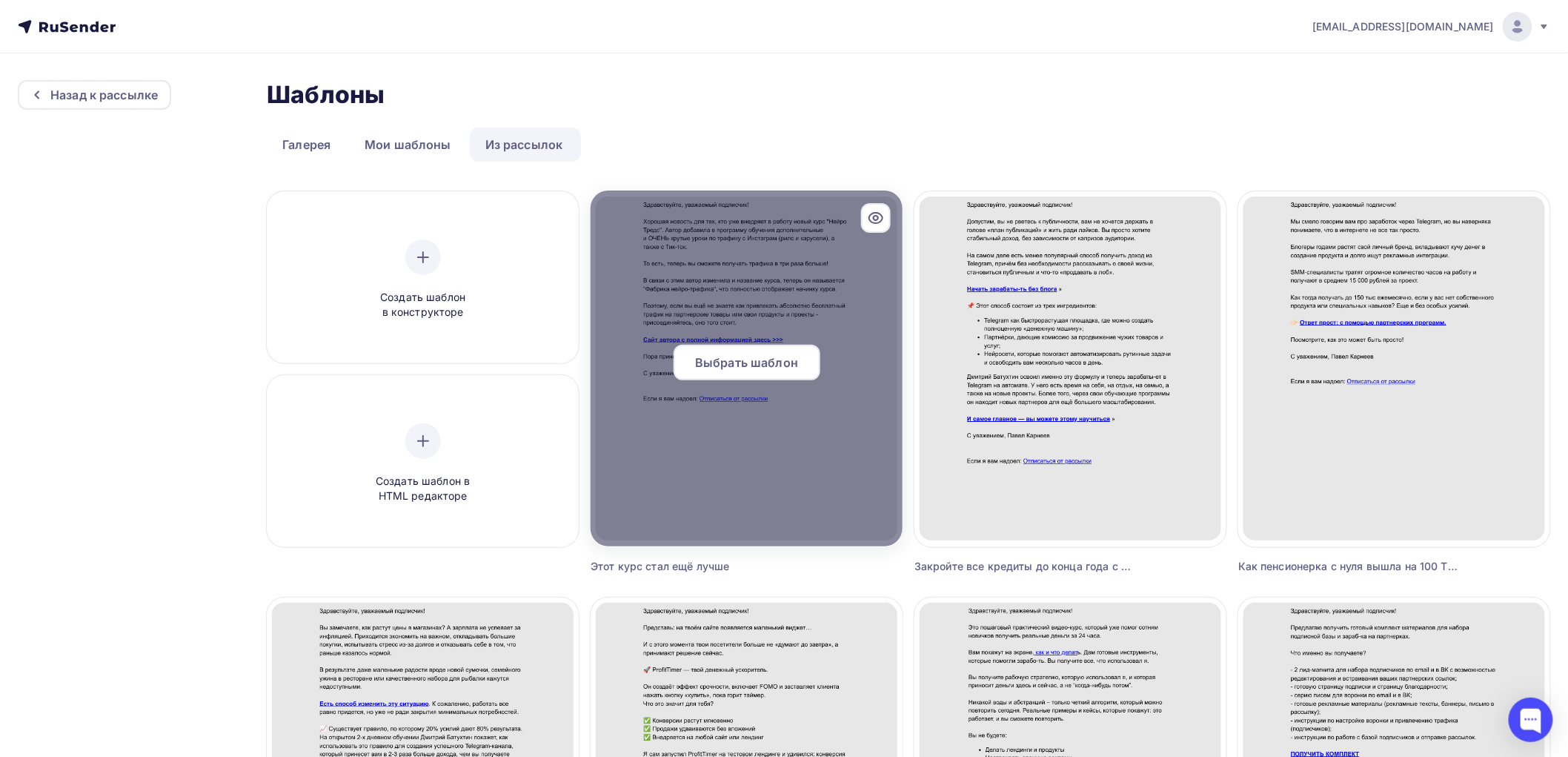
click at [772, 357] on span "Выбрать шаблон" at bounding box center [746, 363] width 103 height 18
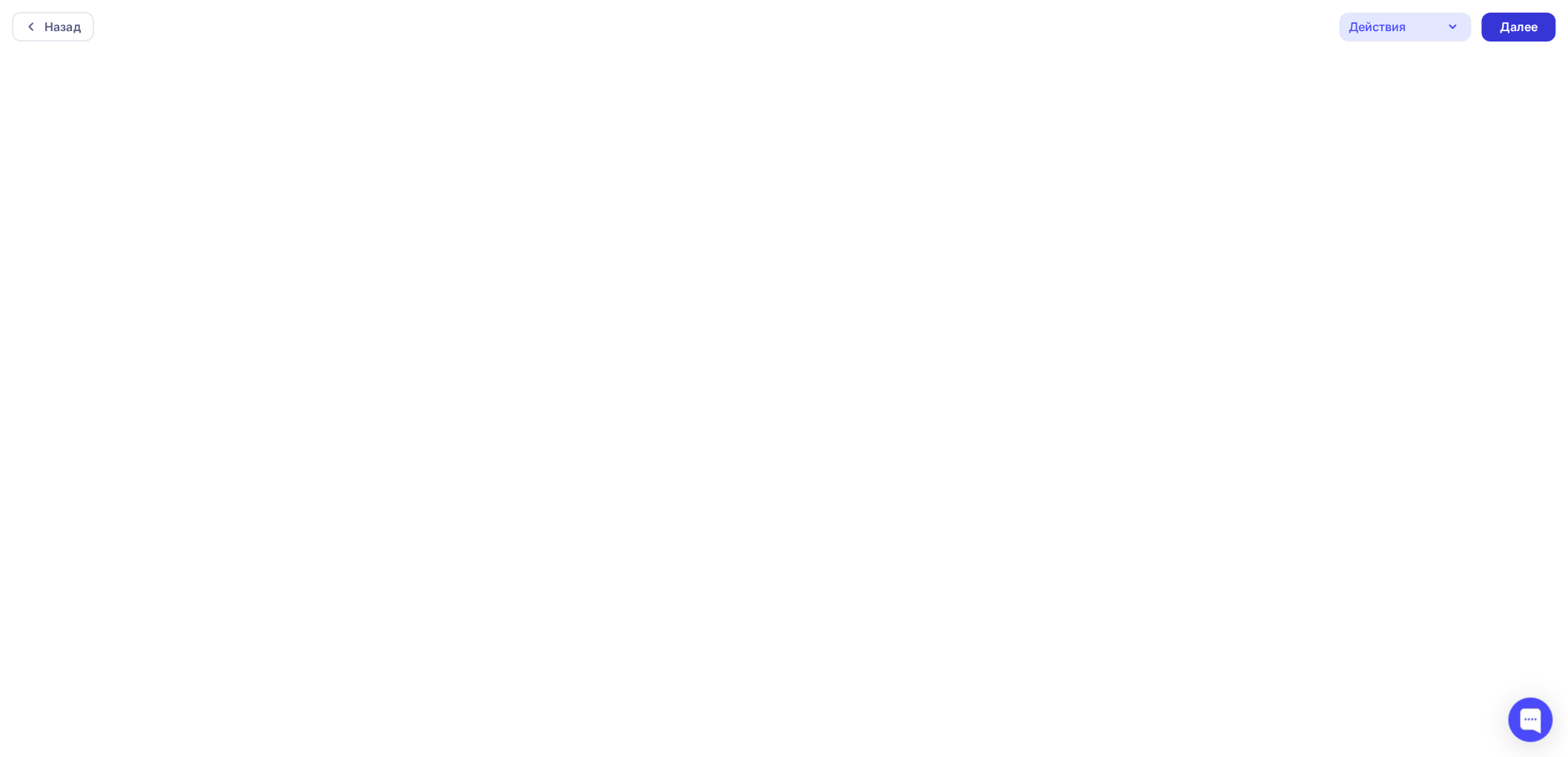
click at [1512, 25] on div "Далее" at bounding box center [1519, 27] width 39 height 17
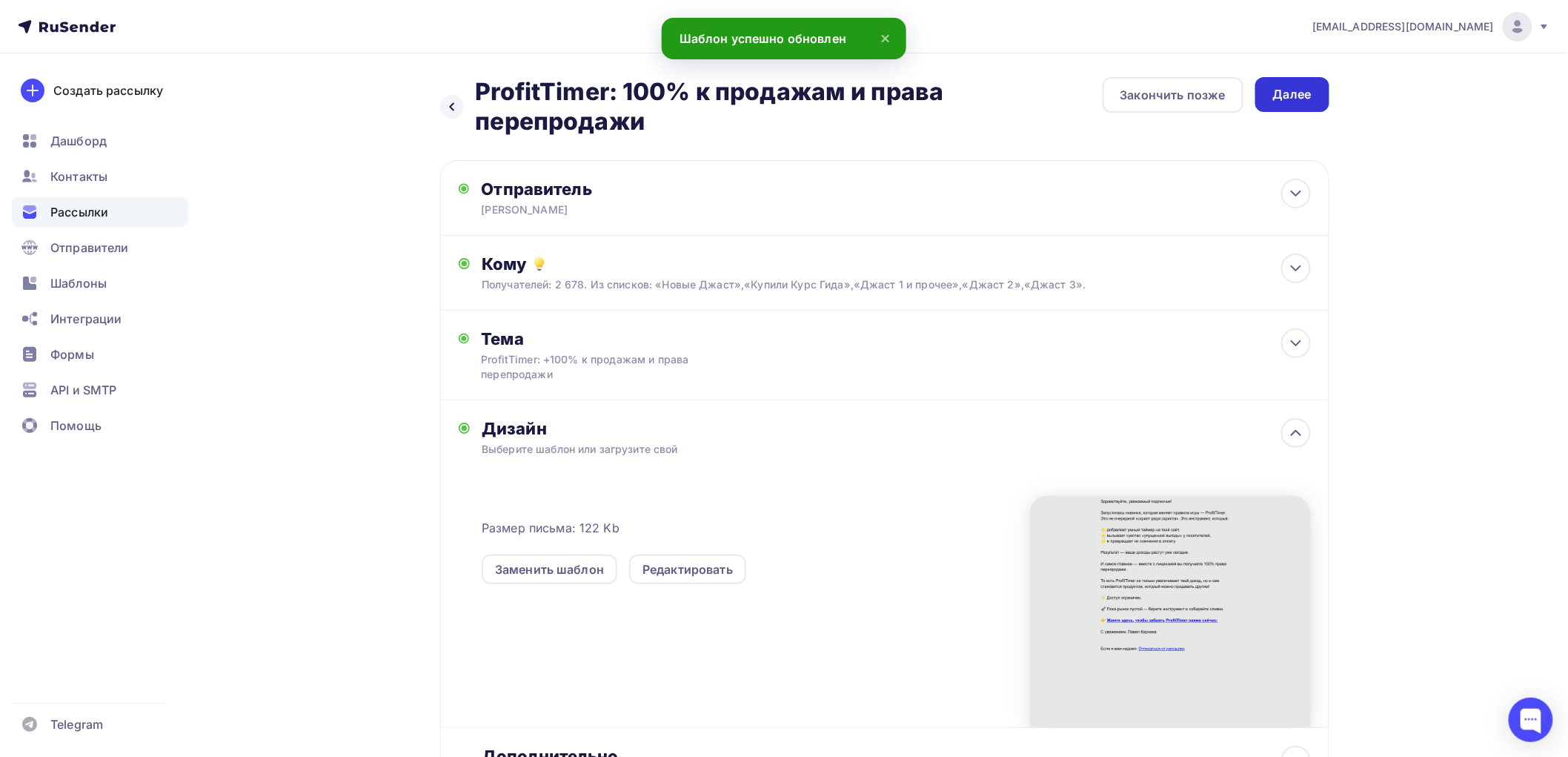
click at [1279, 93] on div "Далее" at bounding box center [1292, 94] width 39 height 17
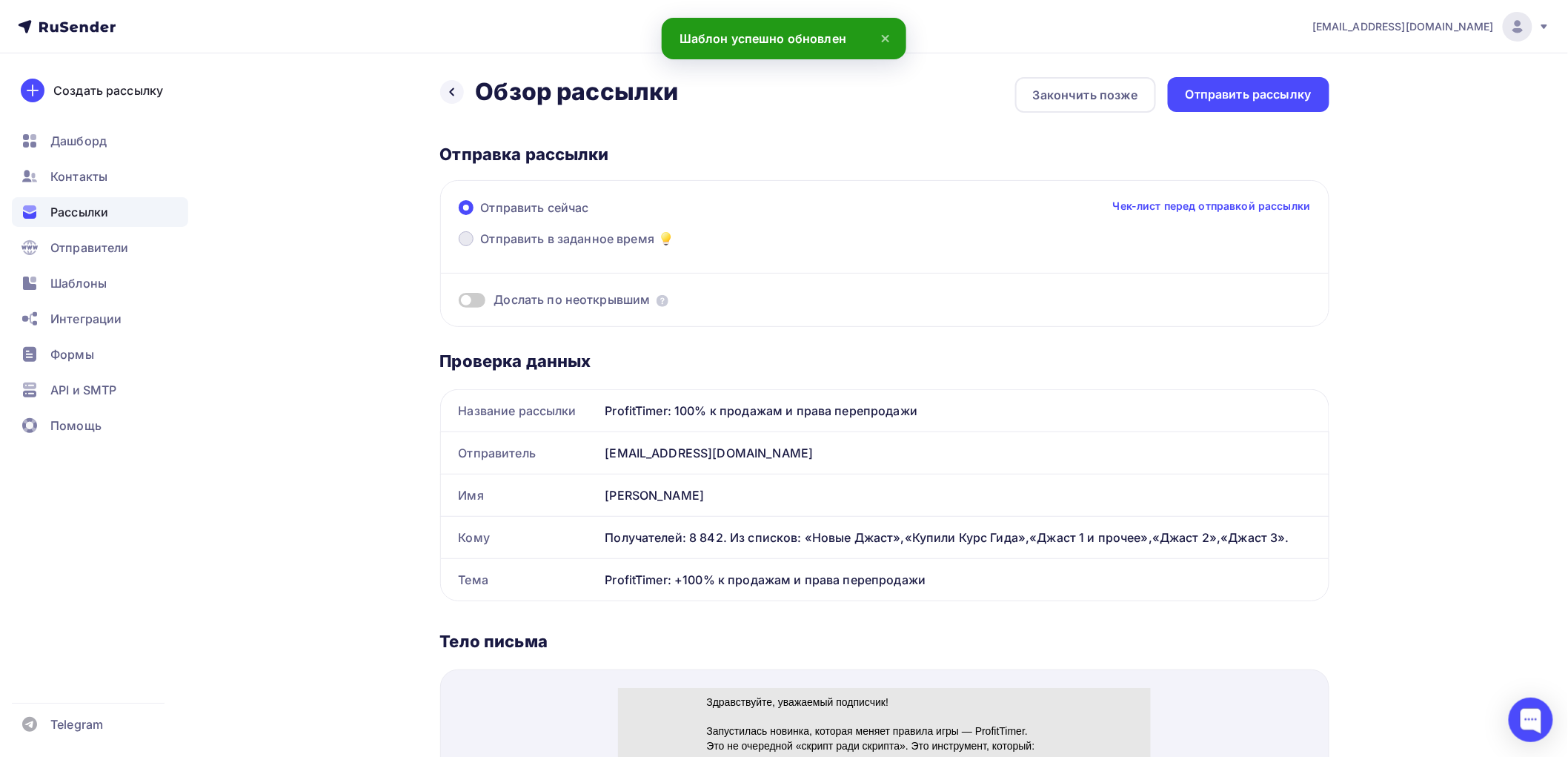
drag, startPoint x: 465, startPoint y: 240, endPoint x: 474, endPoint y: 246, distance: 10.8
click at [464, 241] on span at bounding box center [465, 239] width 15 height 15
click at [481, 248] on input "Отправить в заданное время" at bounding box center [481, 248] width 0 height 0
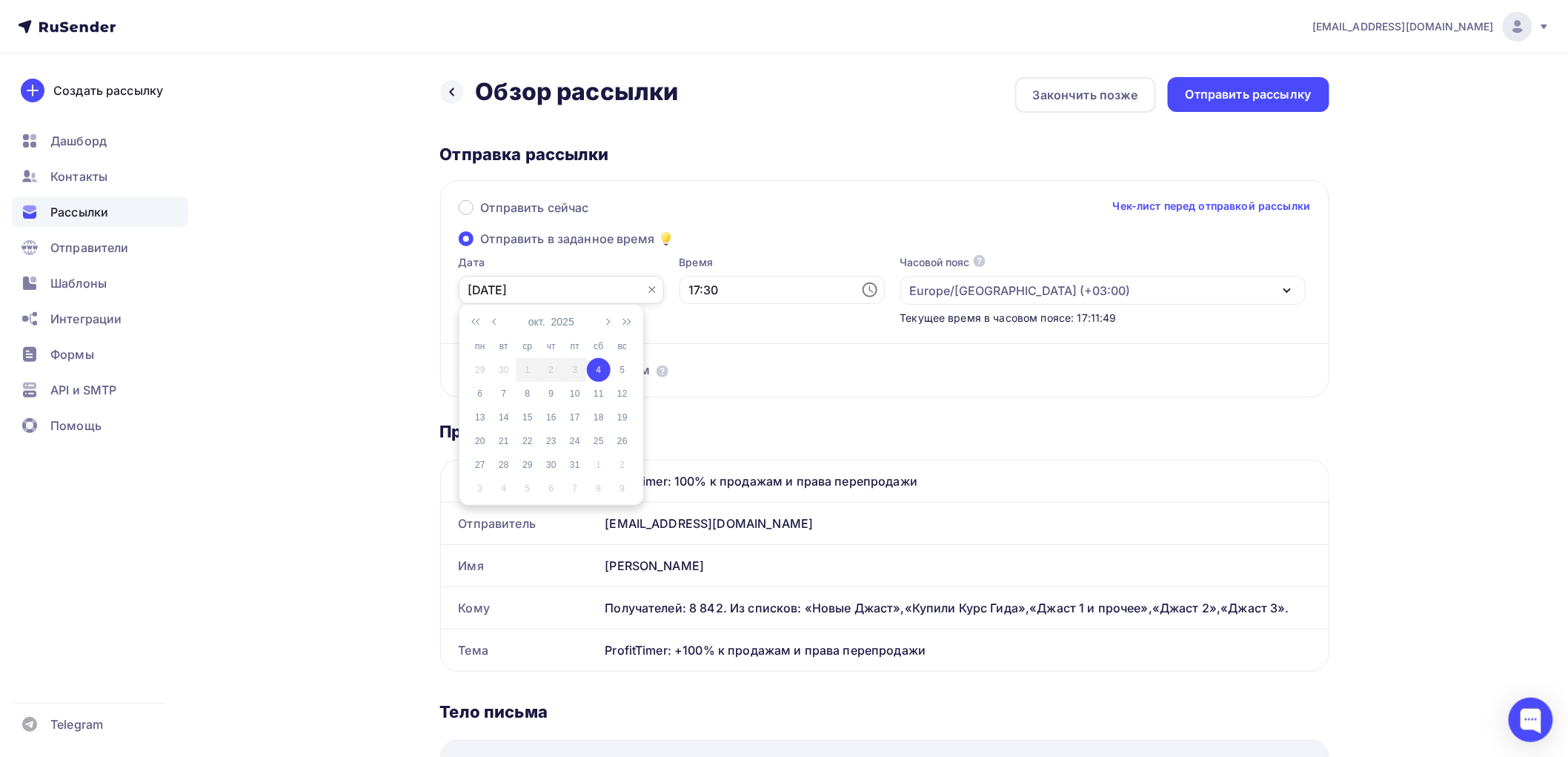
click at [493, 291] on input "[DATE]" at bounding box center [561, 290] width 206 height 28
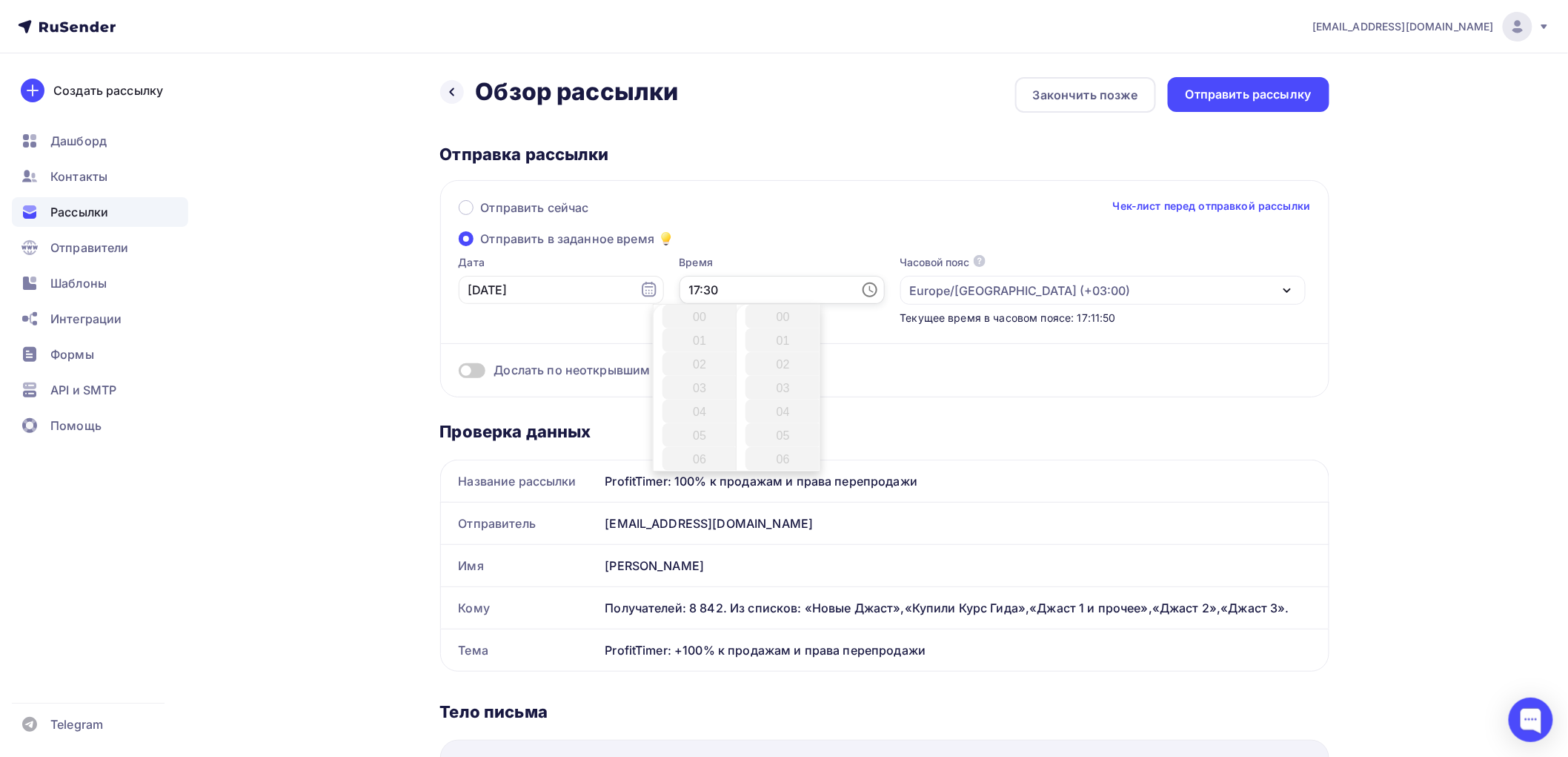
click at [725, 290] on input "17:30" at bounding box center [783, 290] width 206 height 28
click at [697, 405] on li "21" at bounding box center [701, 411] width 78 height 24
click at [780, 312] on li "00" at bounding box center [785, 317] width 78 height 24
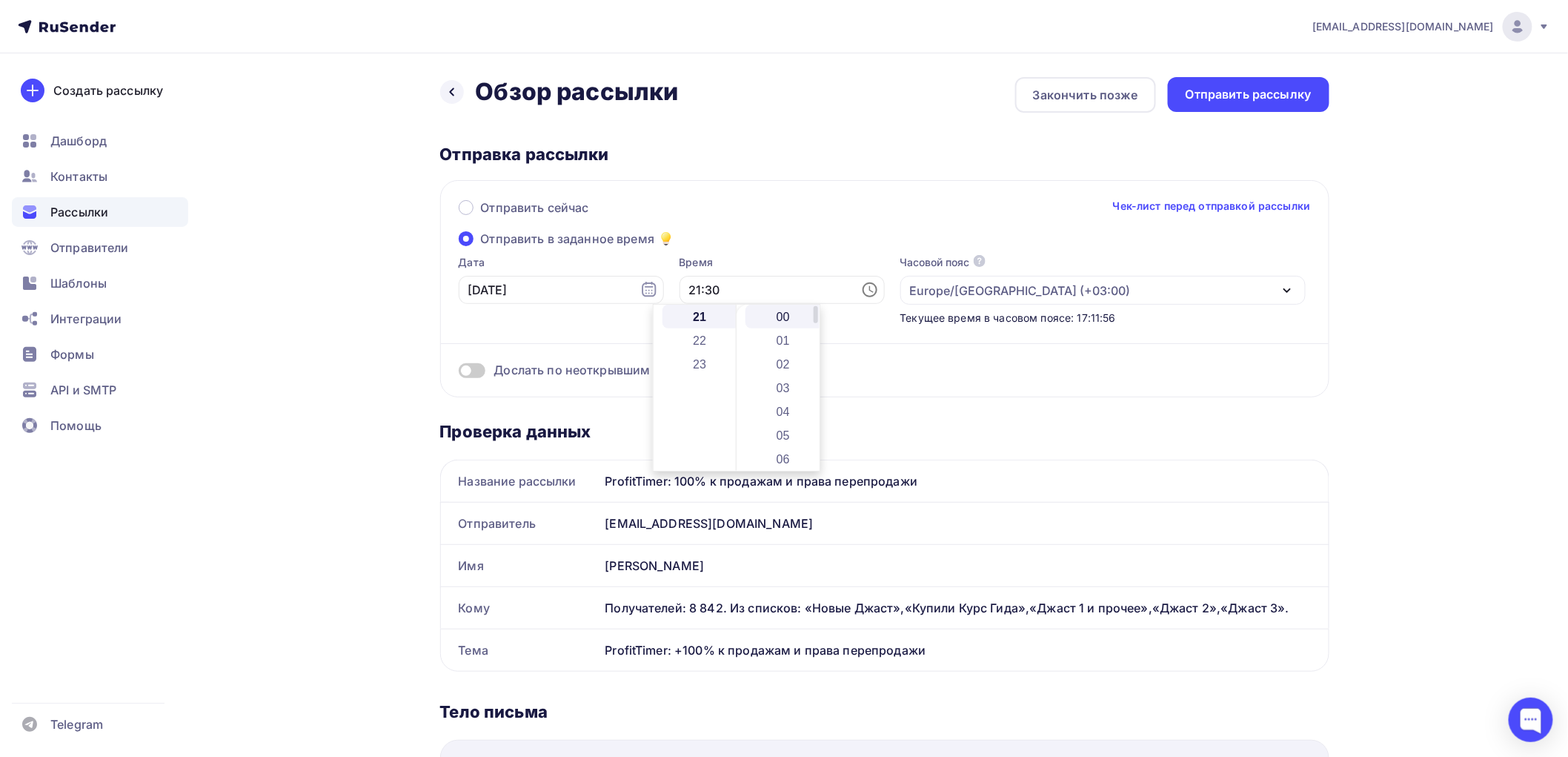
type input "21:00"
click at [1021, 376] on div "Дослать по неоткрывшим" at bounding box center [884, 370] width 852 height 17
click at [478, 371] on span at bounding box center [471, 371] width 27 height 15
click at [458, 373] on input "checkbox" at bounding box center [458, 373] width 0 height 0
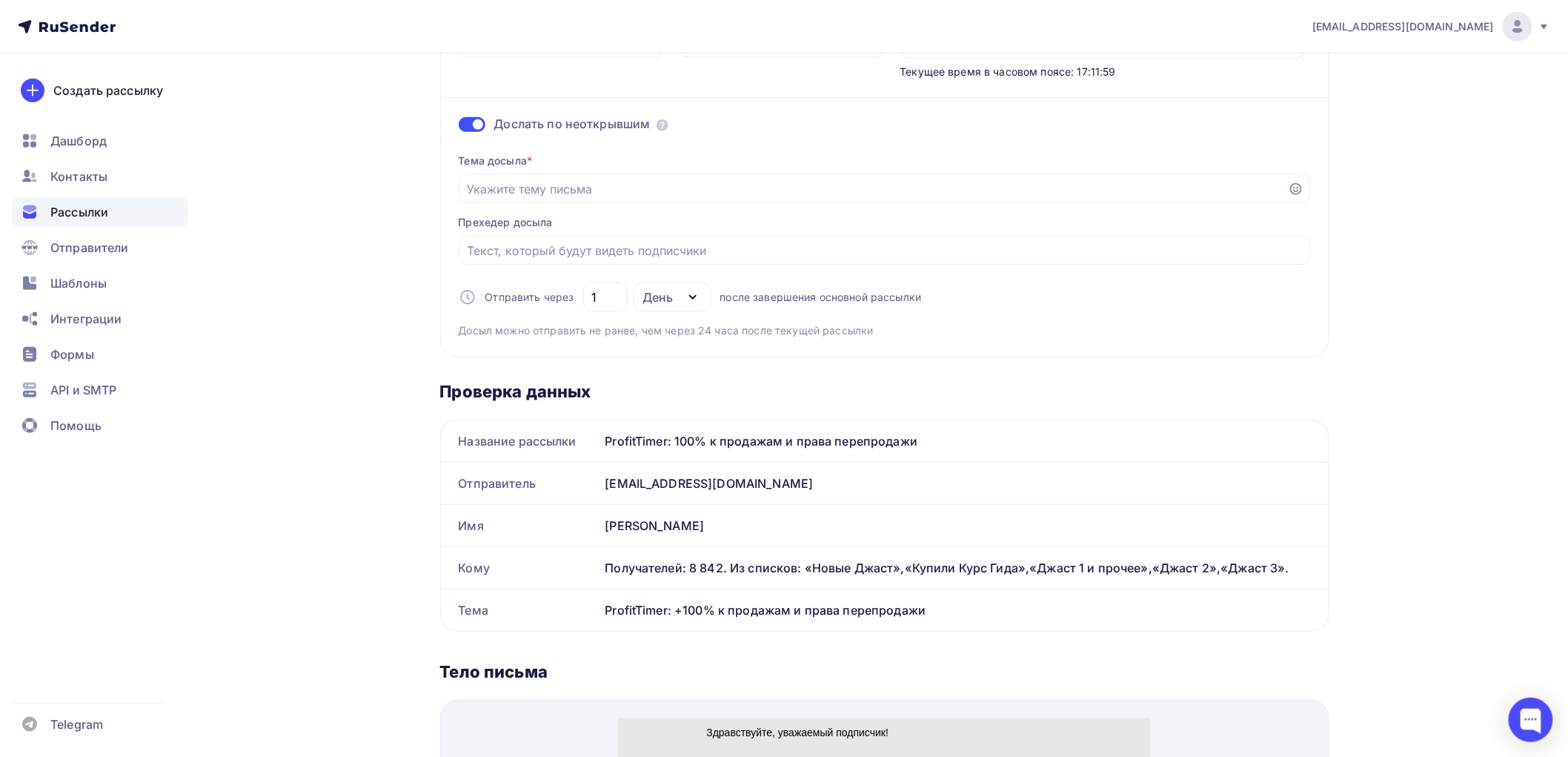
scroll to position [247, 0]
drag, startPoint x: 923, startPoint y: 439, endPoint x: 600, endPoint y: 438, distance: 323.0
click at [600, 438] on div "ProfitTimer: 100% к продажам и права перепродажи" at bounding box center [964, 440] width 729 height 42
copy div "ProfitTimer: 100% к продажам и права перепродажи"
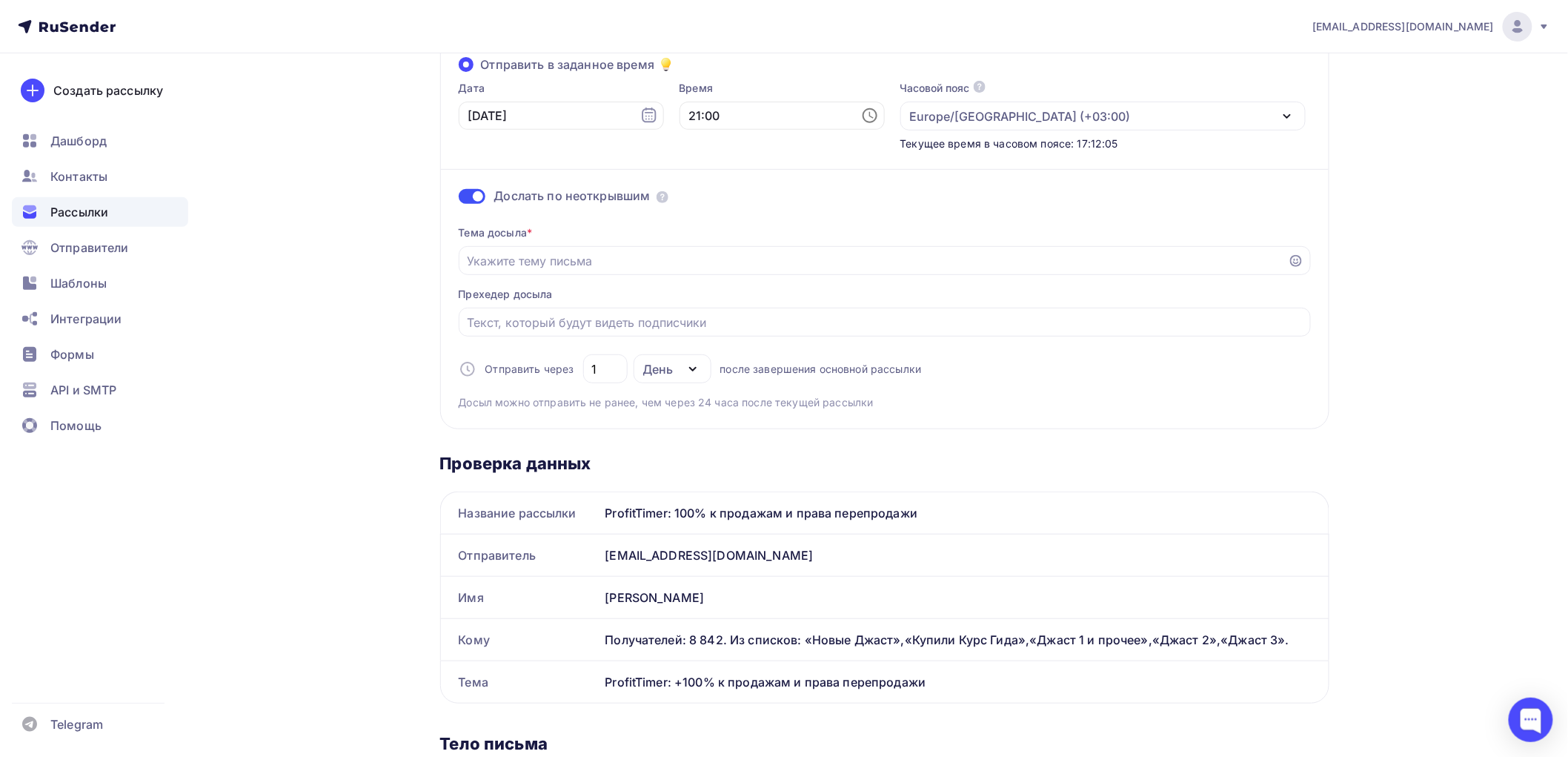
scroll to position [165, 0]
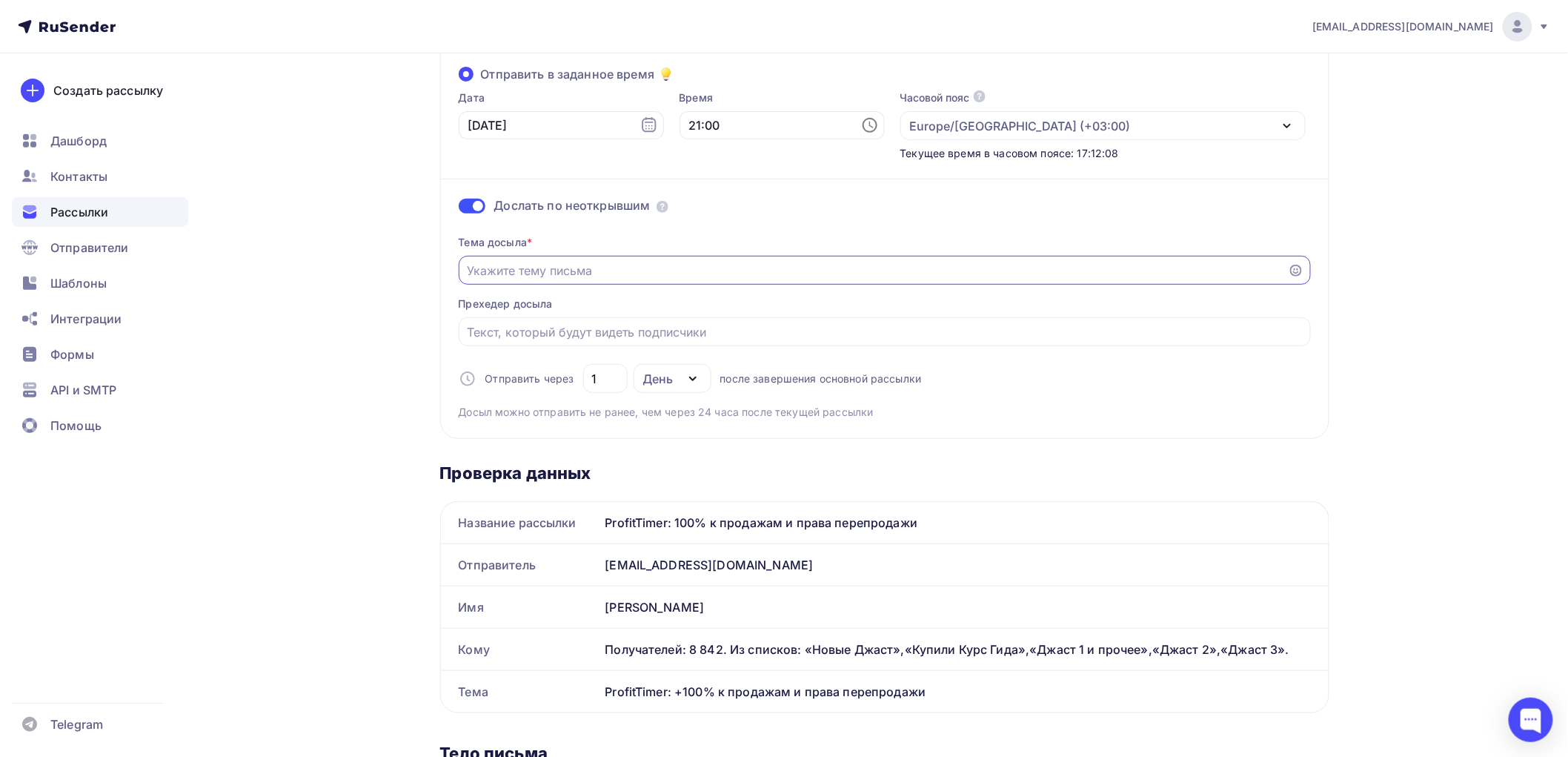
paste input "ProfitTimer: 100% к продажам и права перепродажи"
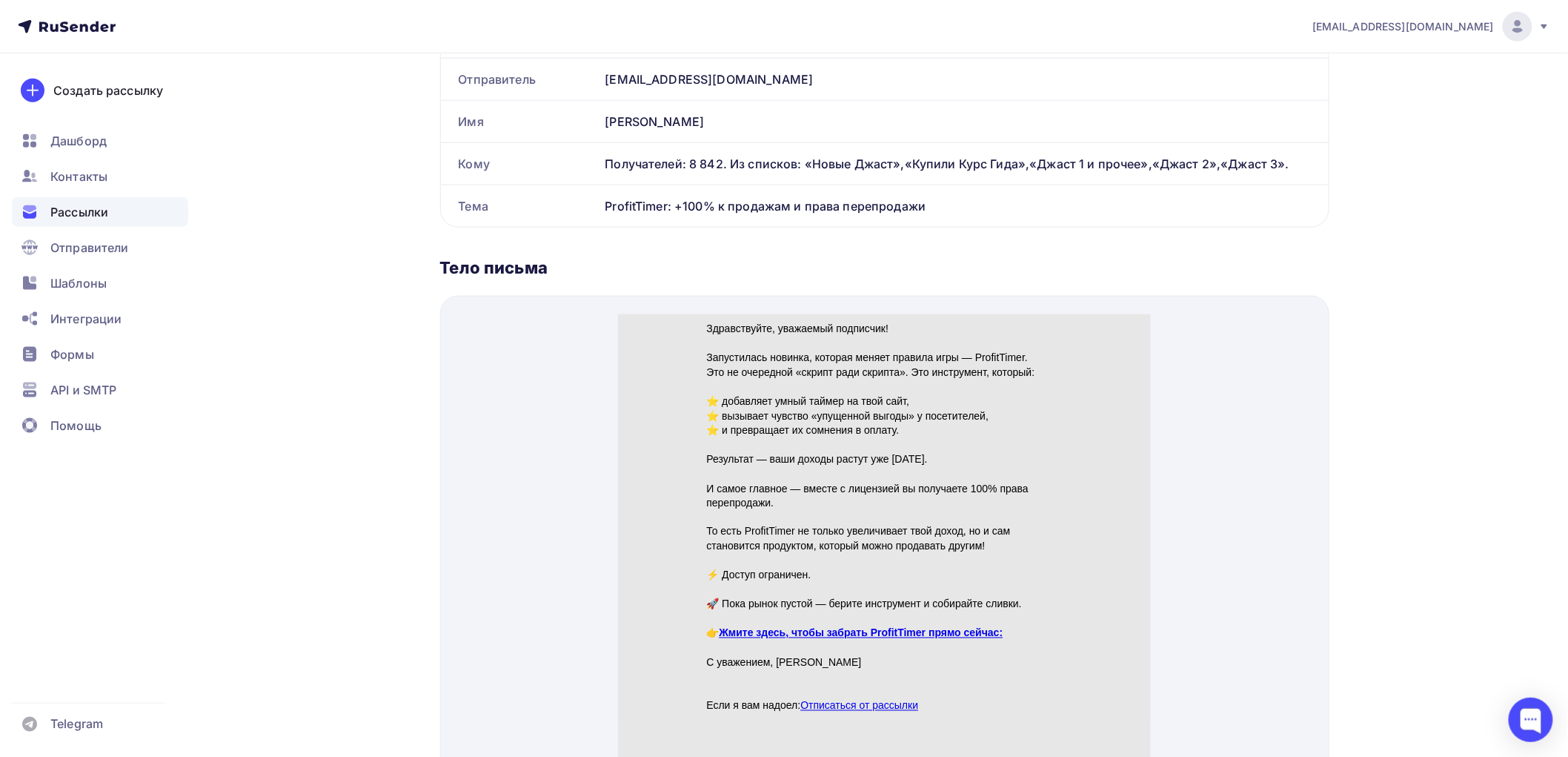
scroll to position [658, 0]
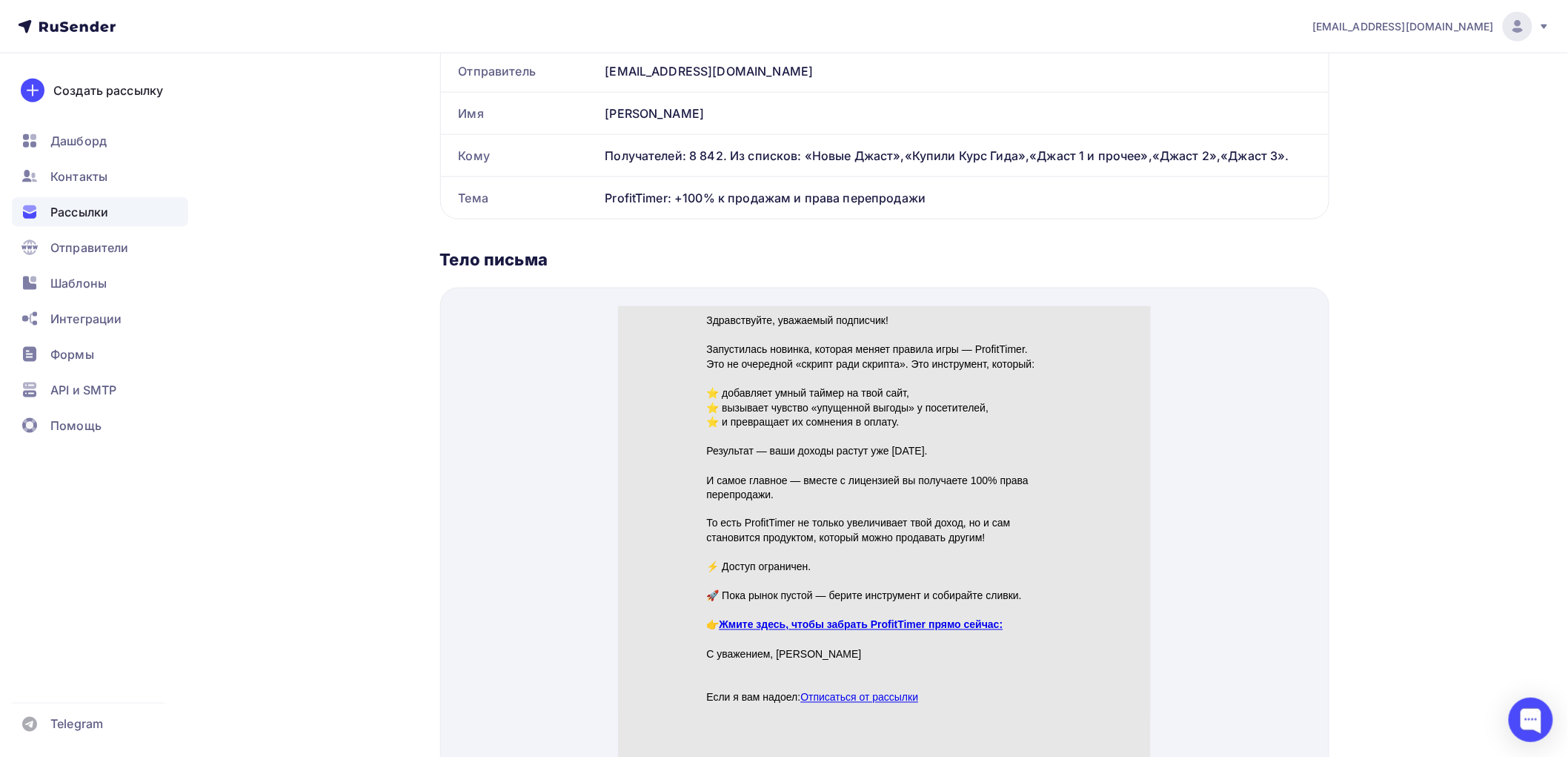
type input "ProfitTimer: 100% к продажам и права перепродажи"
click at [849, 601] on link "Жмите здесь, чтобы забрать ProfitTimer прямо сейчас:" at bounding box center [861, 606] width 284 height 12
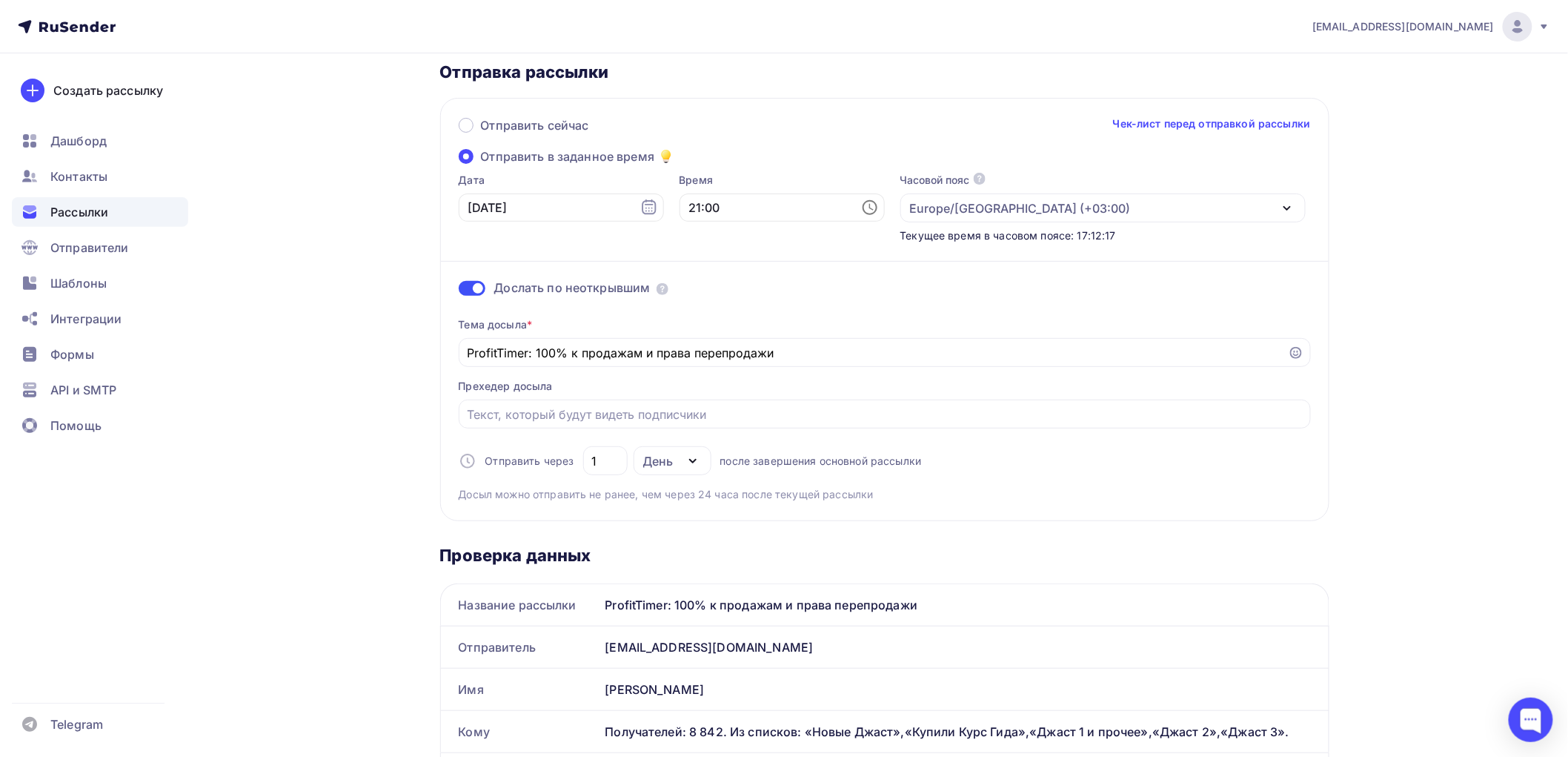
scroll to position [0, 0]
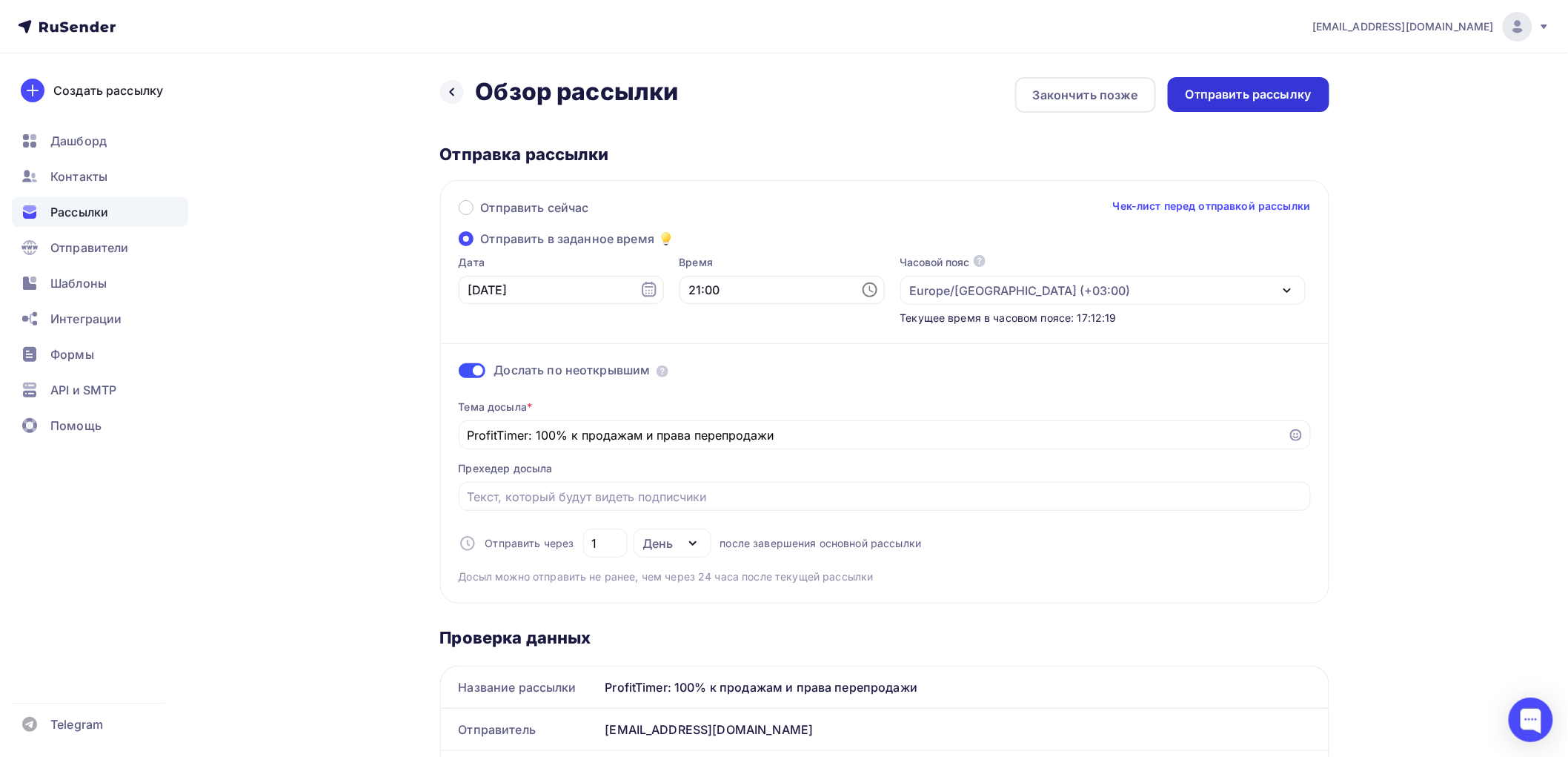
click at [1227, 95] on div "Отправить рассылку" at bounding box center [1248, 94] width 126 height 17
